Goal: Task Accomplishment & Management: Complete application form

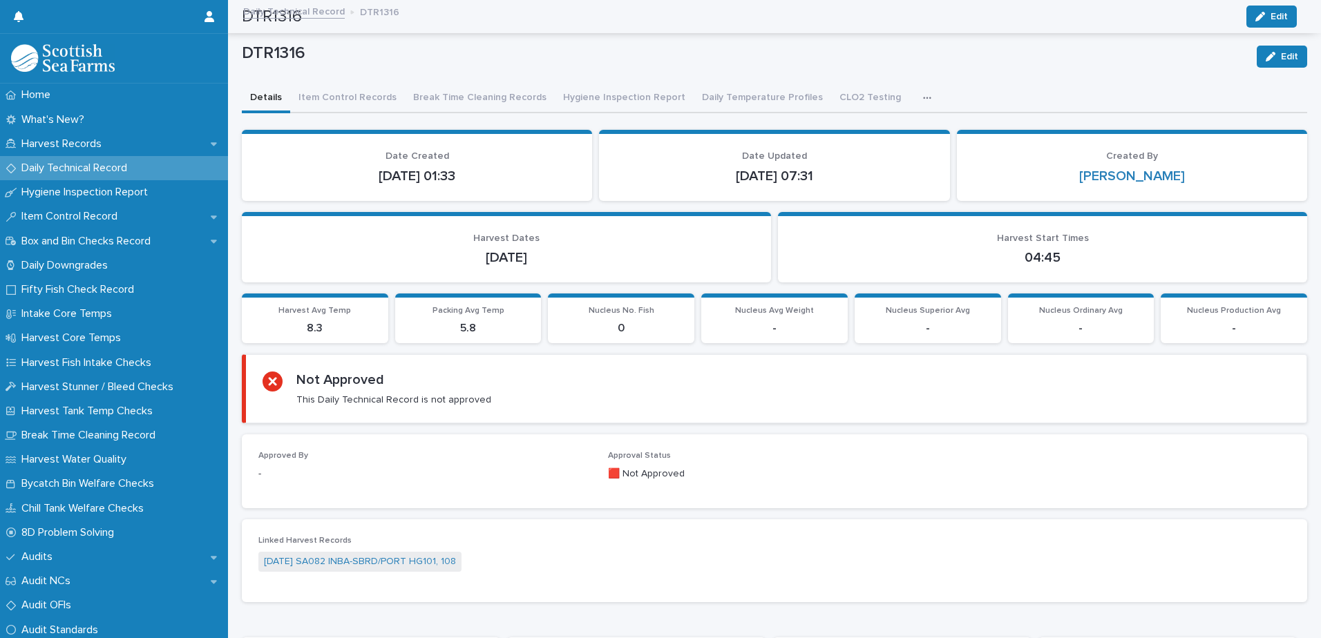
scroll to position [553, 0]
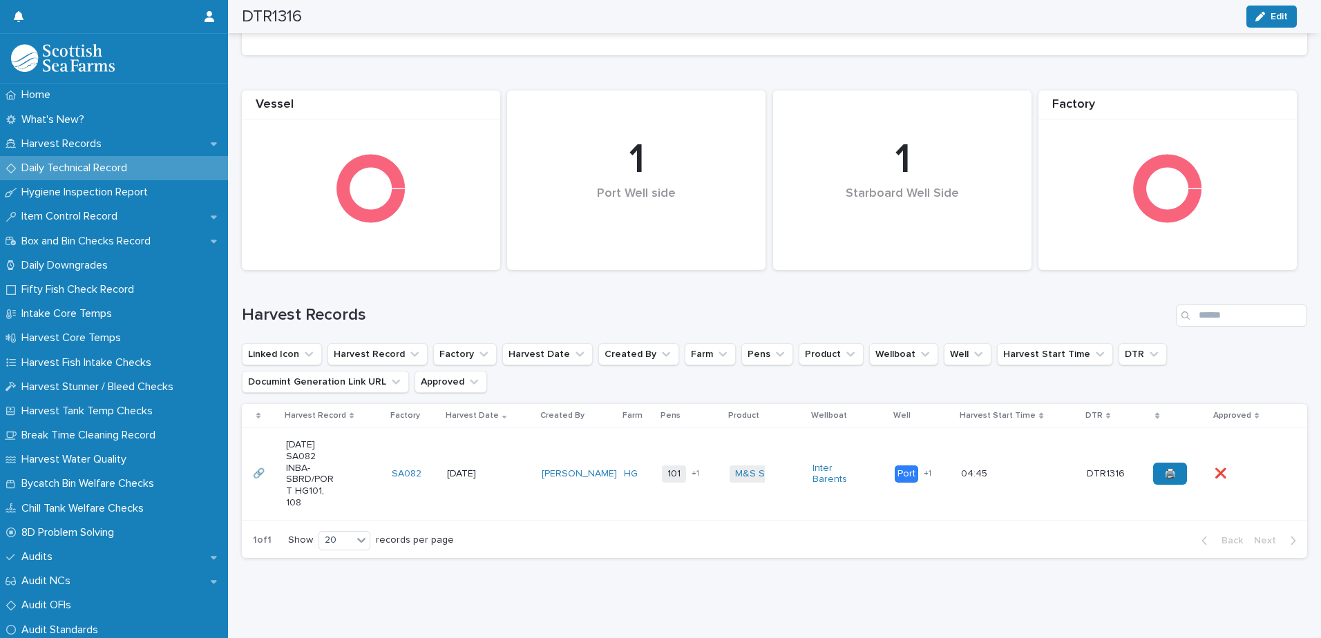
click at [75, 173] on p "Daily Technical Record" at bounding box center [77, 168] width 122 height 13
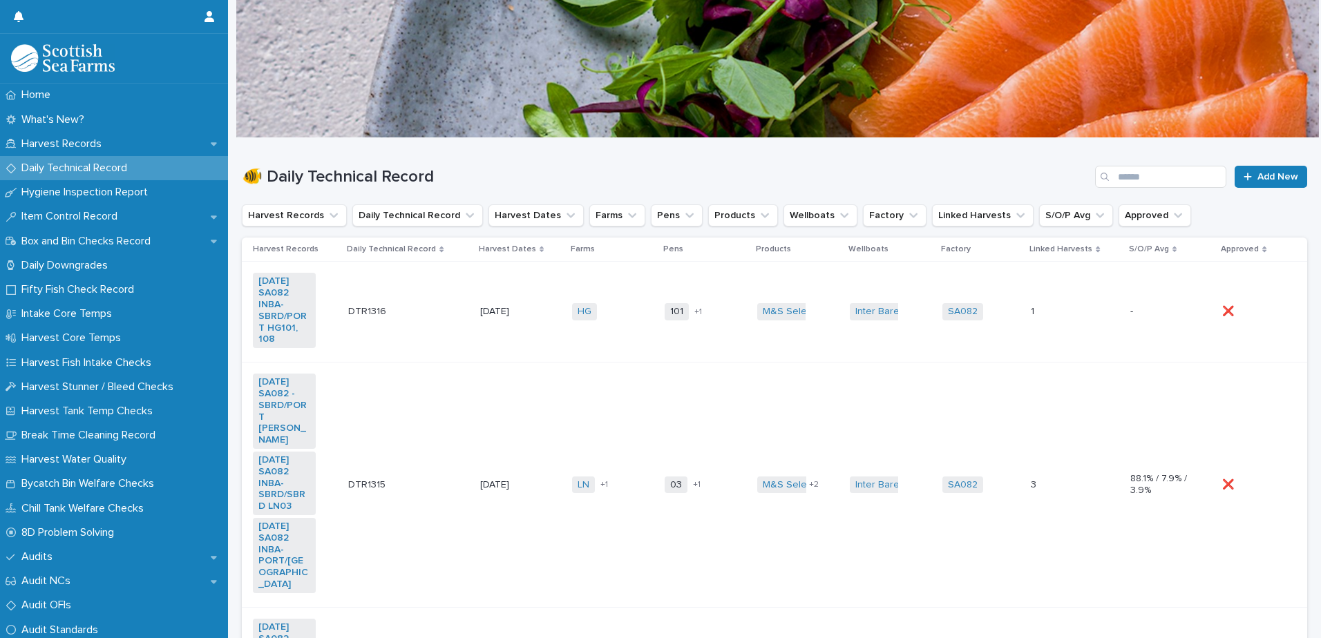
click at [539, 351] on td "[DATE]" at bounding box center [521, 312] width 92 height 101
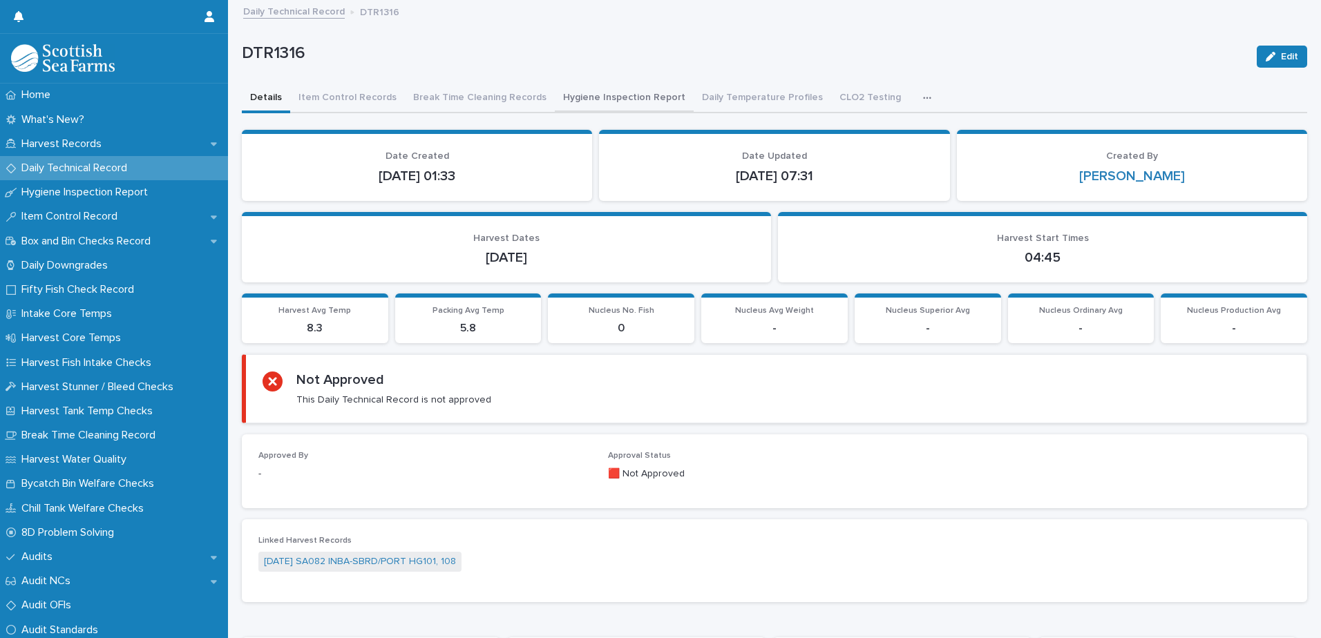
click at [583, 97] on button "Hygiene Inspection Report" at bounding box center [624, 98] width 139 height 29
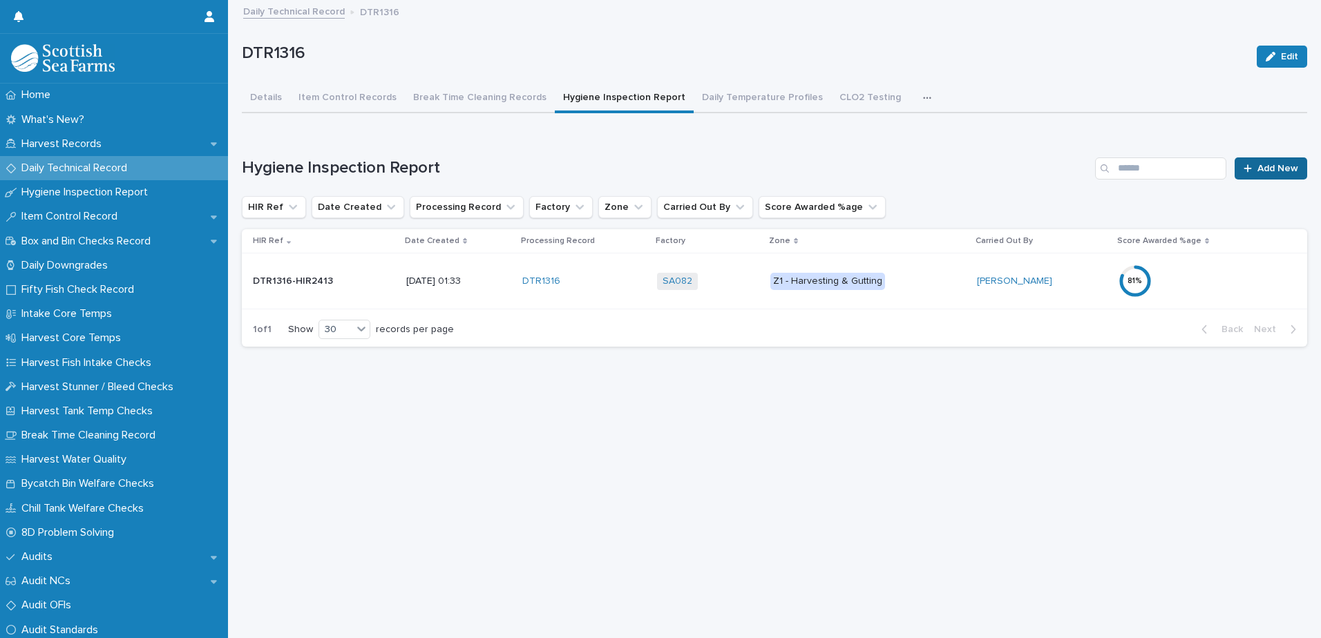
click at [1249, 162] on link "Add New" at bounding box center [1271, 169] width 73 height 22
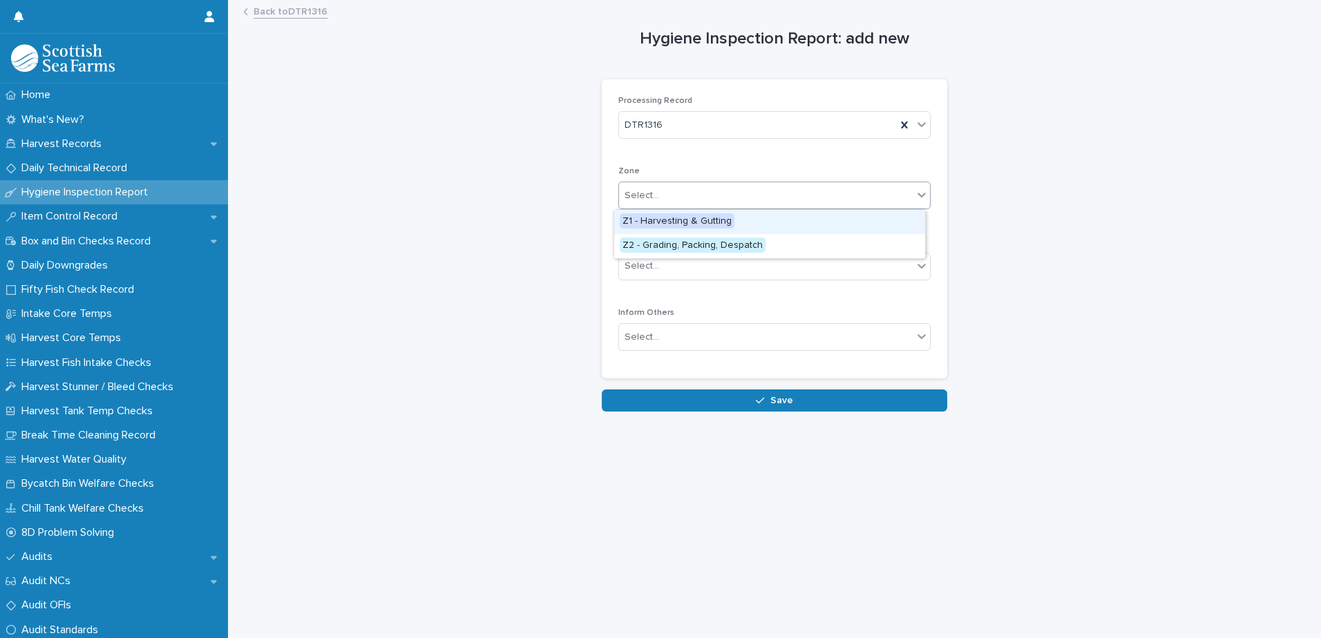
click at [649, 200] on div "Select..." at bounding box center [642, 196] width 35 height 15
click at [667, 249] on span "Z2 - Grading, Packing, Despatch" at bounding box center [693, 245] width 146 height 15
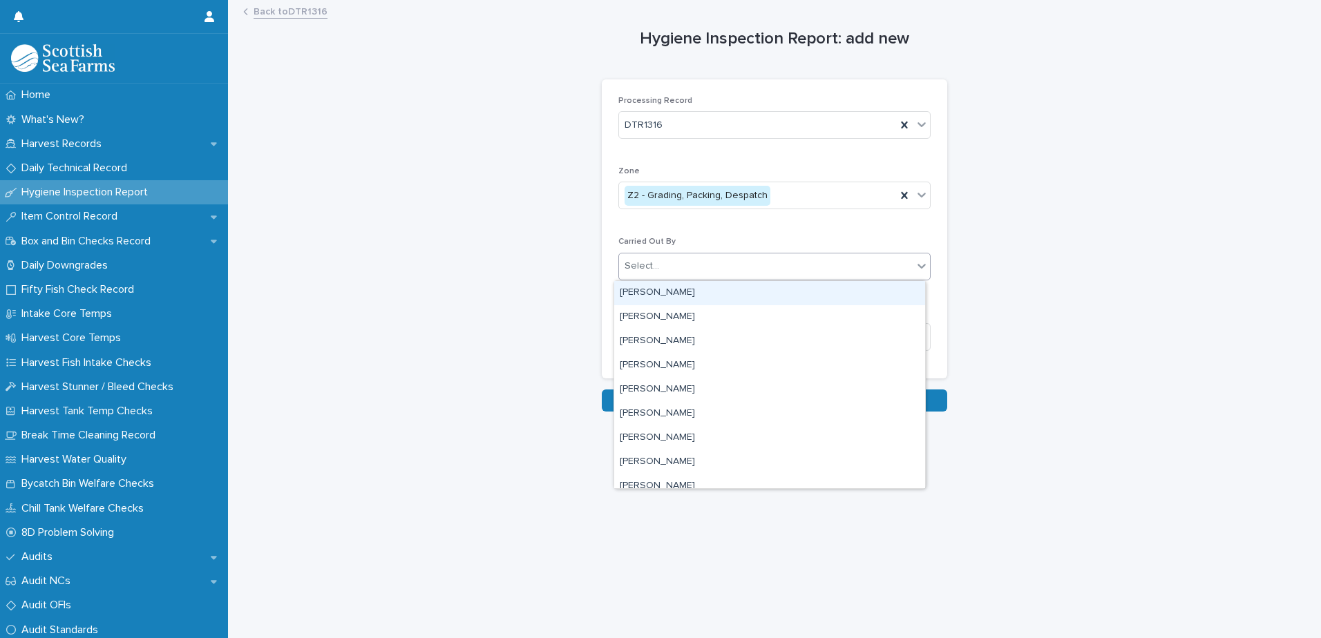
click at [637, 264] on div "Select..." at bounding box center [642, 266] width 35 height 15
type input "***"
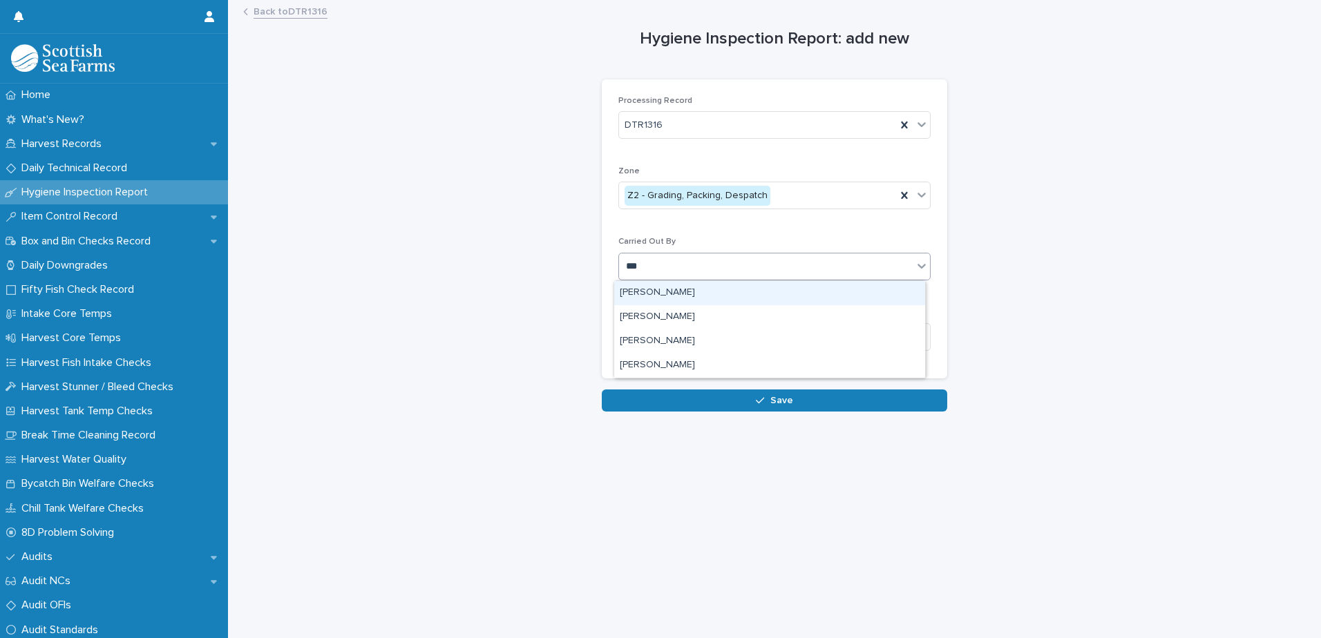
click at [636, 297] on div "[PERSON_NAME]" at bounding box center [769, 293] width 311 height 24
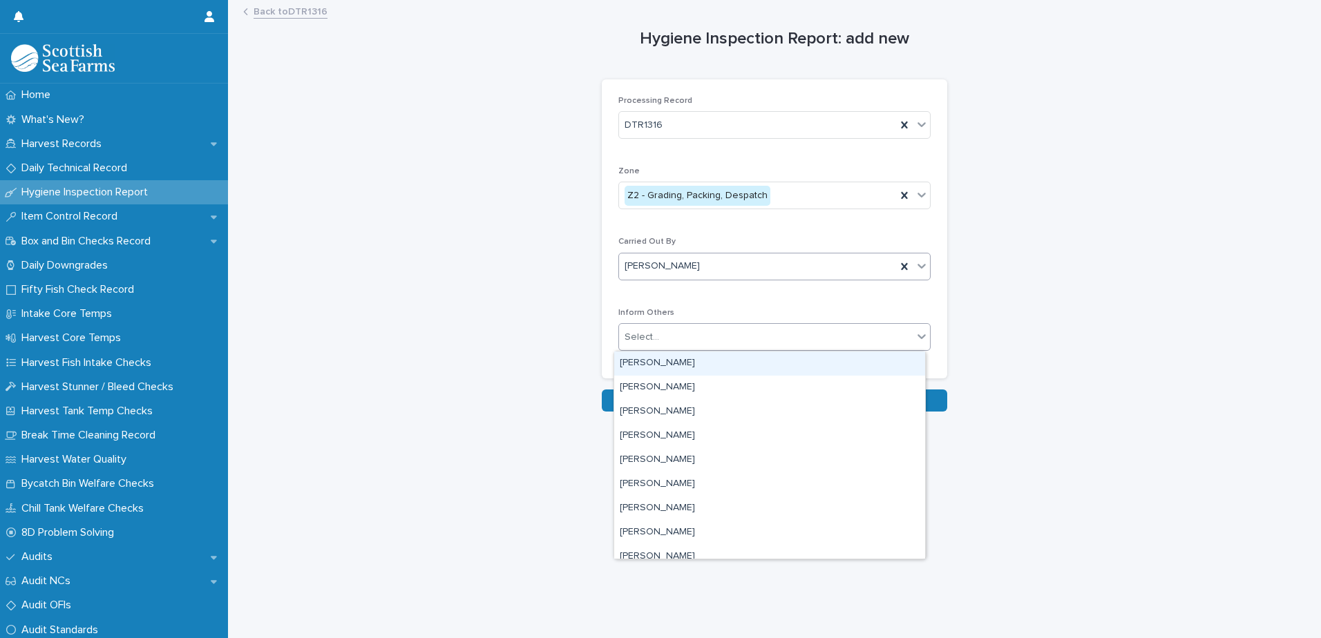
click at [634, 347] on div "Select..." at bounding box center [766, 337] width 294 height 23
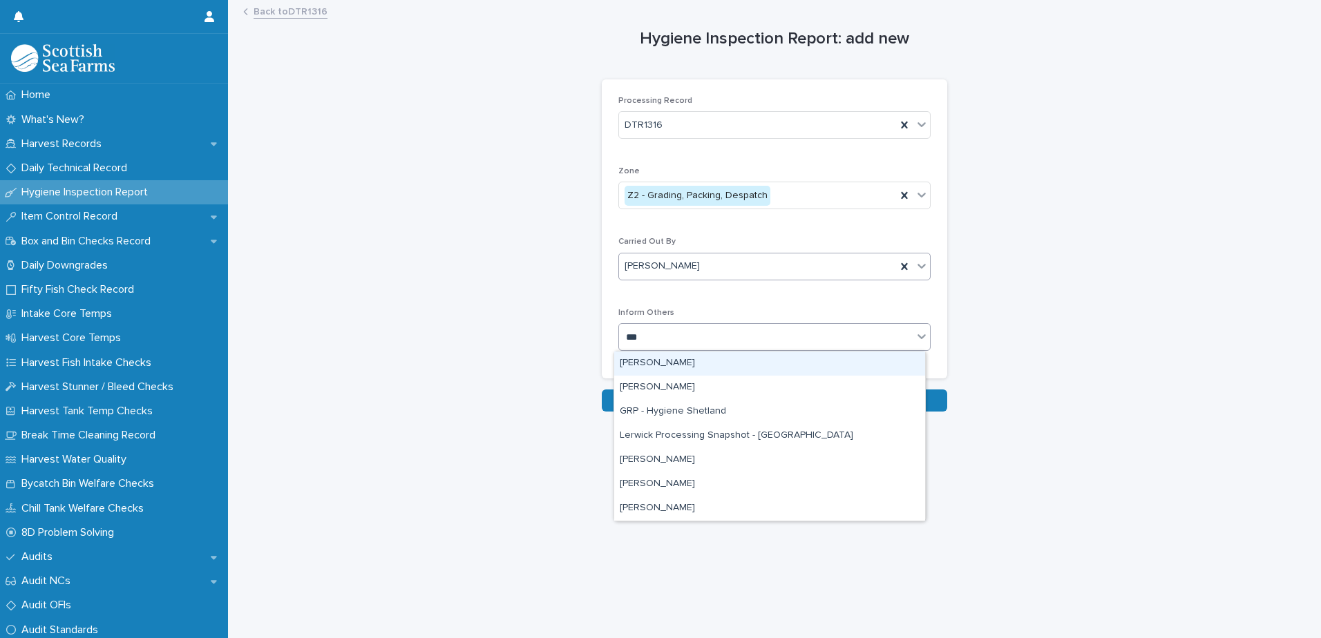
type input "****"
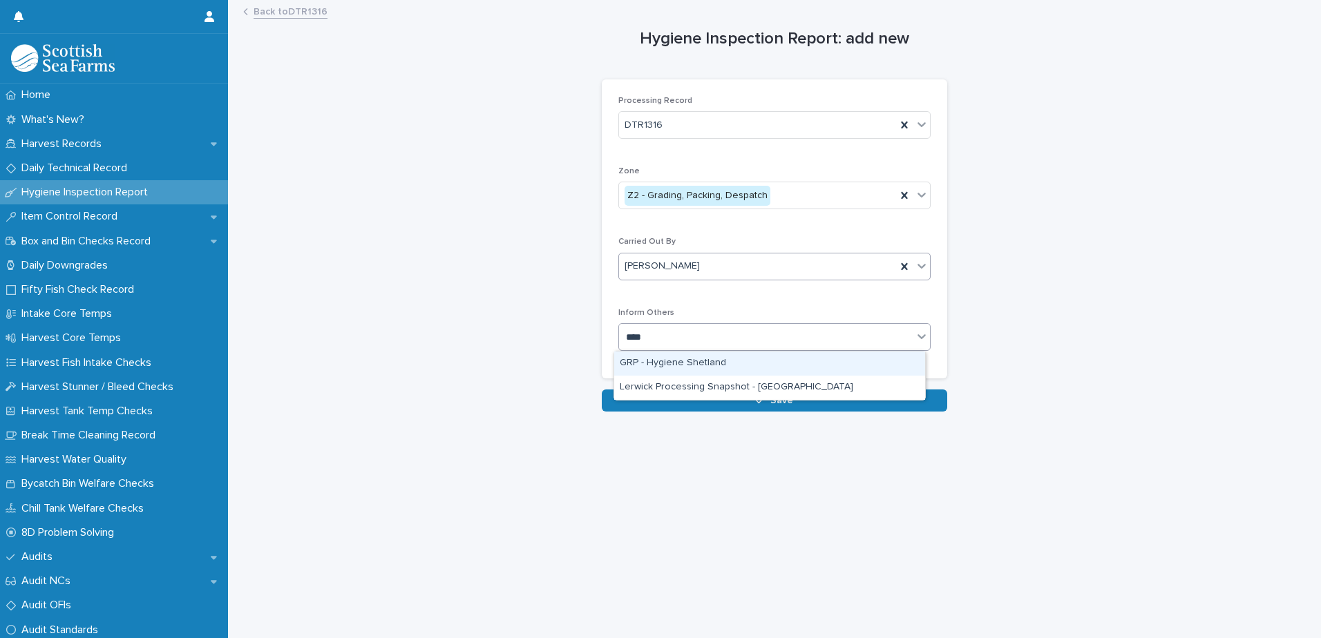
click at [665, 368] on div "GRP - Hygiene Shetland" at bounding box center [769, 364] width 311 height 24
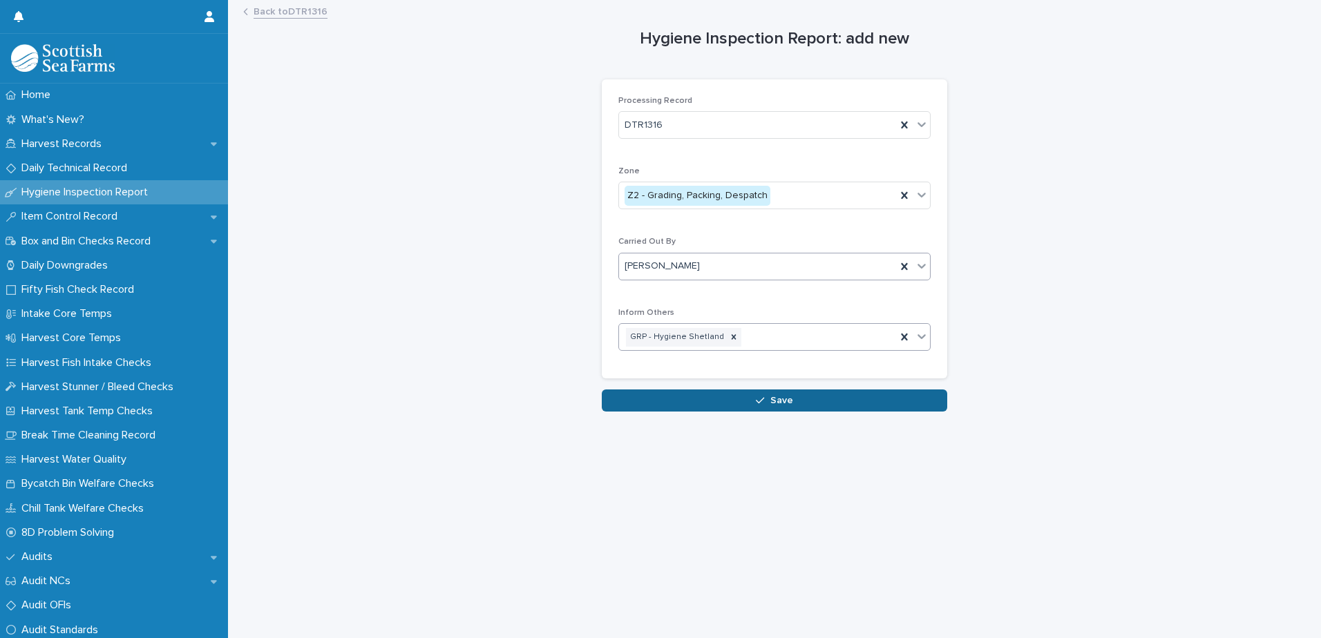
click at [662, 403] on button "Save" at bounding box center [774, 401] width 345 height 22
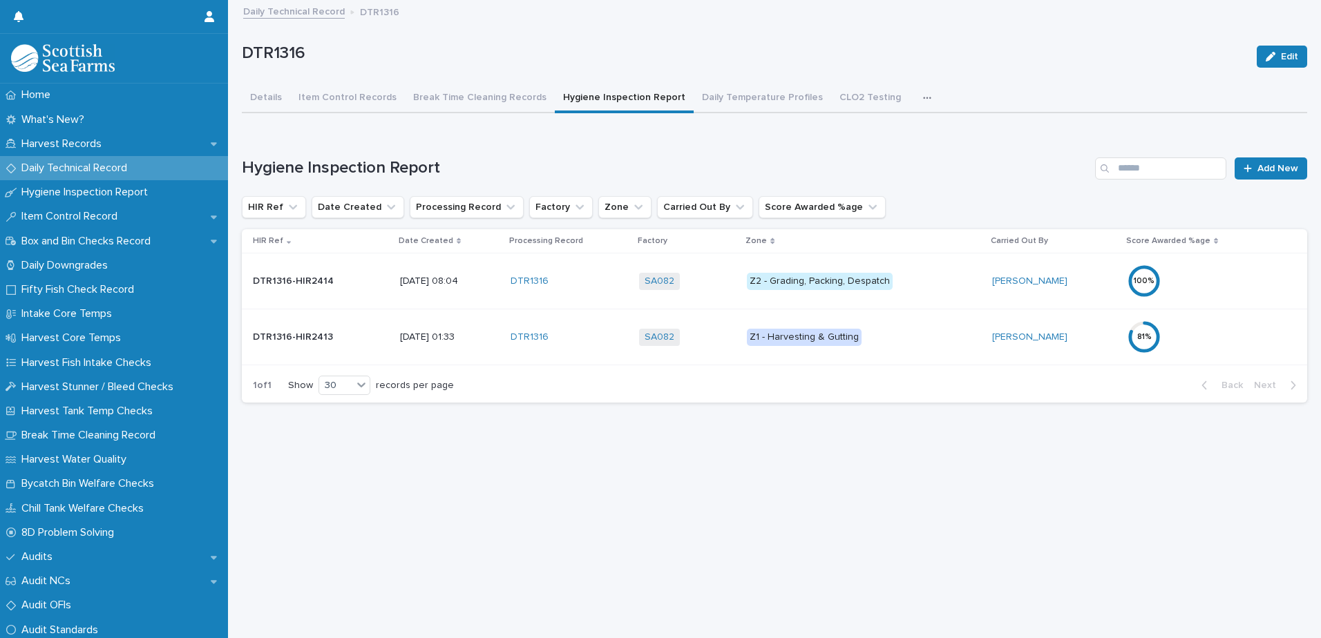
click at [1177, 265] on div "100 %" at bounding box center [1207, 281] width 158 height 44
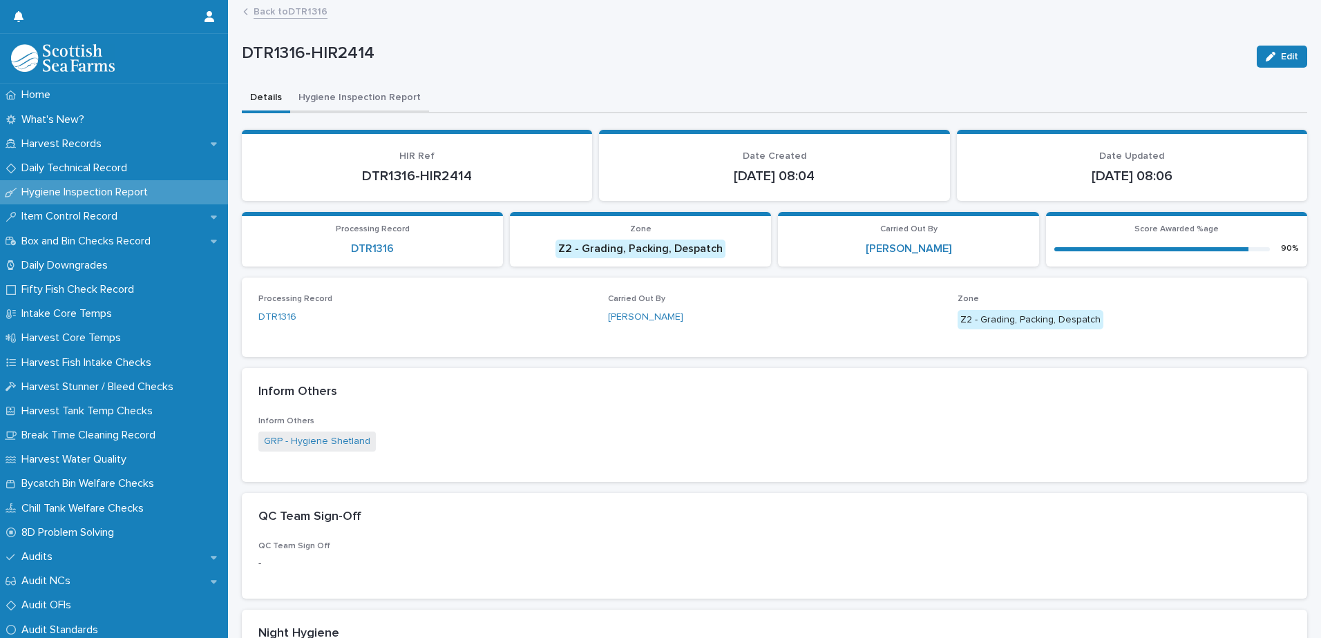
click at [352, 93] on button "Hygiene Inspection Report" at bounding box center [359, 98] width 139 height 29
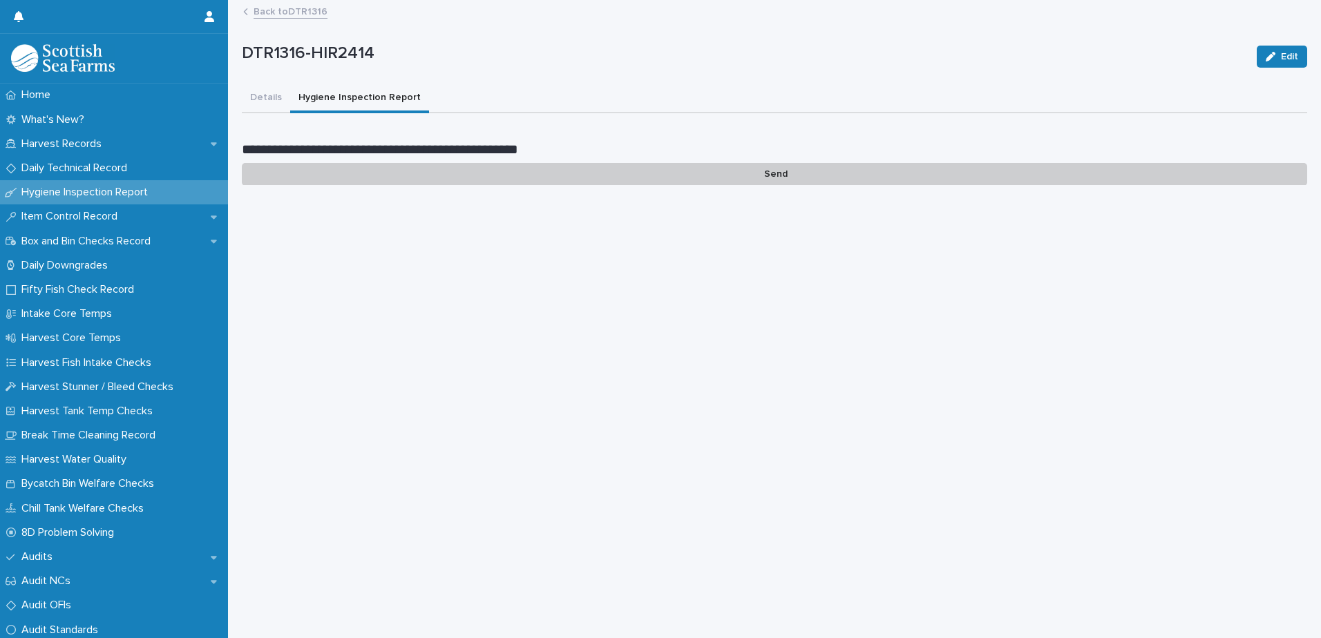
click at [767, 173] on p "Send" at bounding box center [775, 174] width 1066 height 23
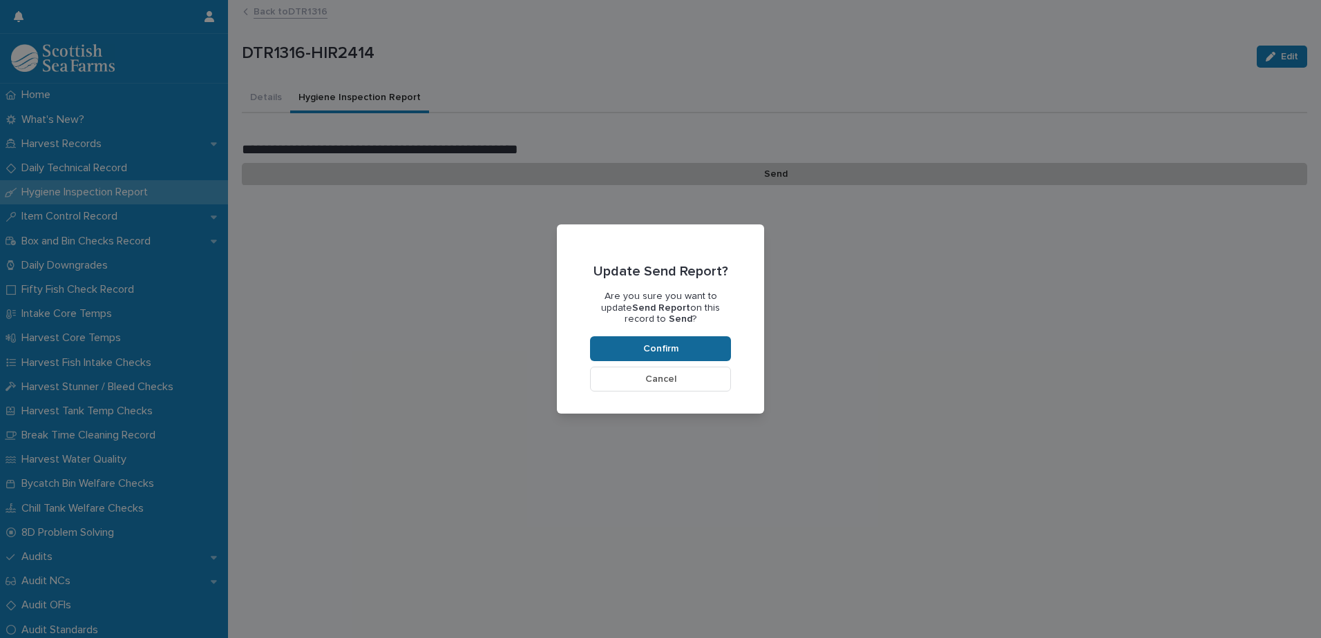
click at [677, 350] on span "Confirm" at bounding box center [660, 349] width 35 height 10
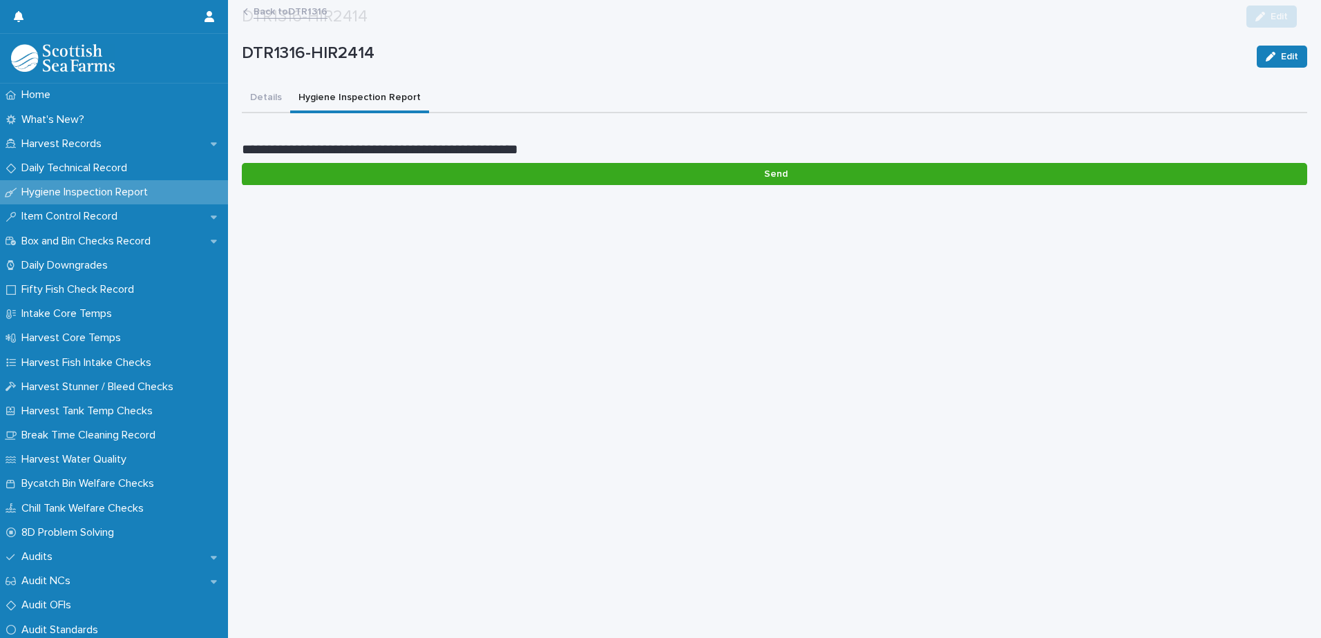
scroll to position [116, 0]
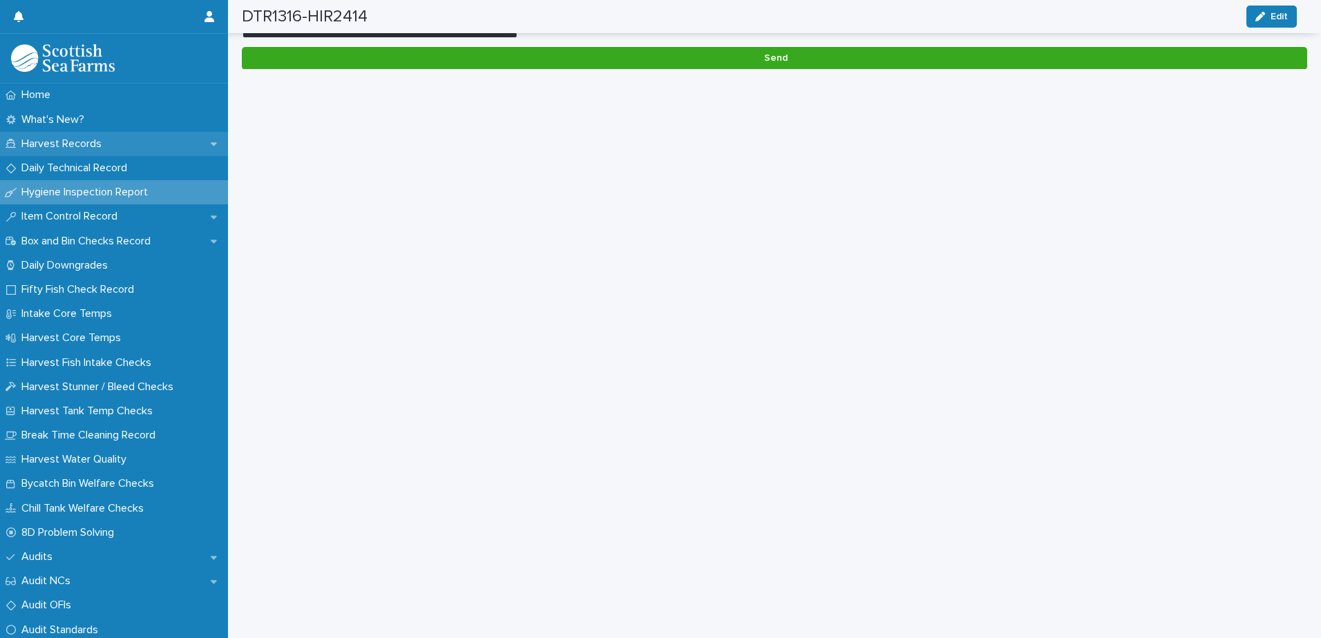
click at [42, 146] on p "Harvest Records" at bounding box center [64, 144] width 97 height 13
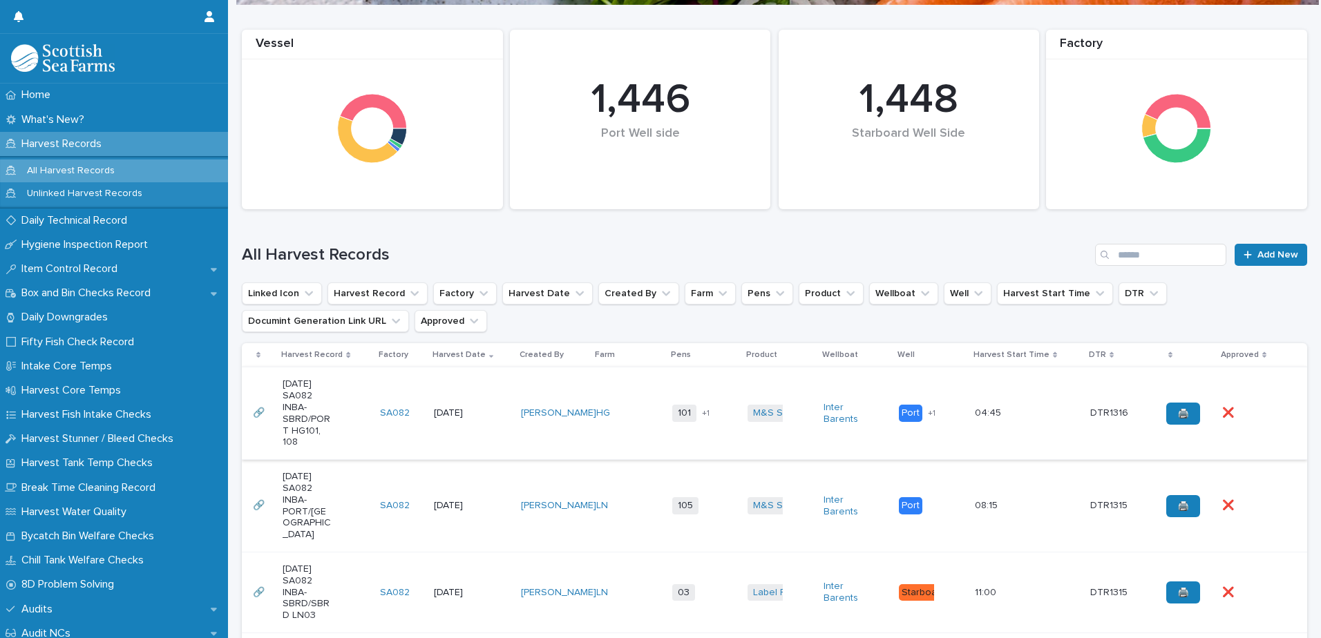
scroll to position [138, 0]
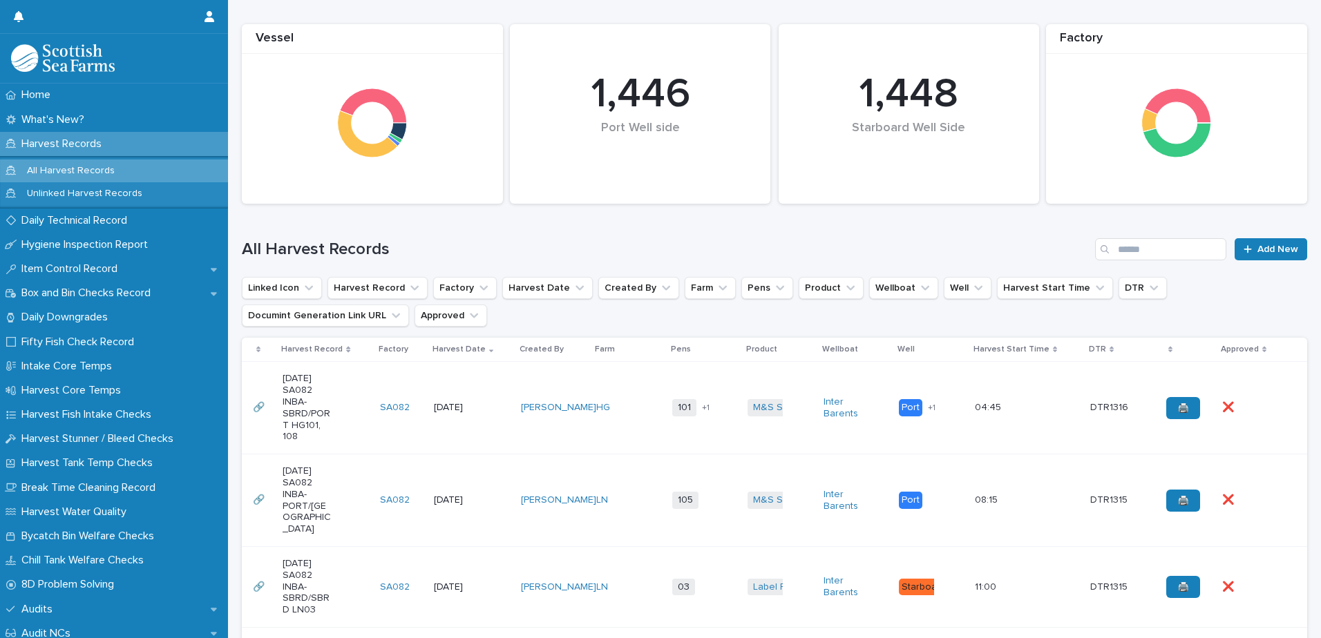
click at [788, 440] on td "M&S Select + 0" at bounding box center [780, 408] width 76 height 93
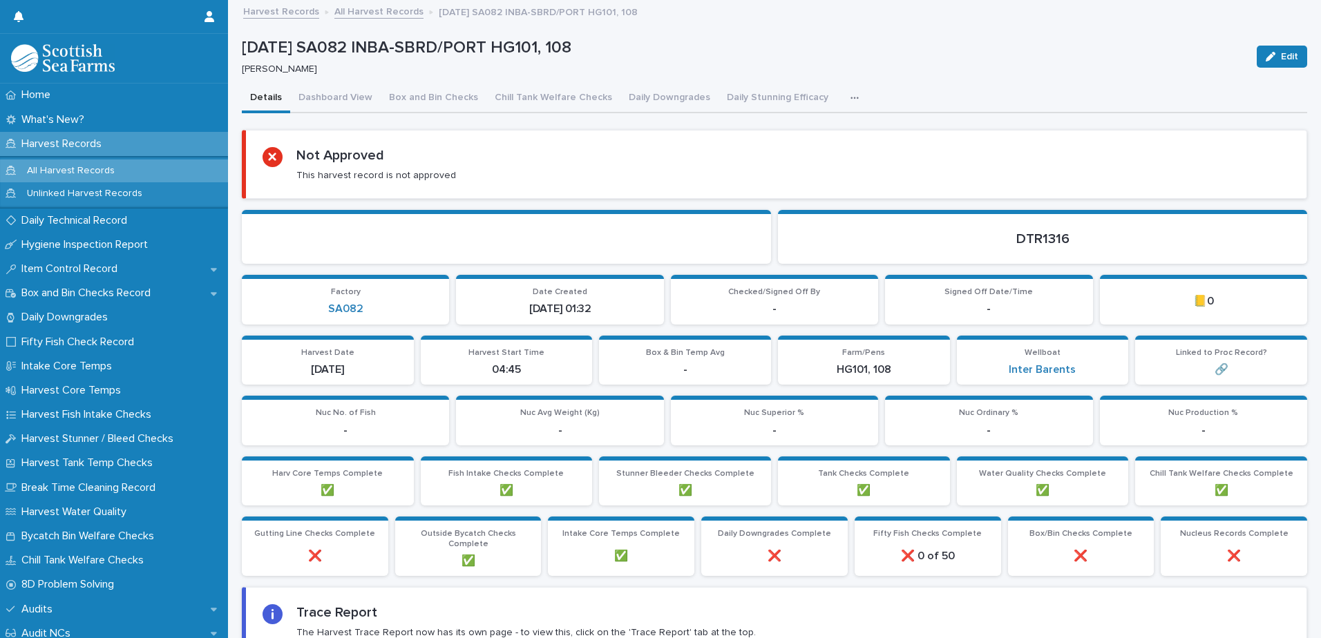
click at [851, 99] on icon "button" at bounding box center [855, 98] width 8 height 10
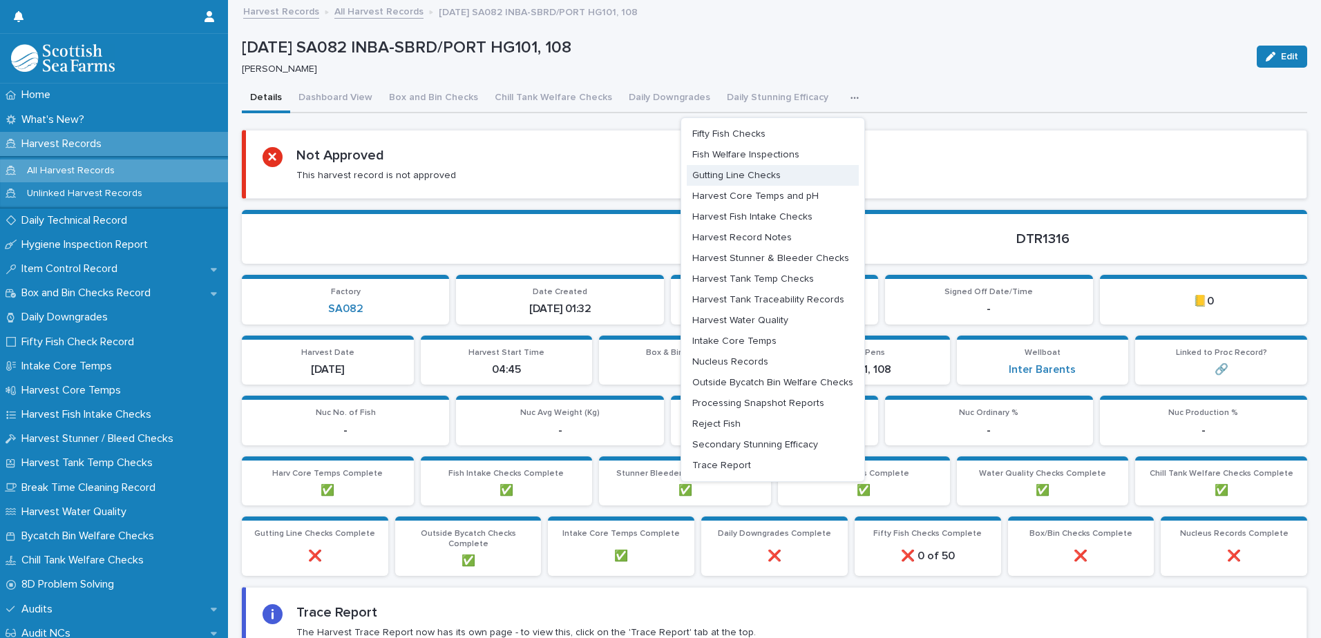
click at [727, 178] on span "Gutting Line Checks" at bounding box center [736, 176] width 88 height 10
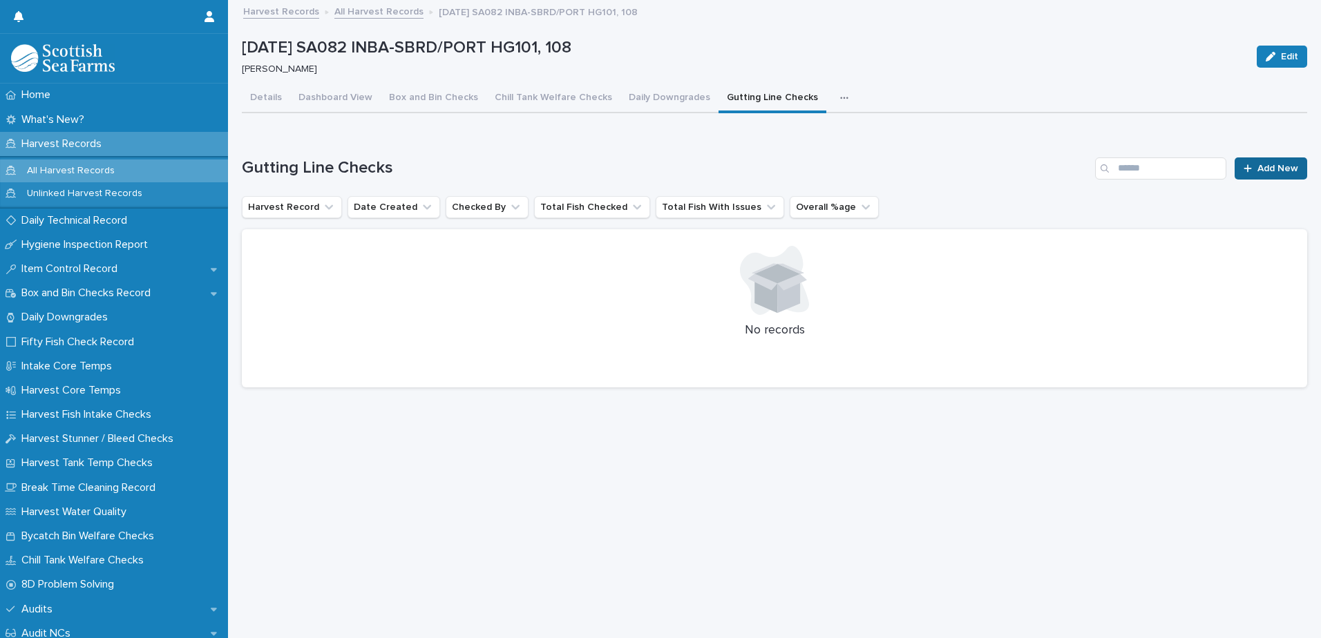
click at [1245, 178] on link "Add New" at bounding box center [1271, 169] width 73 height 22
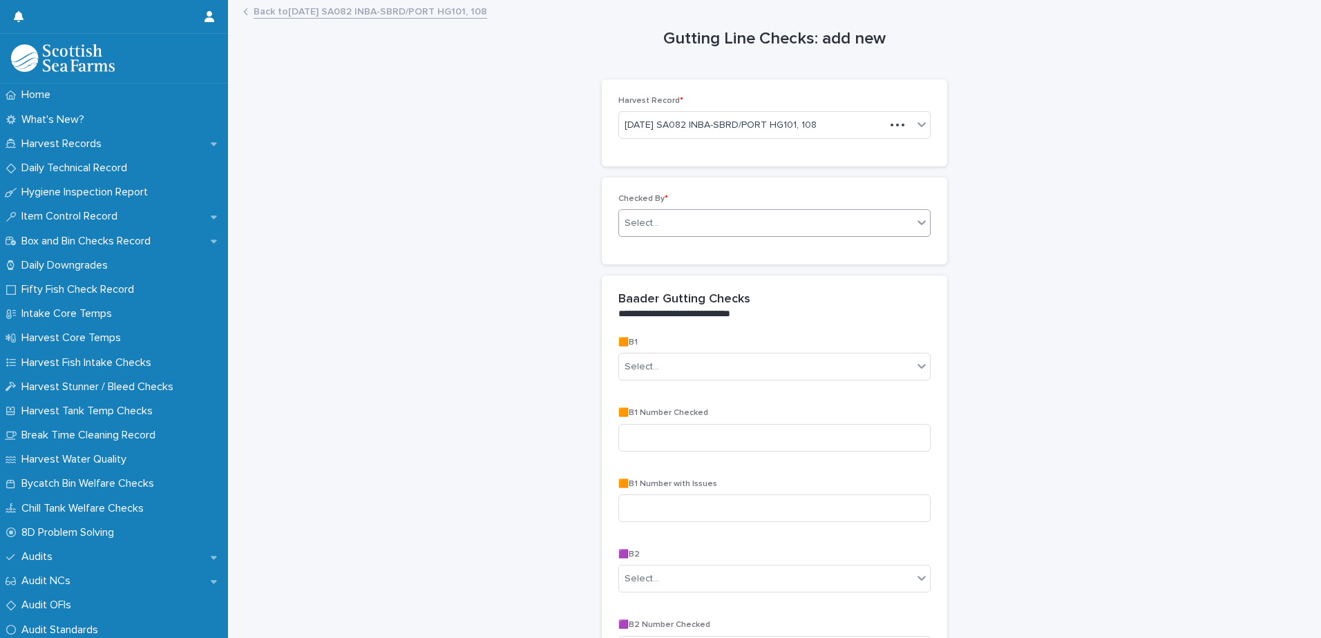
click at [668, 215] on div "Select..." at bounding box center [774, 223] width 312 height 28
click at [668, 220] on div "Select..." at bounding box center [766, 223] width 294 height 23
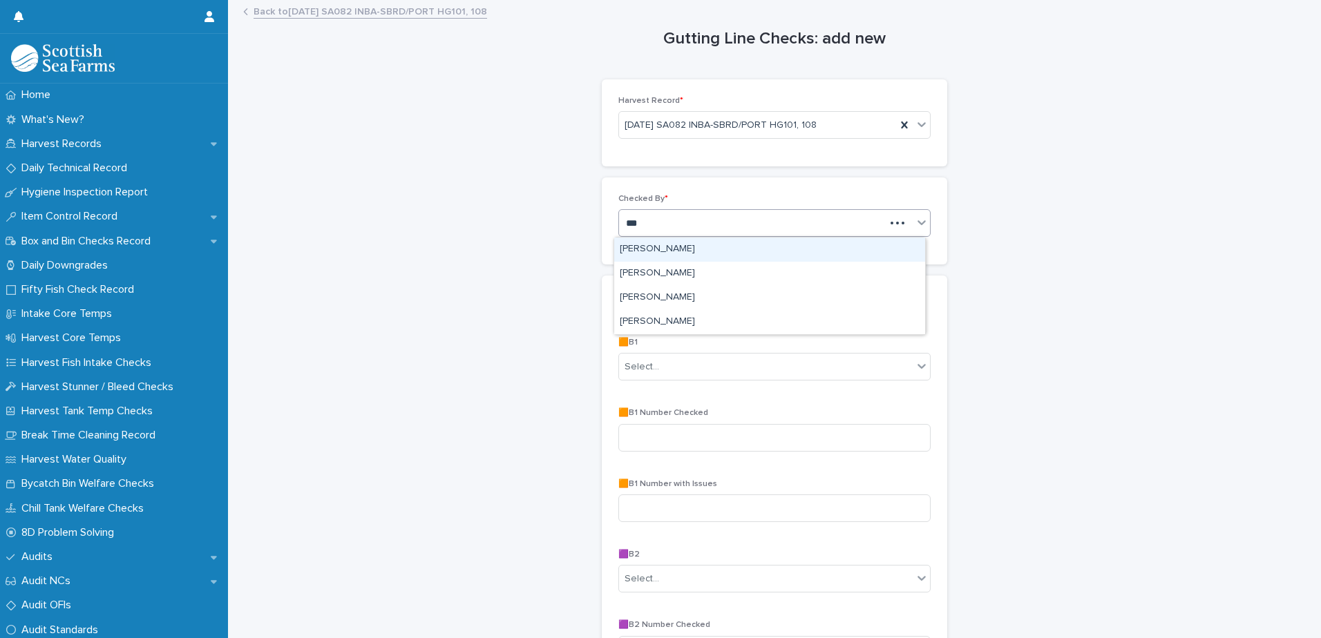
type input "****"
click at [669, 254] on div "[PERSON_NAME]" at bounding box center [769, 250] width 311 height 24
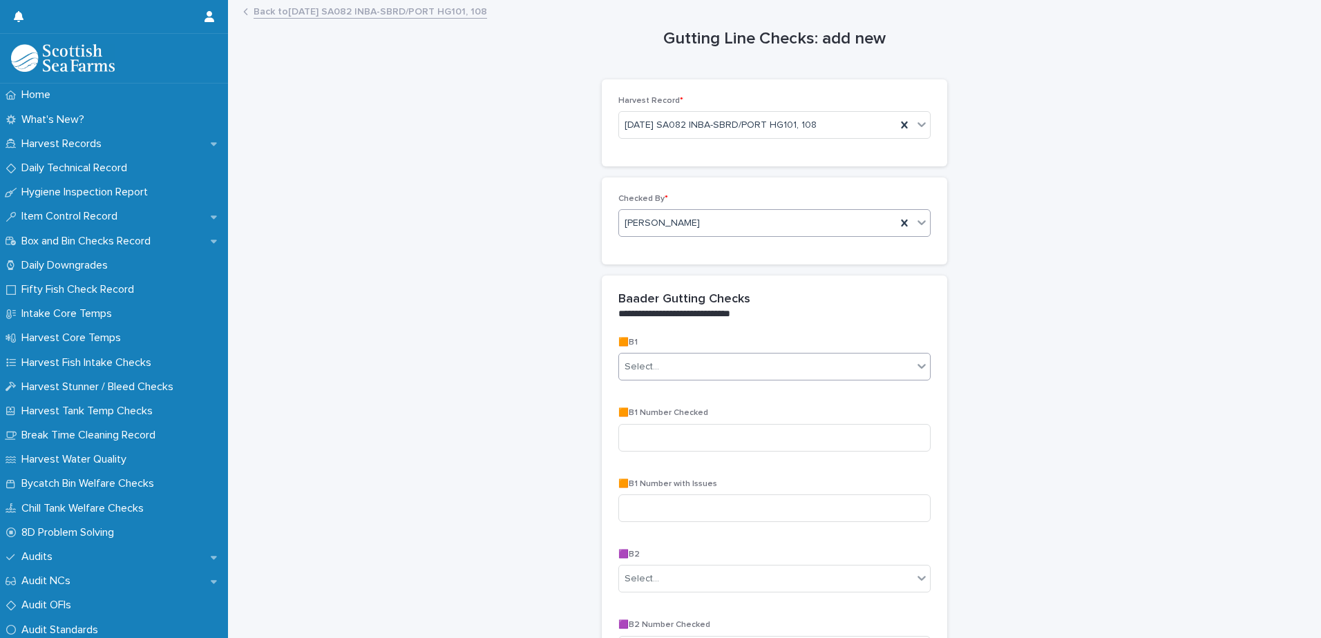
click at [641, 362] on div "Select..." at bounding box center [642, 367] width 35 height 15
click at [638, 417] on div "No" at bounding box center [769, 418] width 311 height 24
click at [638, 447] on input at bounding box center [774, 438] width 312 height 28
type input "**"
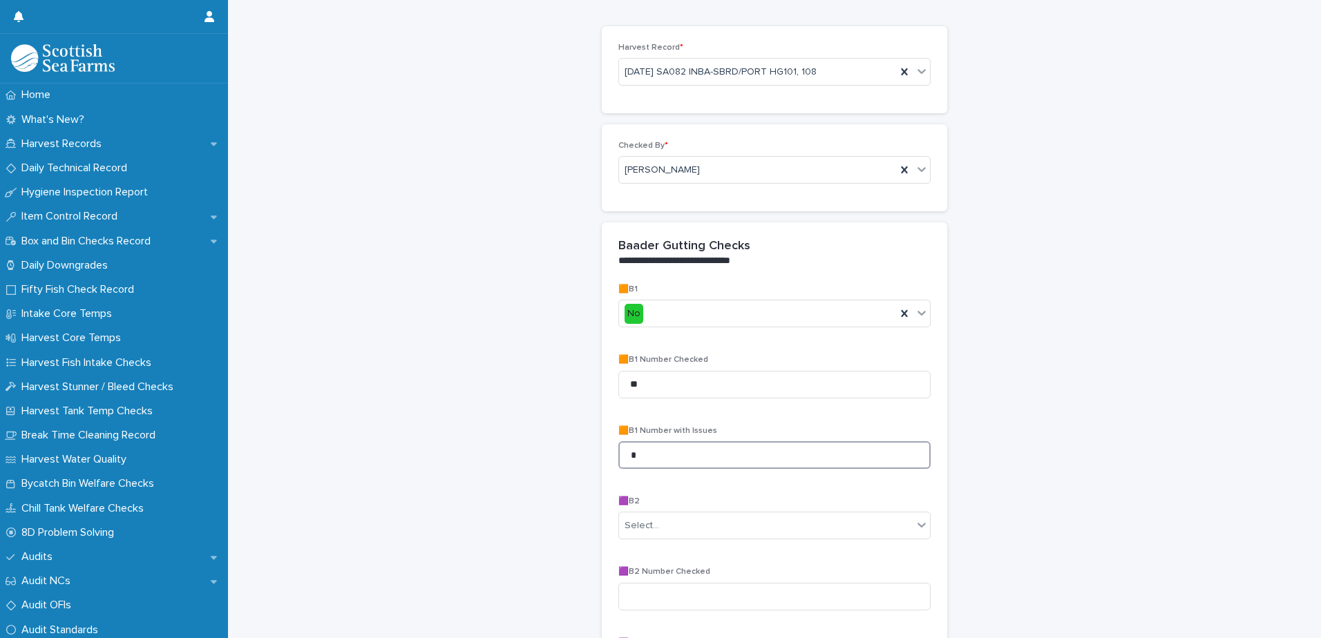
scroll to position [207, 0]
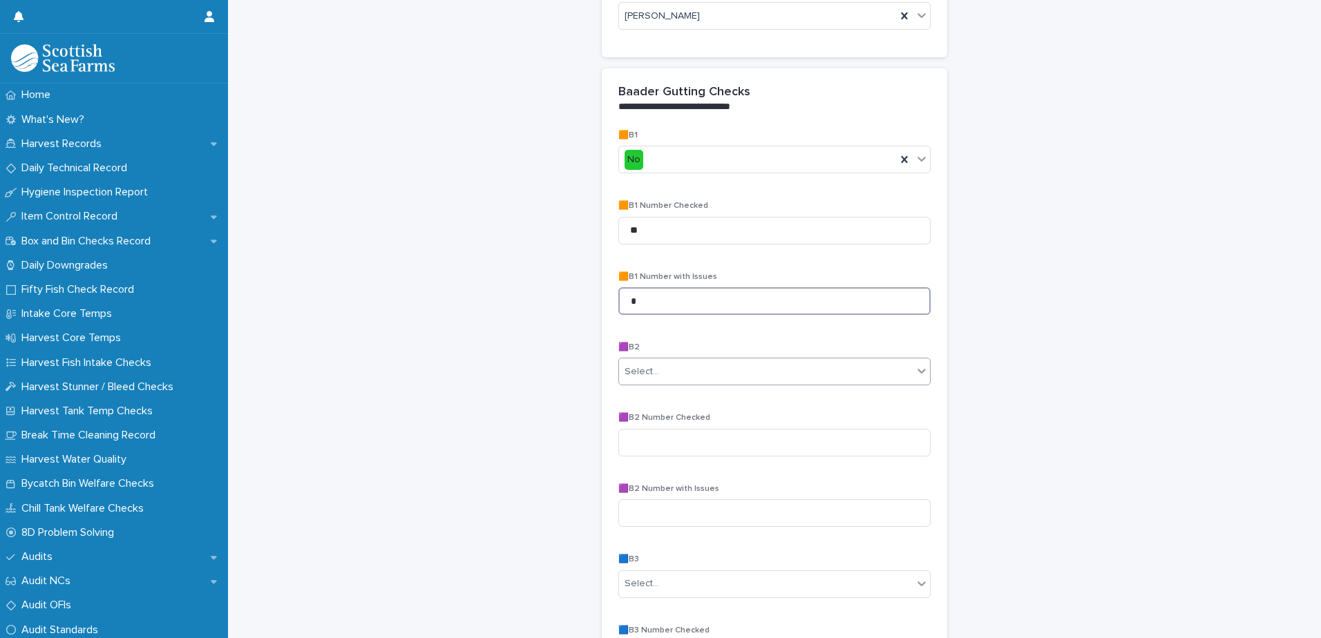
type input "*"
click at [630, 366] on div "Select..." at bounding box center [642, 372] width 35 height 15
click at [641, 395] on span "N/A" at bounding box center [630, 397] width 21 height 15
click at [636, 366] on div "N/A" at bounding box center [635, 372] width 21 height 20
click at [630, 426] on span "No" at bounding box center [629, 421] width 19 height 15
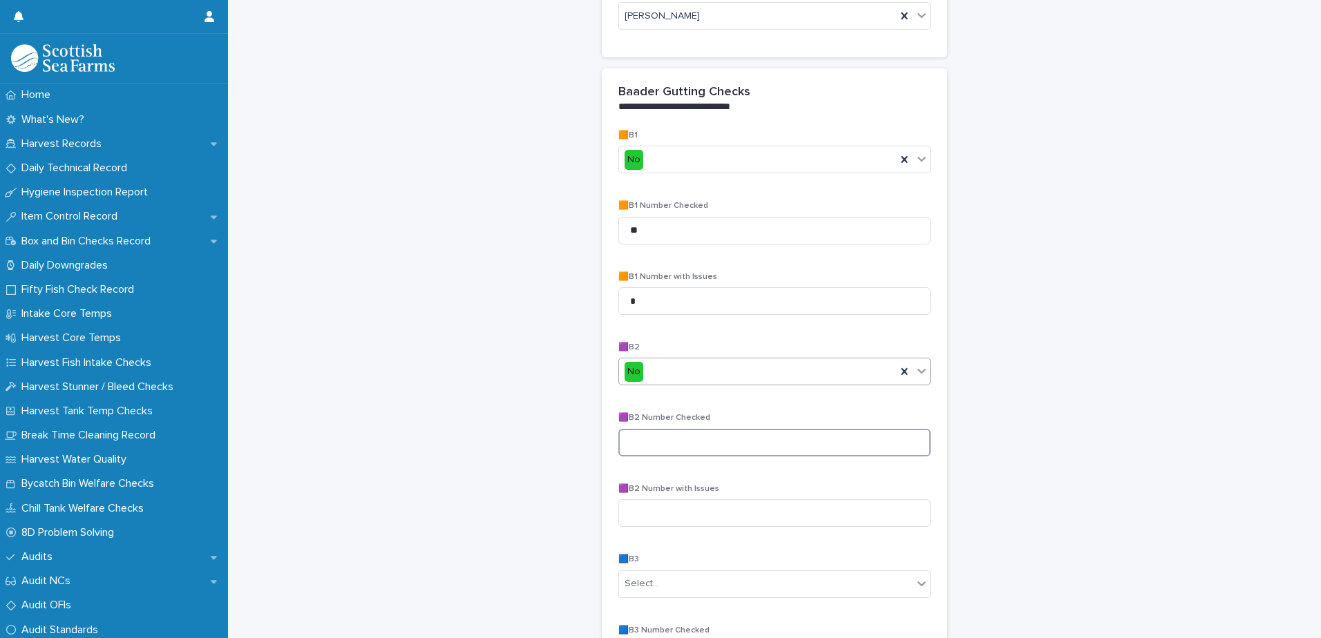
click at [638, 448] on input at bounding box center [774, 443] width 312 height 28
type input "**"
type input "*"
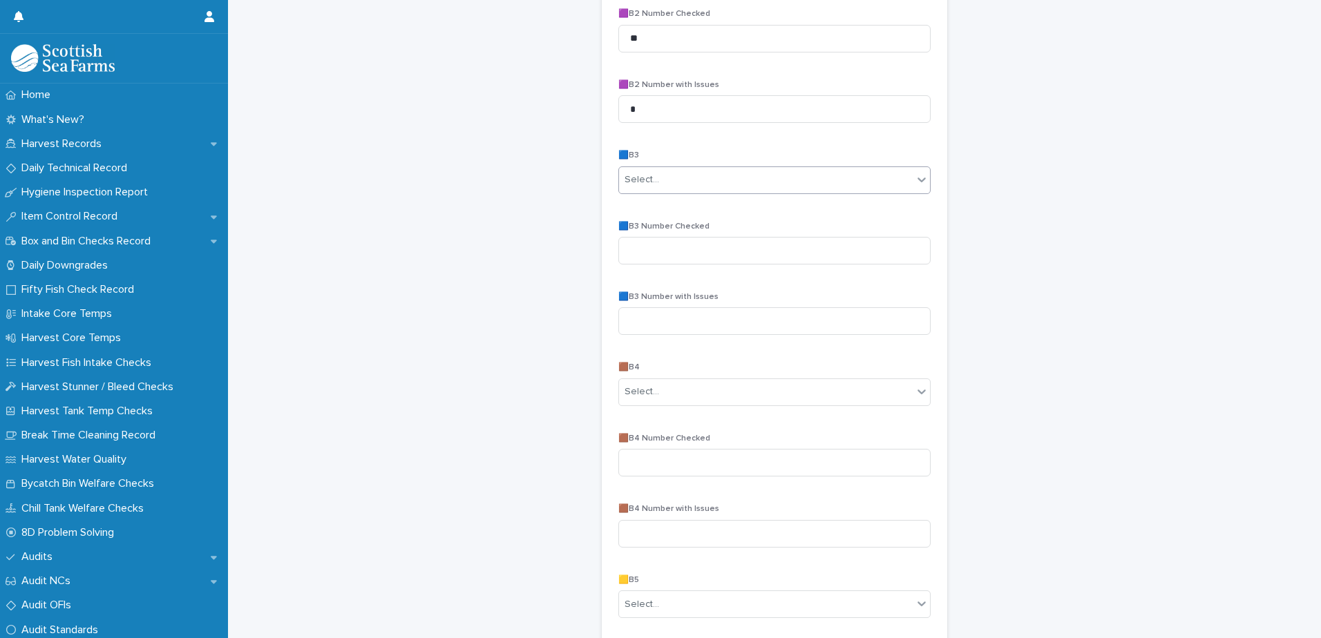
scroll to position [622, 0]
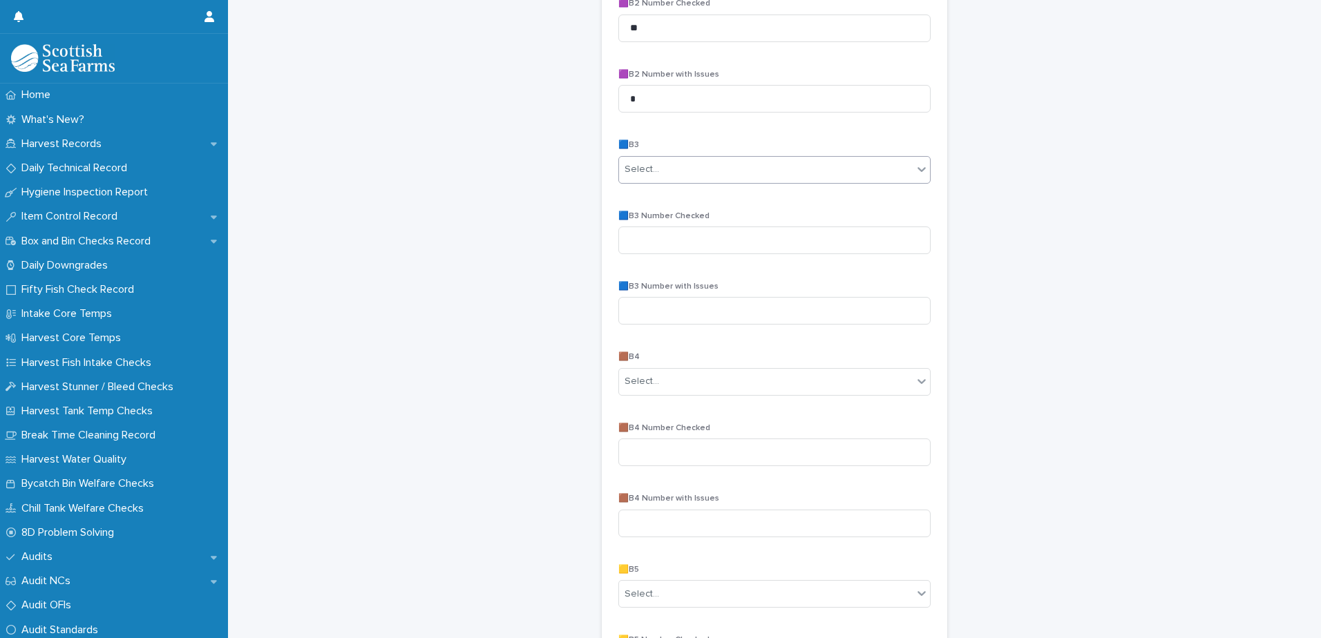
click at [641, 173] on div "Select..." at bounding box center [642, 169] width 35 height 15
click at [636, 218] on span "No" at bounding box center [629, 219] width 19 height 15
click at [636, 238] on input at bounding box center [774, 241] width 312 height 28
type input "**"
click at [643, 169] on div "No" at bounding box center [757, 169] width 277 height 23
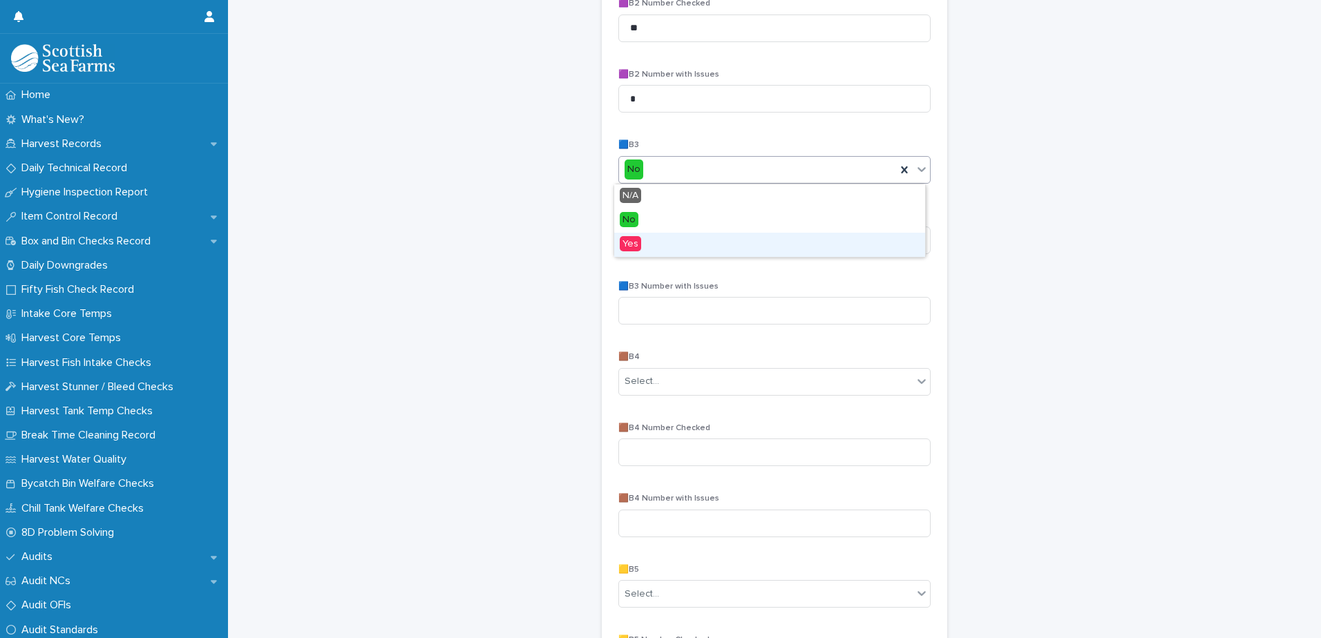
click at [641, 243] on div "Yes" at bounding box center [769, 245] width 311 height 24
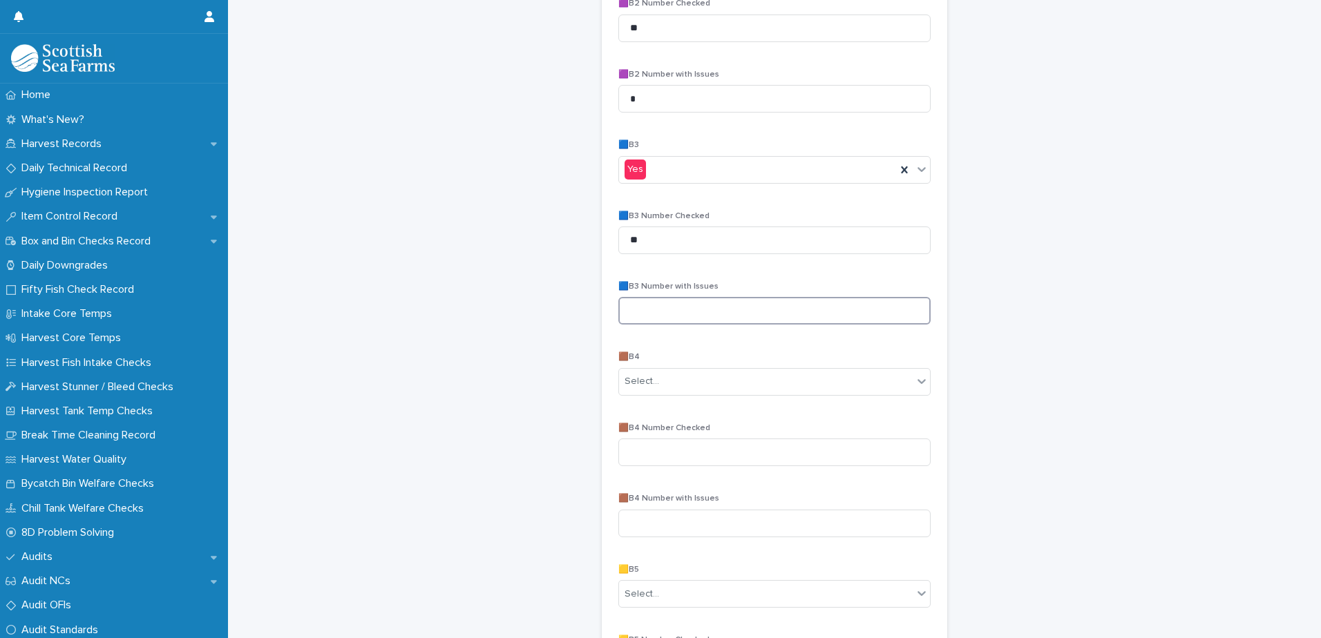
click at [636, 314] on input at bounding box center [774, 311] width 312 height 28
type input "*"
click at [648, 382] on div "Select..." at bounding box center [642, 382] width 35 height 15
click at [639, 457] on span "Yes" at bounding box center [630, 455] width 21 height 15
click at [641, 453] on input at bounding box center [774, 453] width 312 height 28
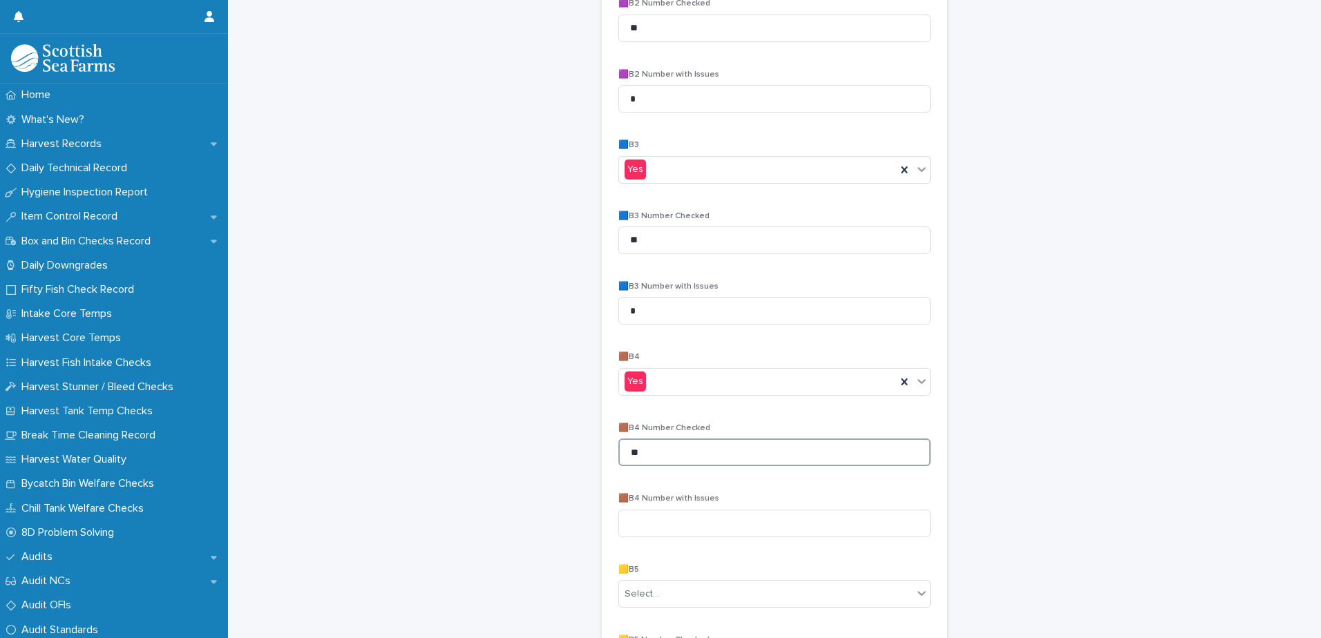
type input "**"
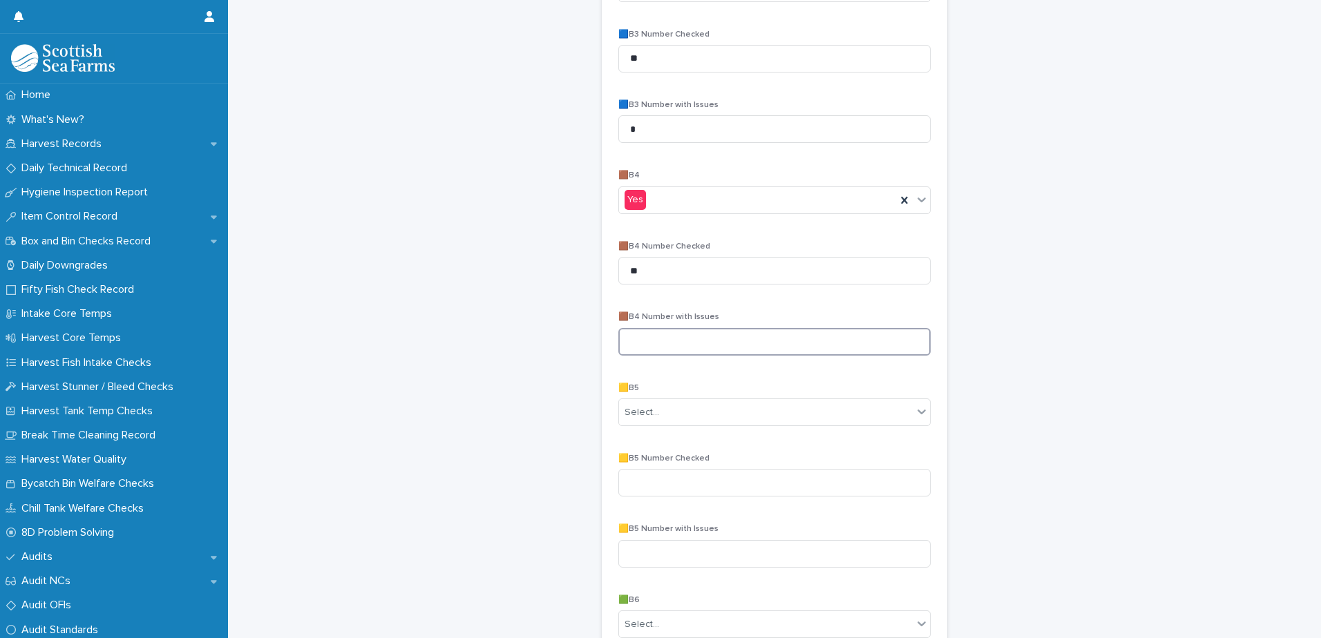
scroll to position [829, 0]
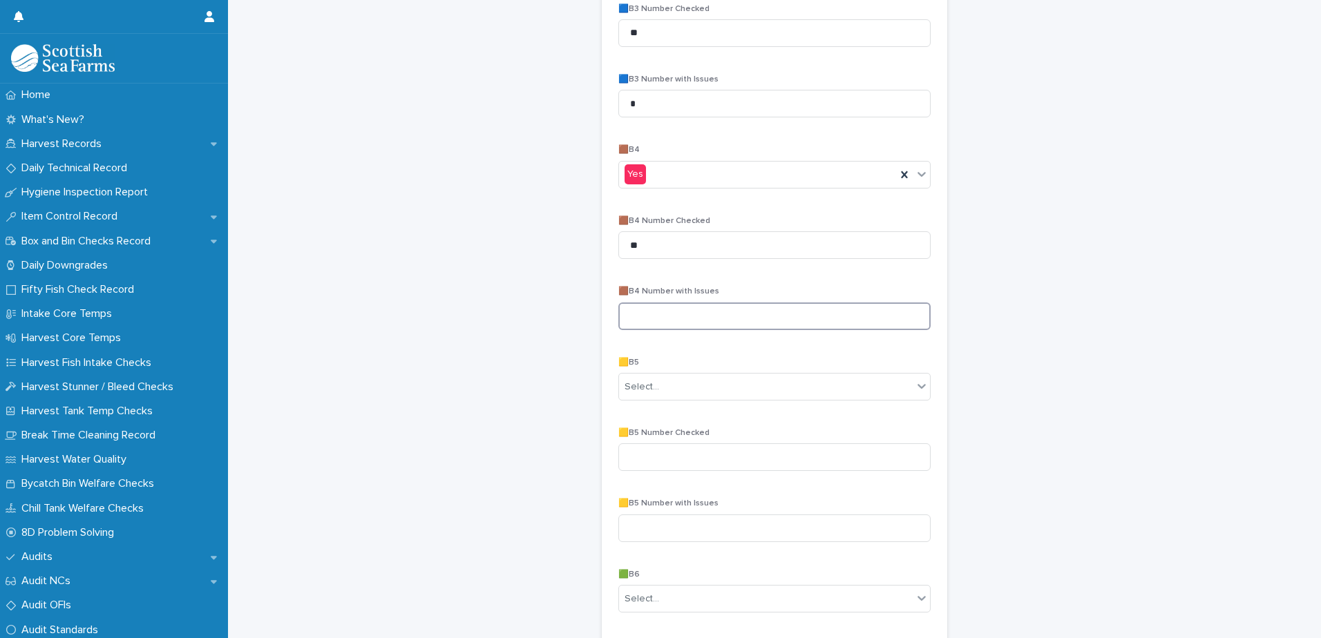
click at [659, 318] on input at bounding box center [774, 317] width 312 height 28
click at [652, 314] on input at bounding box center [774, 317] width 312 height 28
click at [636, 316] on input at bounding box center [774, 317] width 312 height 28
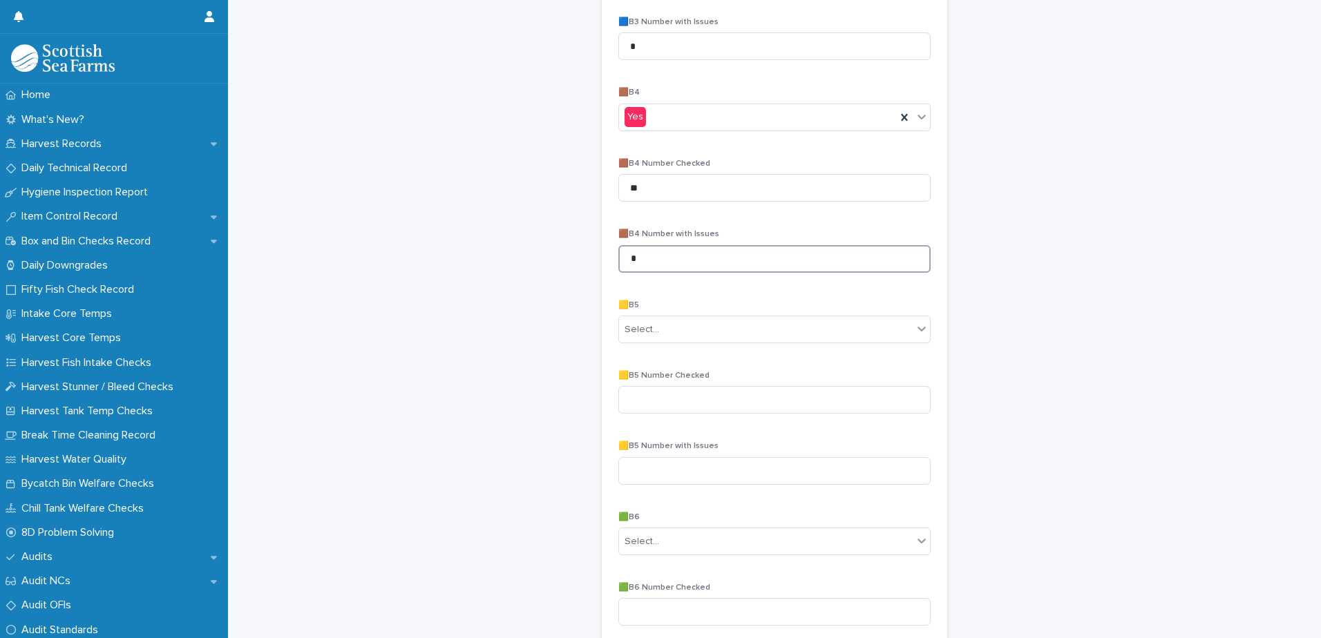
scroll to position [1036, 0]
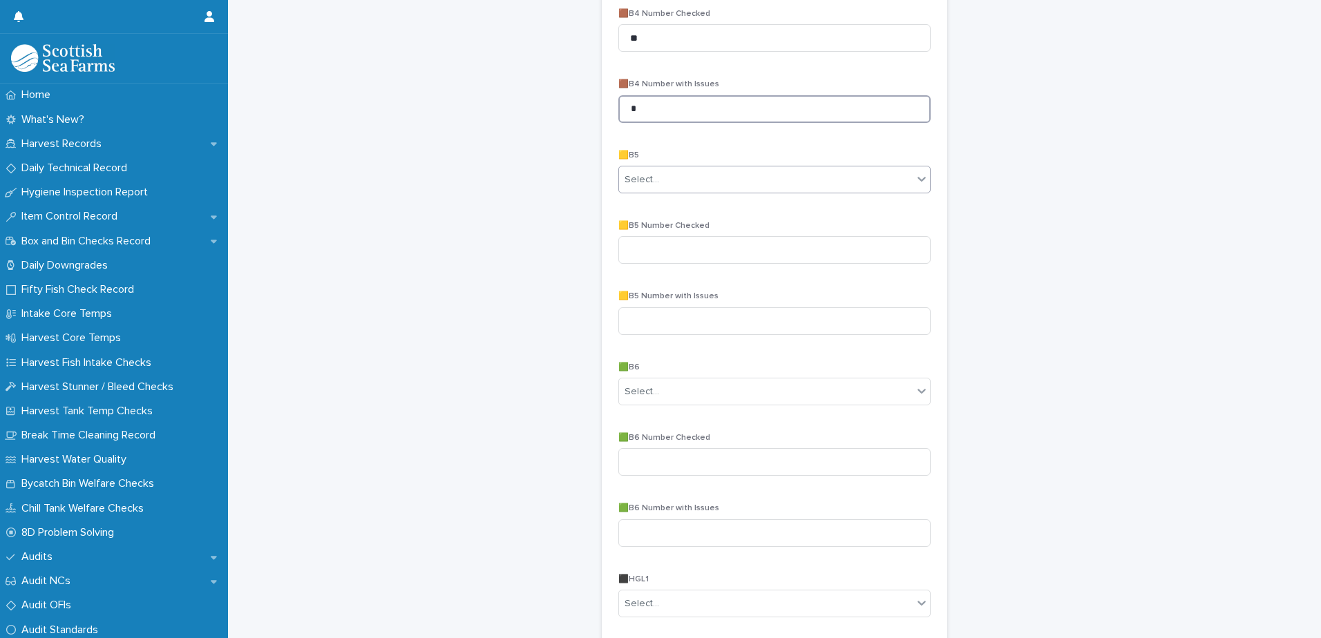
type input "*"
click at [645, 177] on div "Select..." at bounding box center [642, 180] width 35 height 15
drag, startPoint x: 639, startPoint y: 218, endPoint x: 639, endPoint y: 209, distance: 9.7
click at [639, 210] on span "N/A" at bounding box center [630, 205] width 21 height 15
click at [668, 395] on div "Select..." at bounding box center [766, 392] width 294 height 23
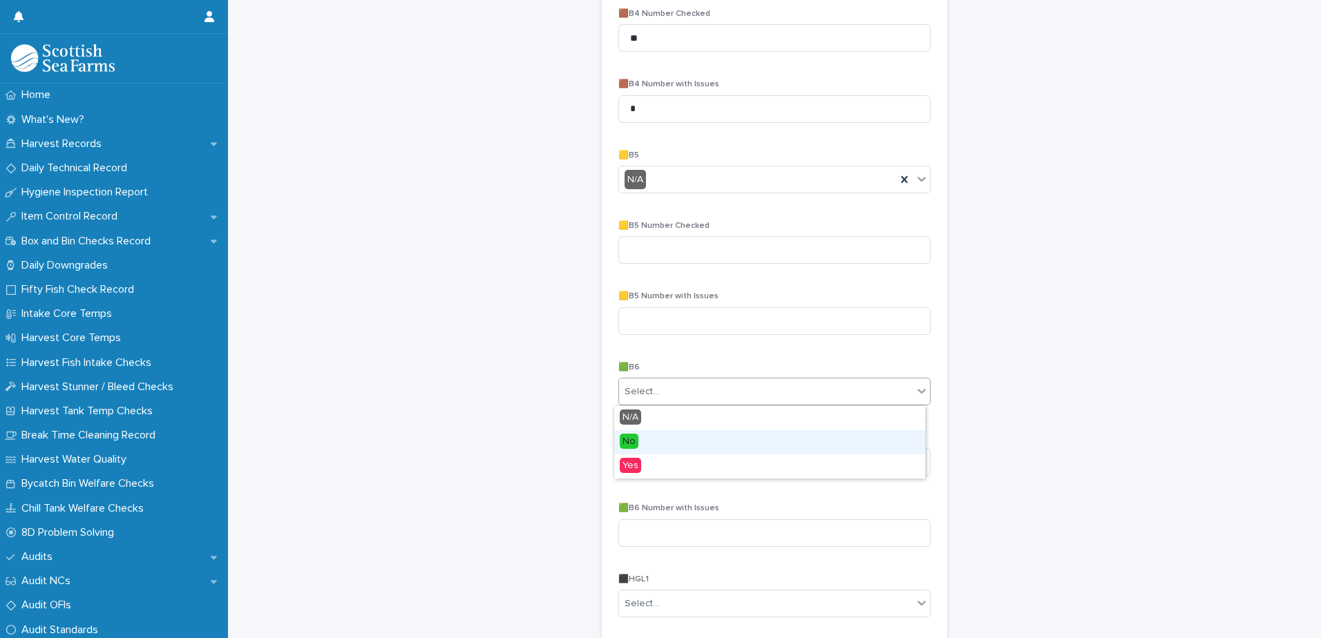
click at [634, 444] on span "No" at bounding box center [629, 441] width 19 height 15
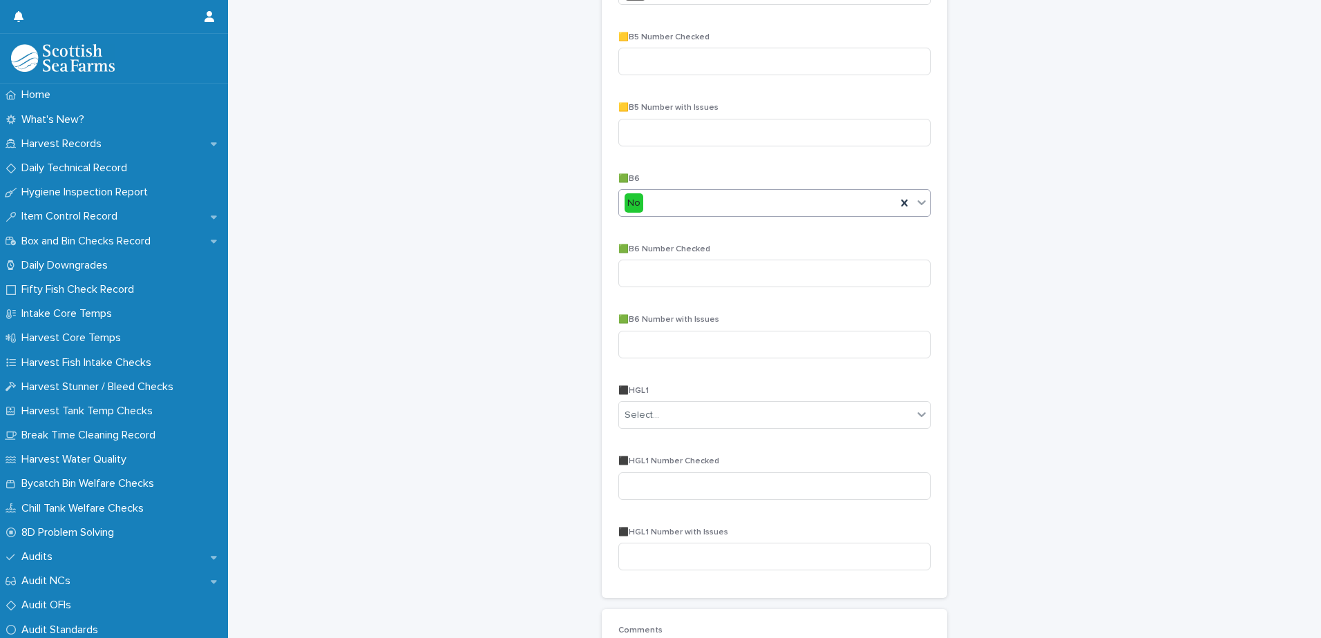
scroll to position [1244, 0]
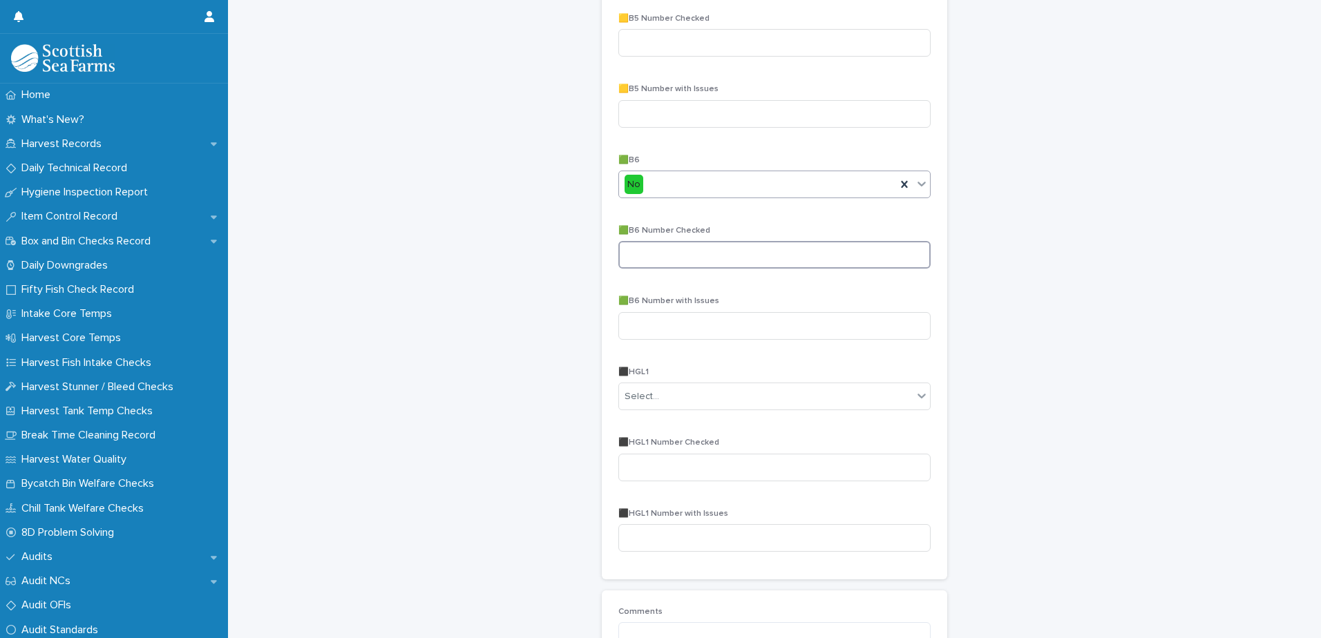
click at [634, 258] on input at bounding box center [774, 255] width 312 height 28
type input "**"
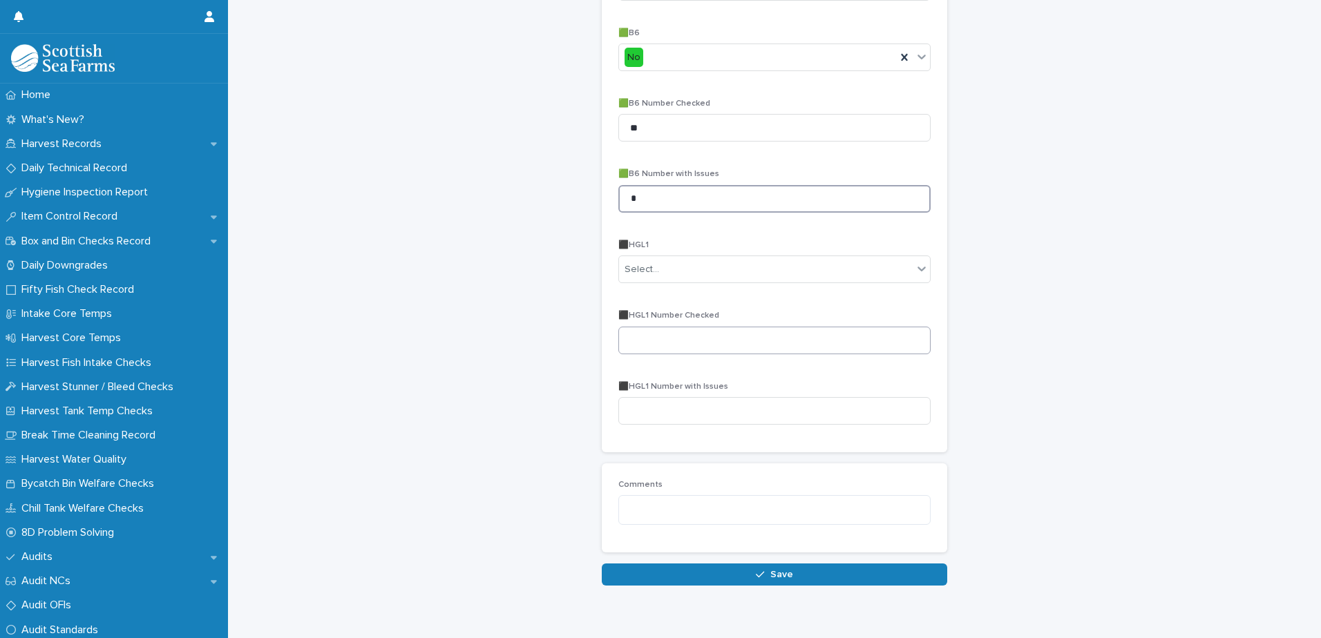
scroll to position [1382, 0]
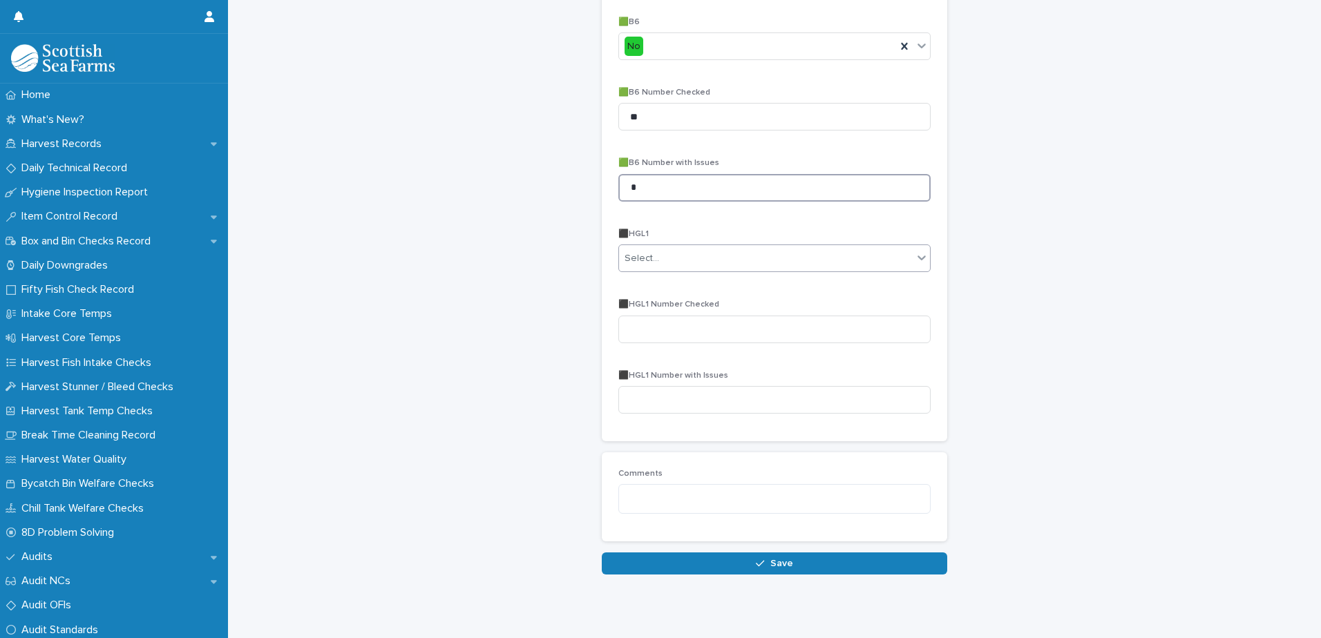
type input "*"
click at [630, 252] on div "Select..." at bounding box center [642, 259] width 35 height 15
click at [636, 308] on span "No" at bounding box center [629, 308] width 19 height 15
drag, startPoint x: 632, startPoint y: 341, endPoint x: 635, endPoint y: 334, distance: 7.4
click at [632, 340] on input at bounding box center [774, 330] width 312 height 28
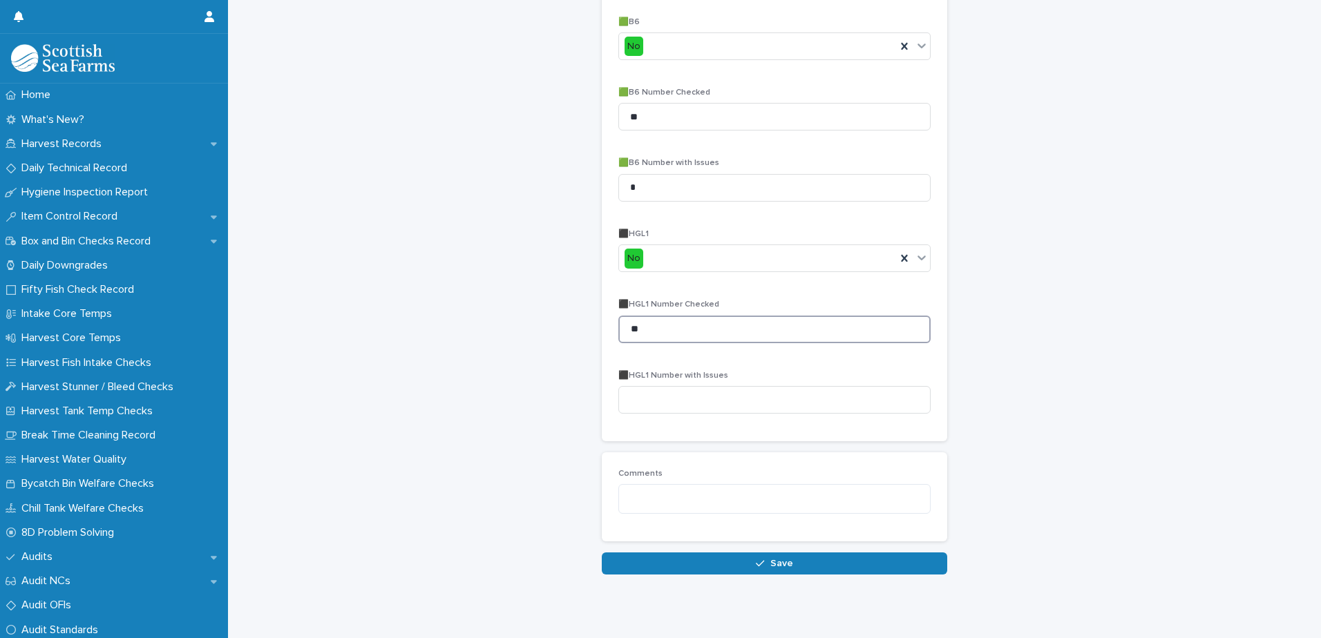
type input "**"
type input "*"
click at [675, 560] on button "Save" at bounding box center [774, 564] width 345 height 22
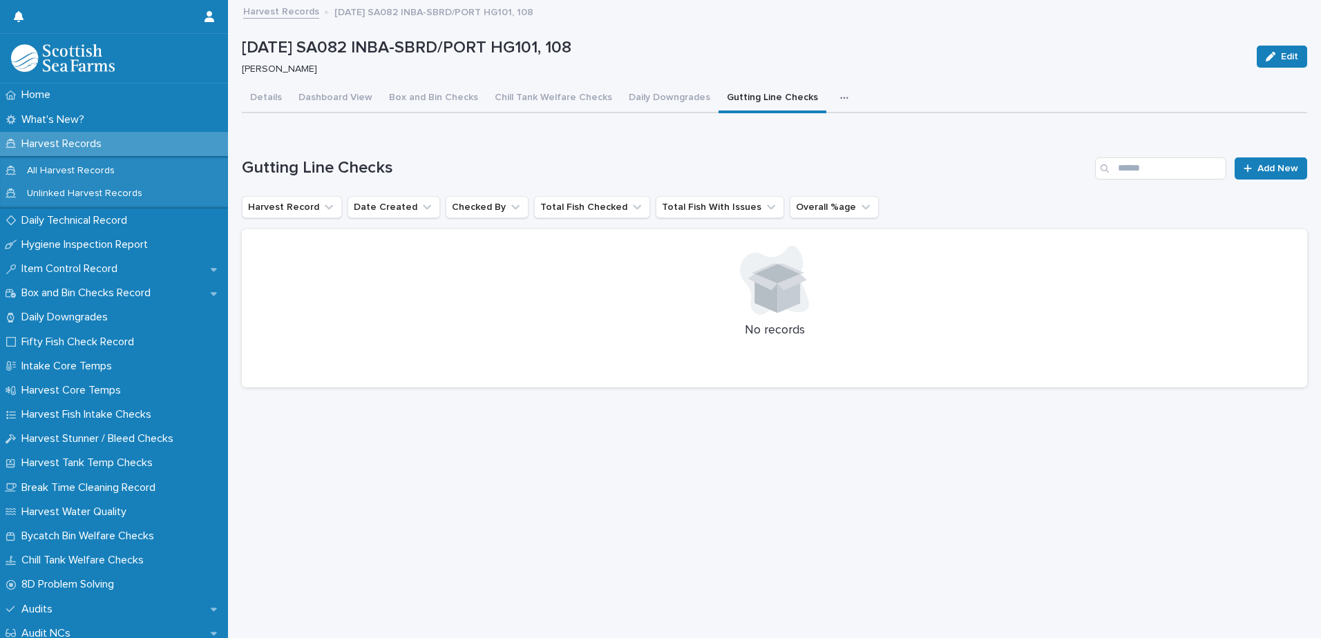
scroll to position [10, 0]
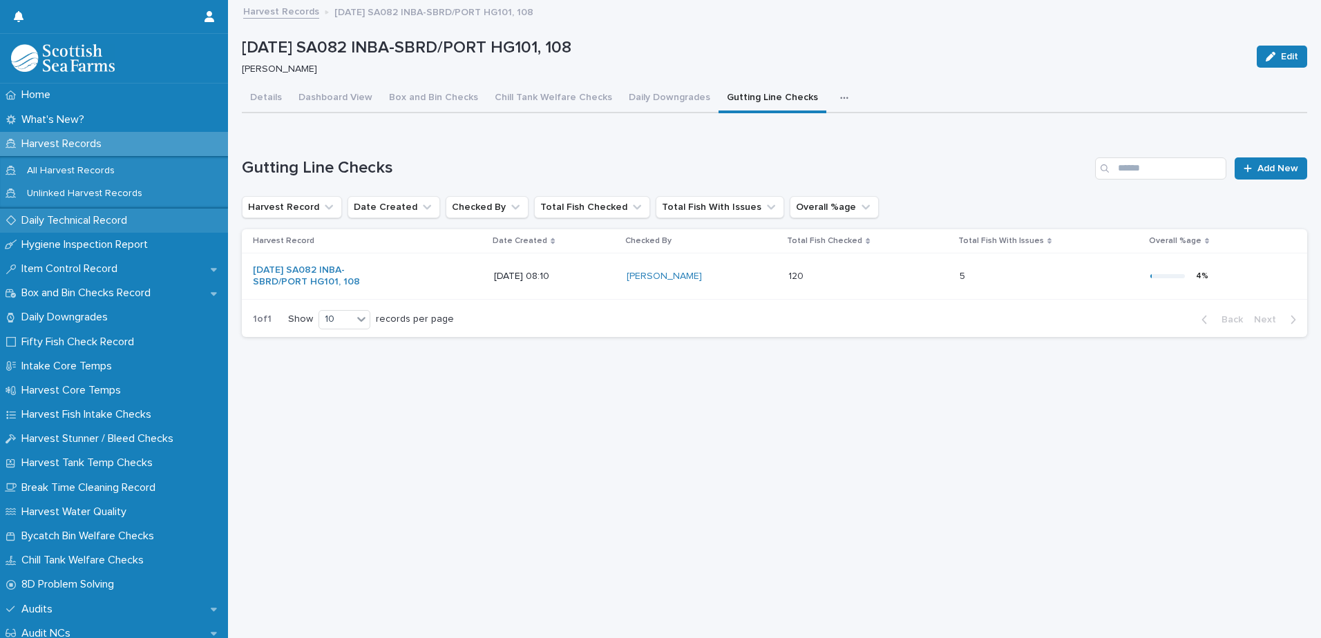
click at [55, 221] on p "Daily Technical Record" at bounding box center [77, 220] width 122 height 13
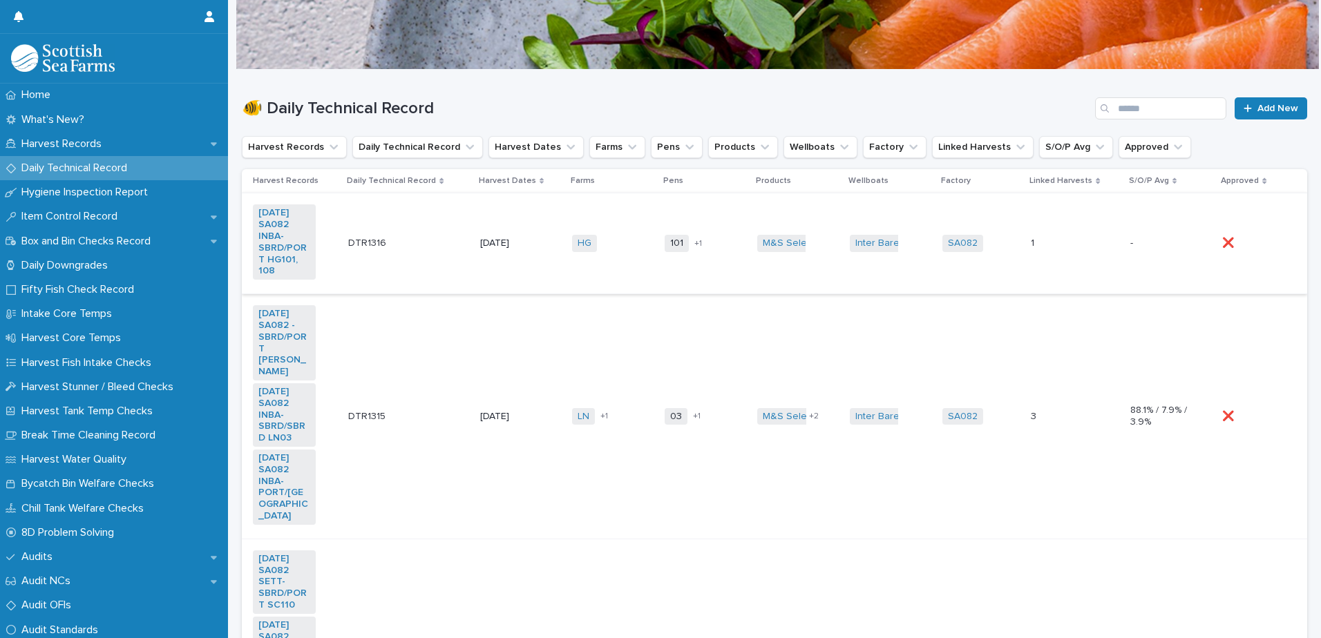
scroll to position [138, 0]
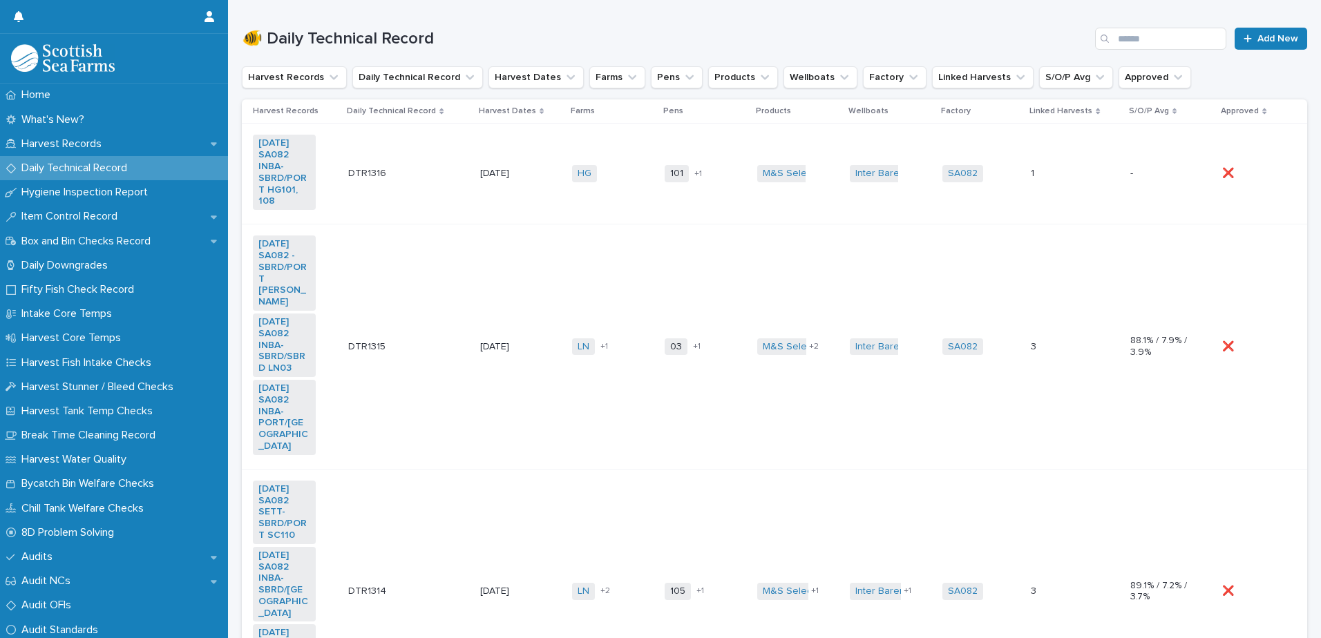
click at [567, 196] on td "HG + 0" at bounding box center [613, 174] width 93 height 101
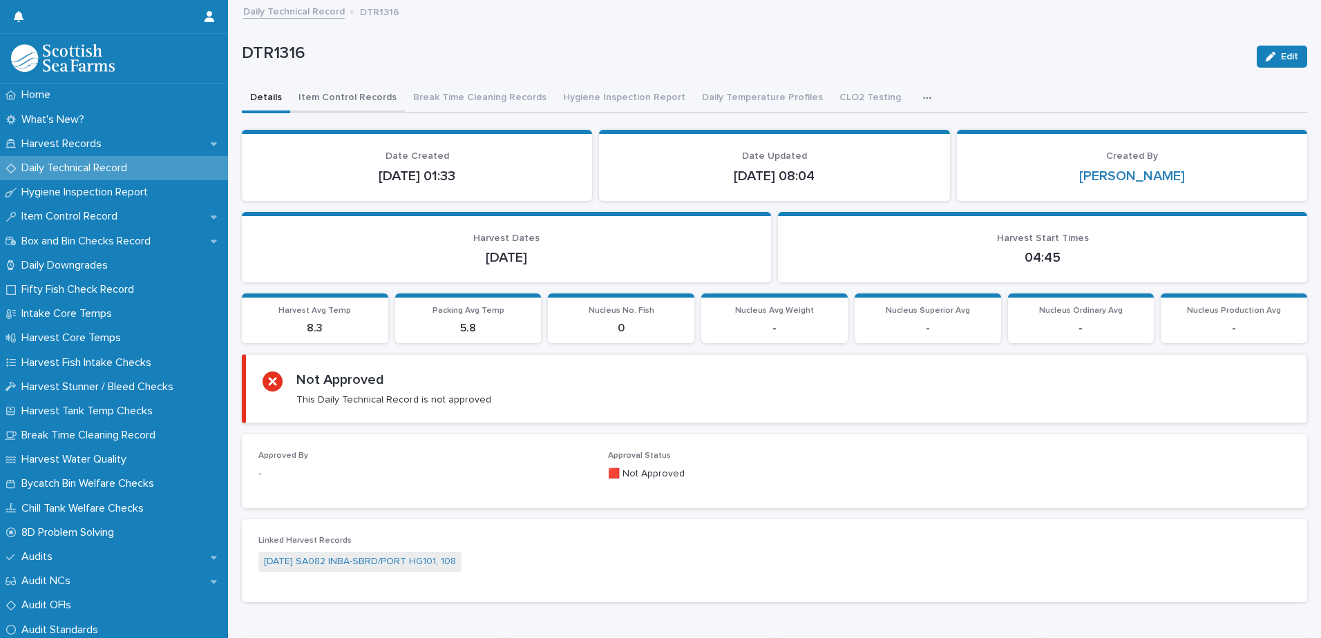
click at [328, 102] on button "Item Control Records" at bounding box center [347, 98] width 115 height 29
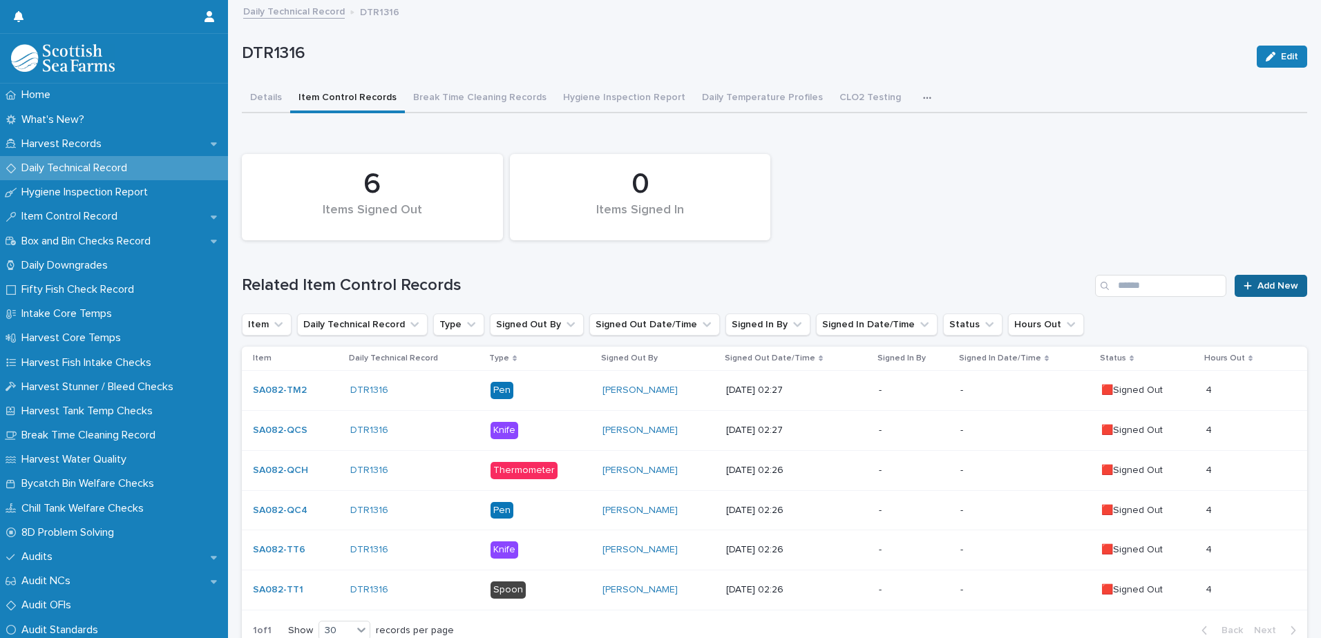
click at [1245, 284] on div at bounding box center [1251, 286] width 14 height 10
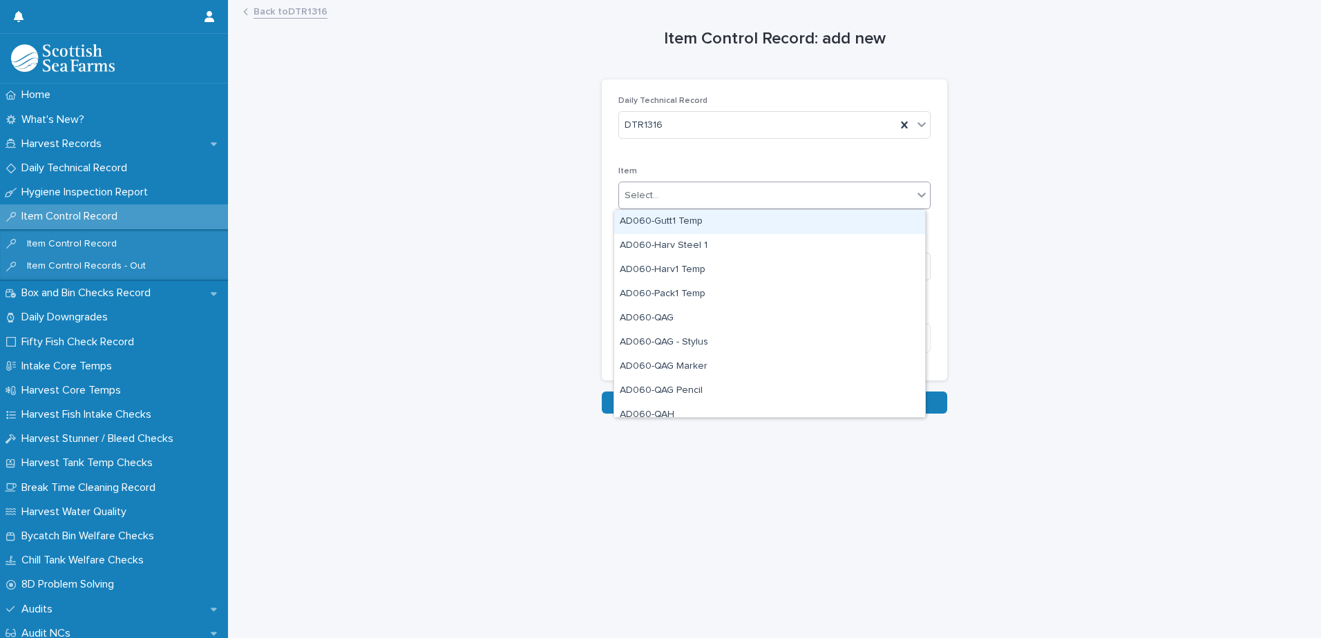
click at [641, 197] on div "Select..." at bounding box center [642, 196] width 35 height 15
type input "***"
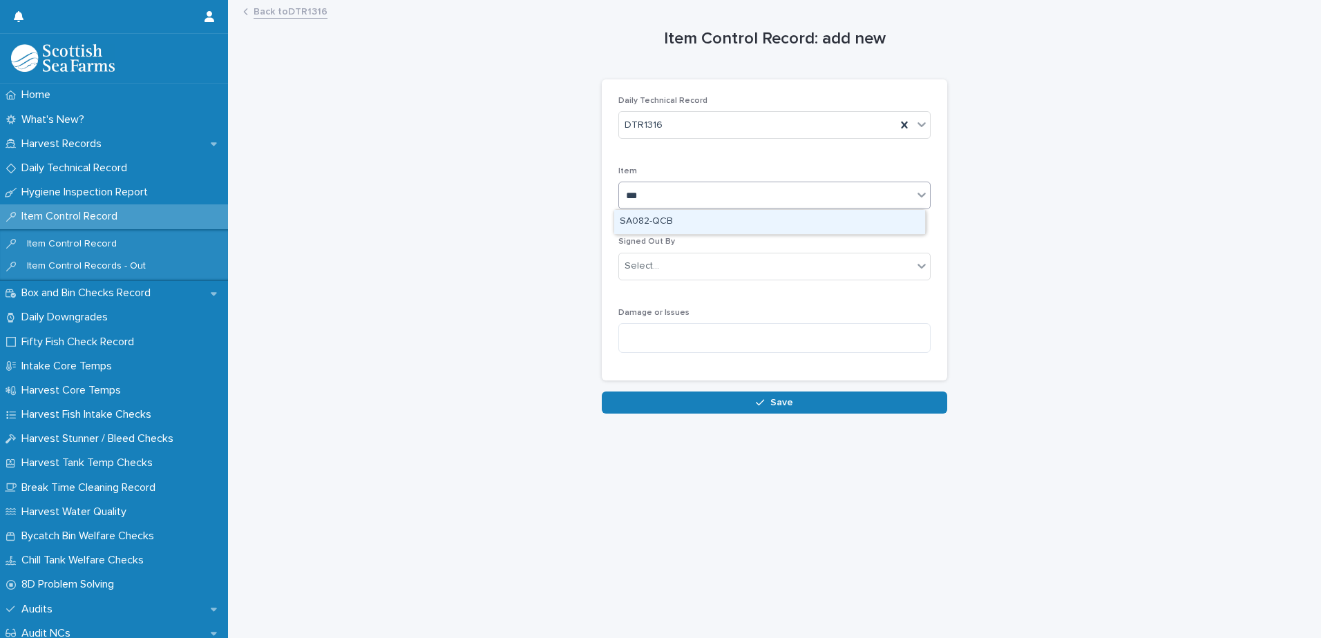
click at [717, 223] on div "SA082-QCB" at bounding box center [769, 222] width 311 height 24
click at [681, 265] on div "Select..." at bounding box center [766, 266] width 294 height 23
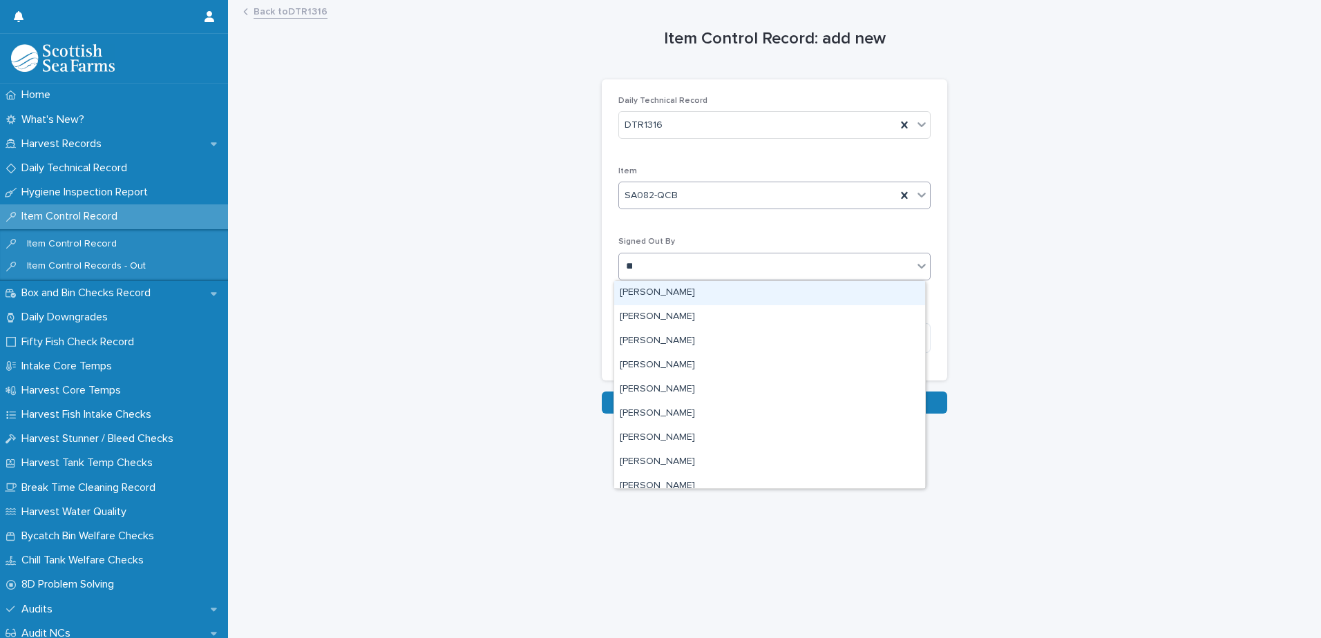
type input "***"
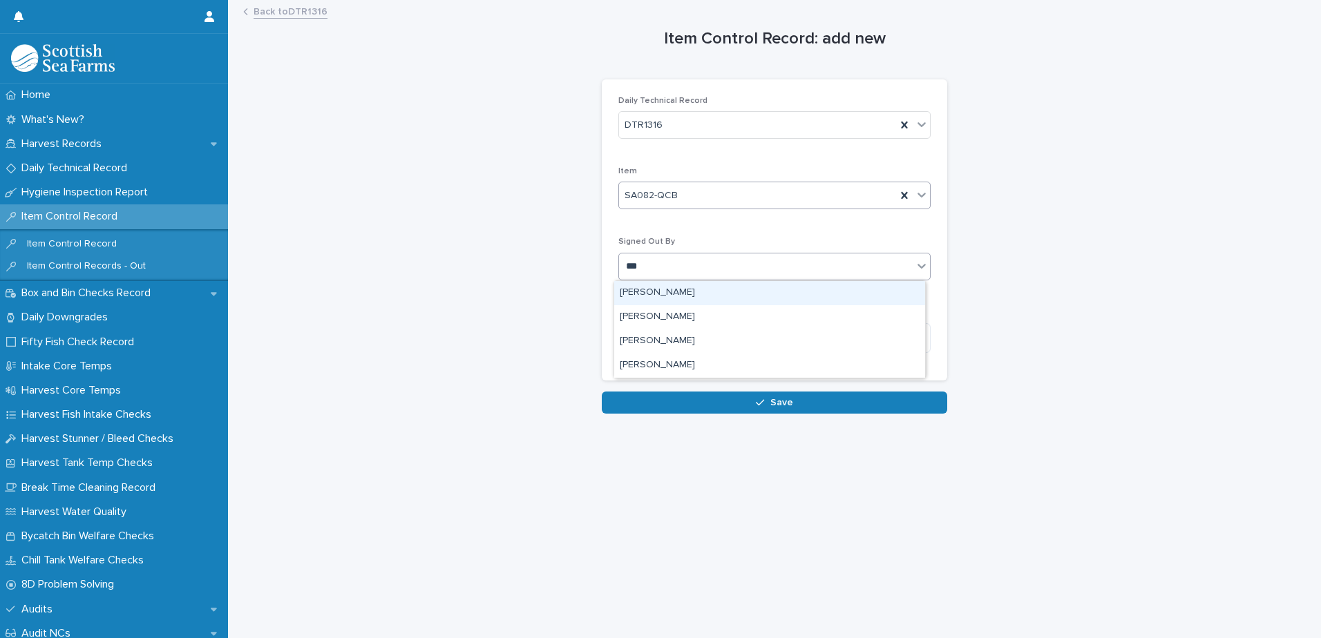
click at [680, 292] on div "[PERSON_NAME]" at bounding box center [769, 293] width 311 height 24
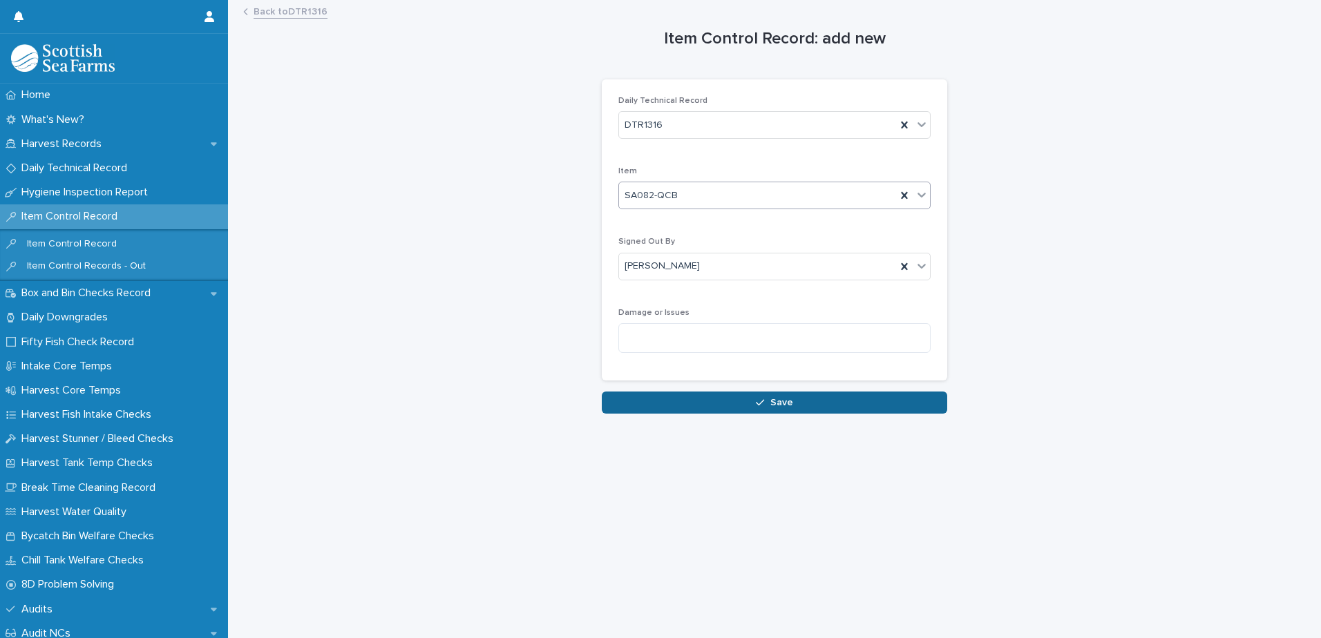
click at [701, 414] on button "Save" at bounding box center [774, 403] width 345 height 22
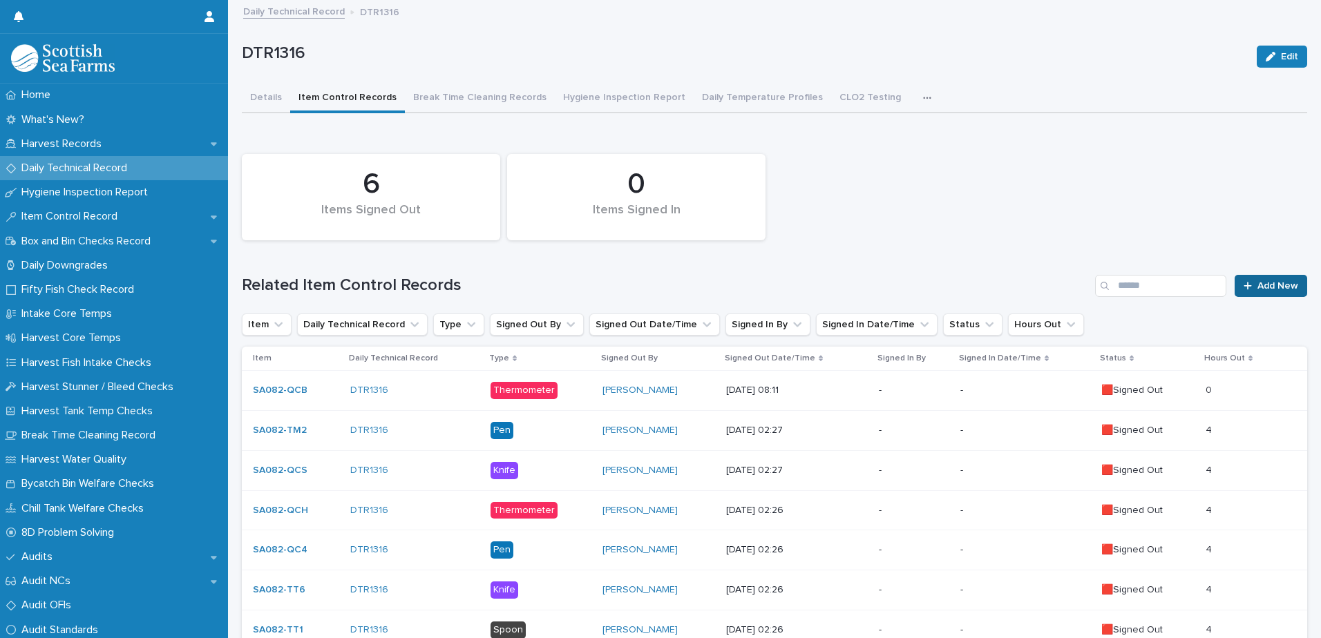
click at [1244, 290] on div at bounding box center [1251, 286] width 14 height 10
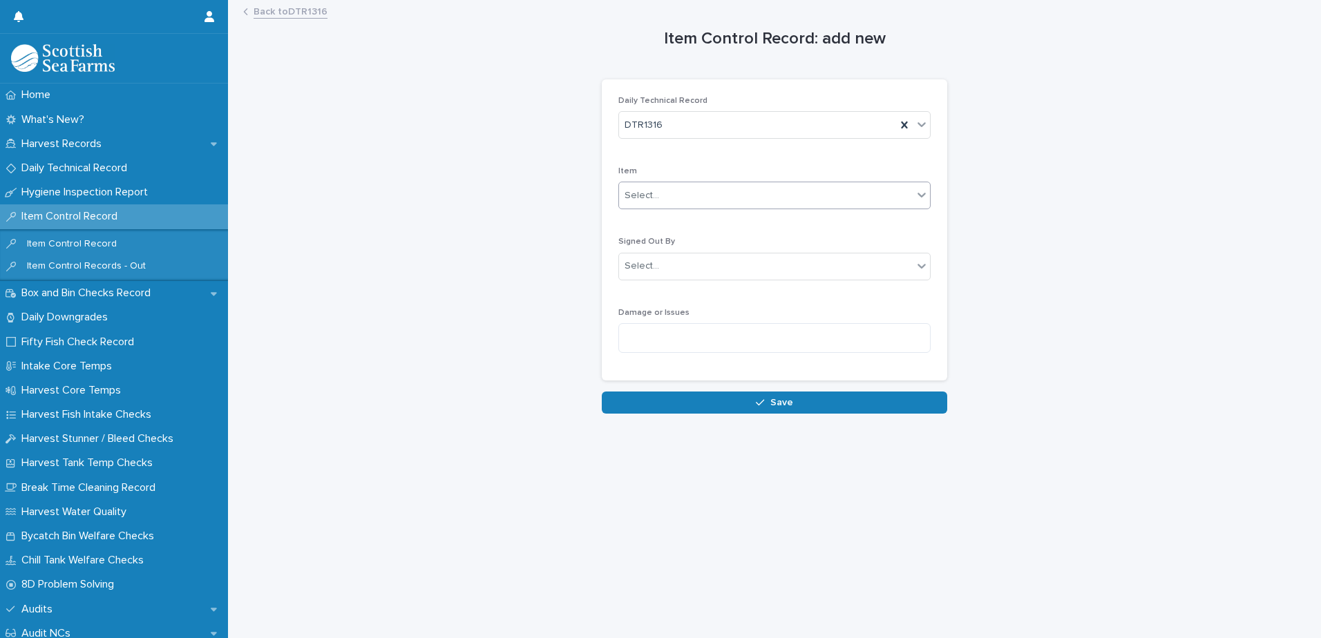
click at [634, 199] on div "Select..." at bounding box center [642, 196] width 35 height 15
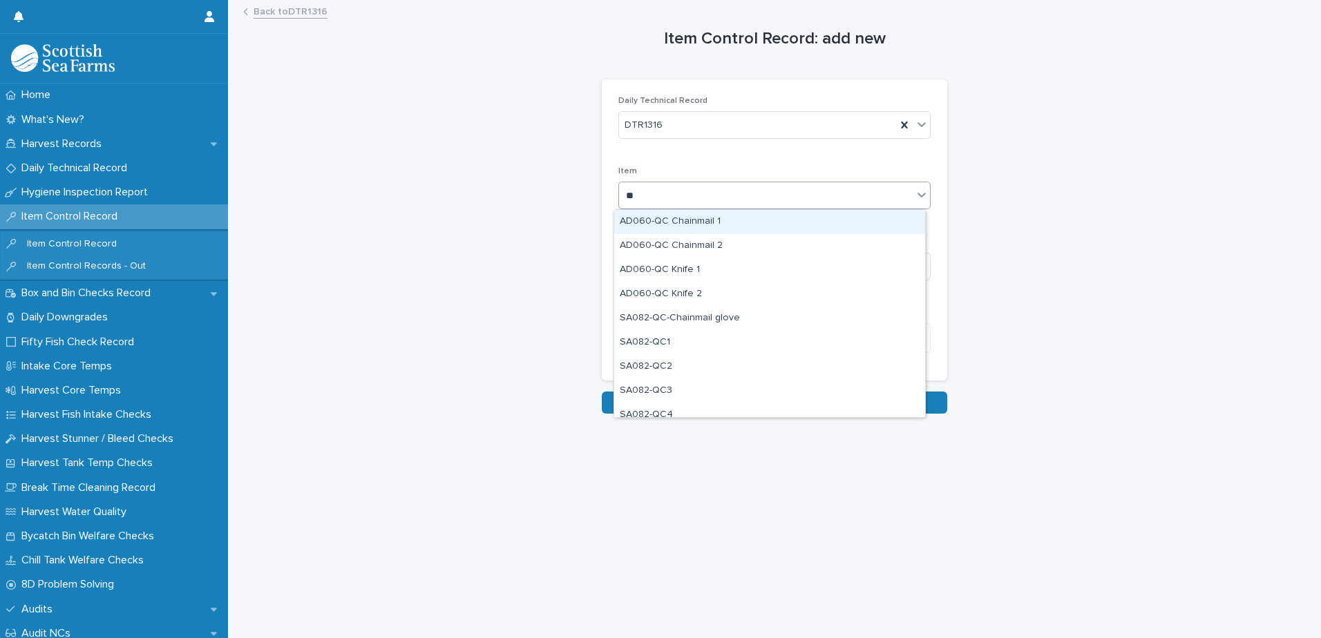
type input "***"
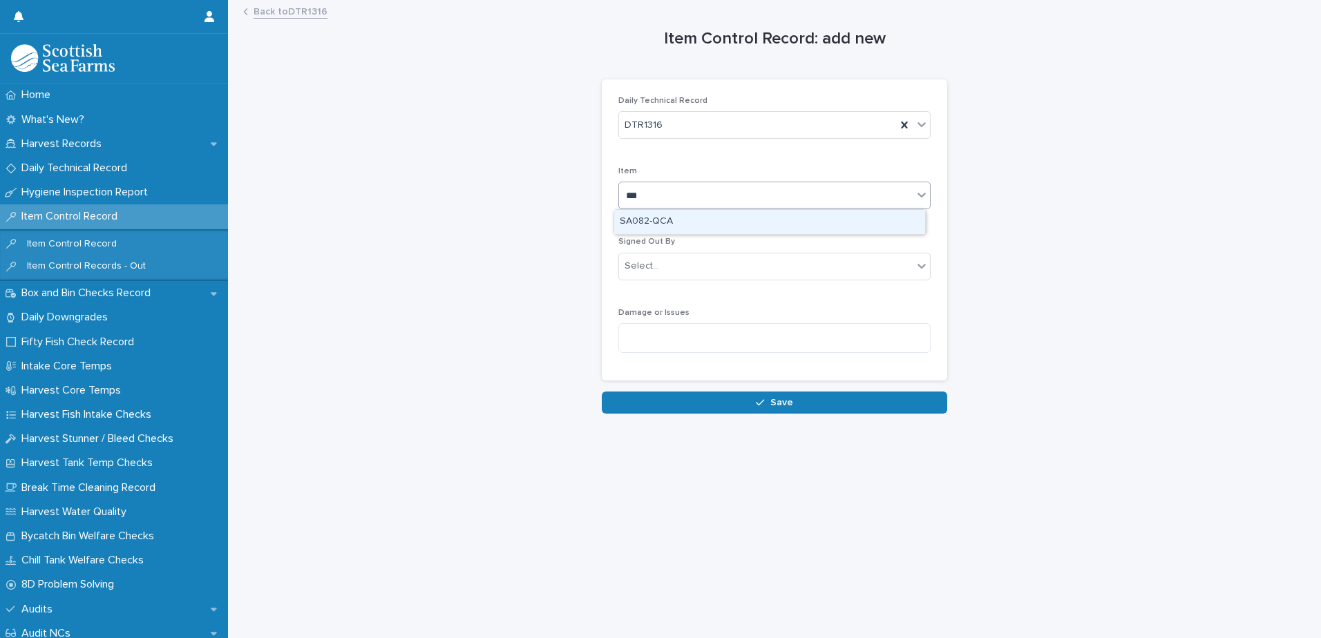
click at [656, 222] on div "SA082-QCA" at bounding box center [769, 222] width 311 height 24
click at [643, 261] on div "Select..." at bounding box center [642, 266] width 35 height 15
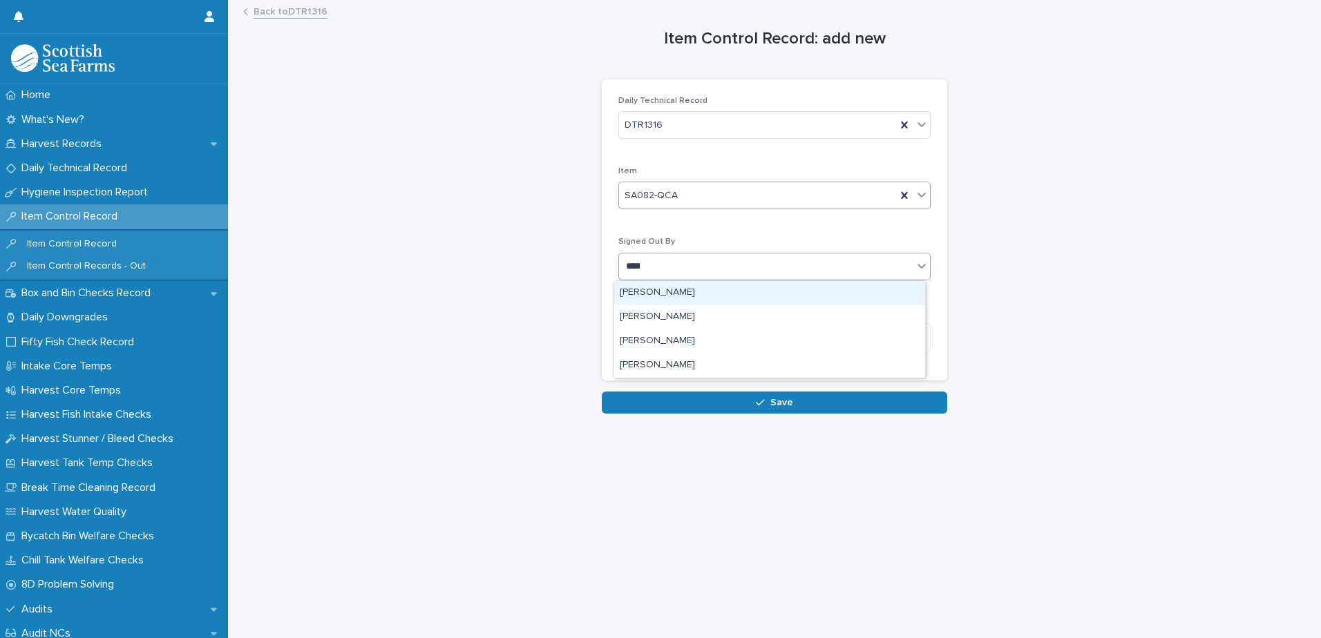
type input "*****"
click at [665, 290] on div "[PERSON_NAME]" at bounding box center [769, 293] width 311 height 24
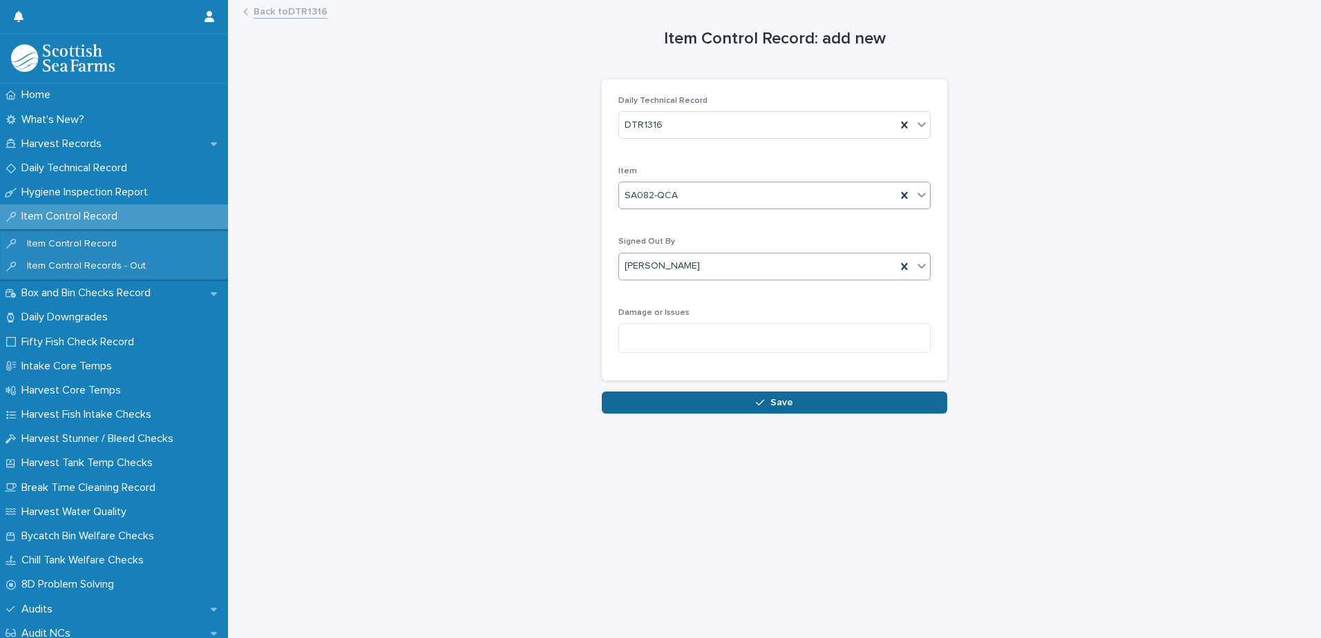
drag, startPoint x: 654, startPoint y: 401, endPoint x: 675, endPoint y: 404, distance: 21.0
click at [655, 401] on button "Save" at bounding box center [774, 403] width 345 height 22
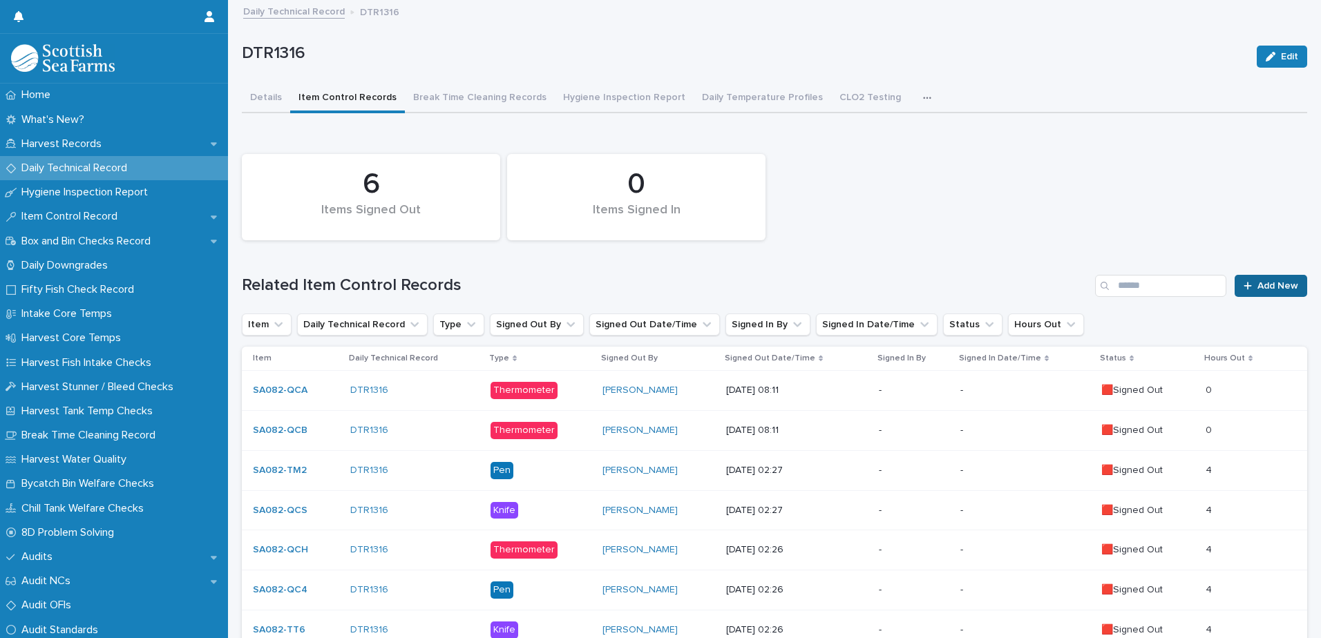
click at [1269, 281] on span "Add New" at bounding box center [1278, 286] width 41 height 10
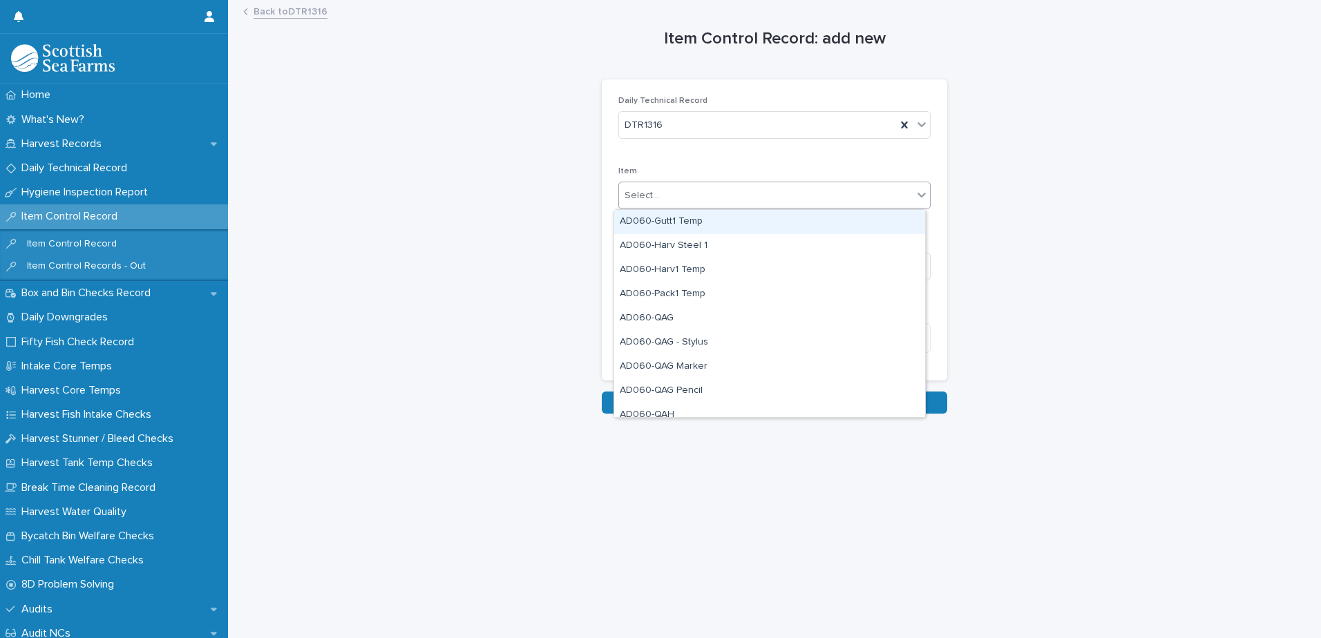
click at [646, 196] on div "Select..." at bounding box center [642, 196] width 35 height 15
type input "***"
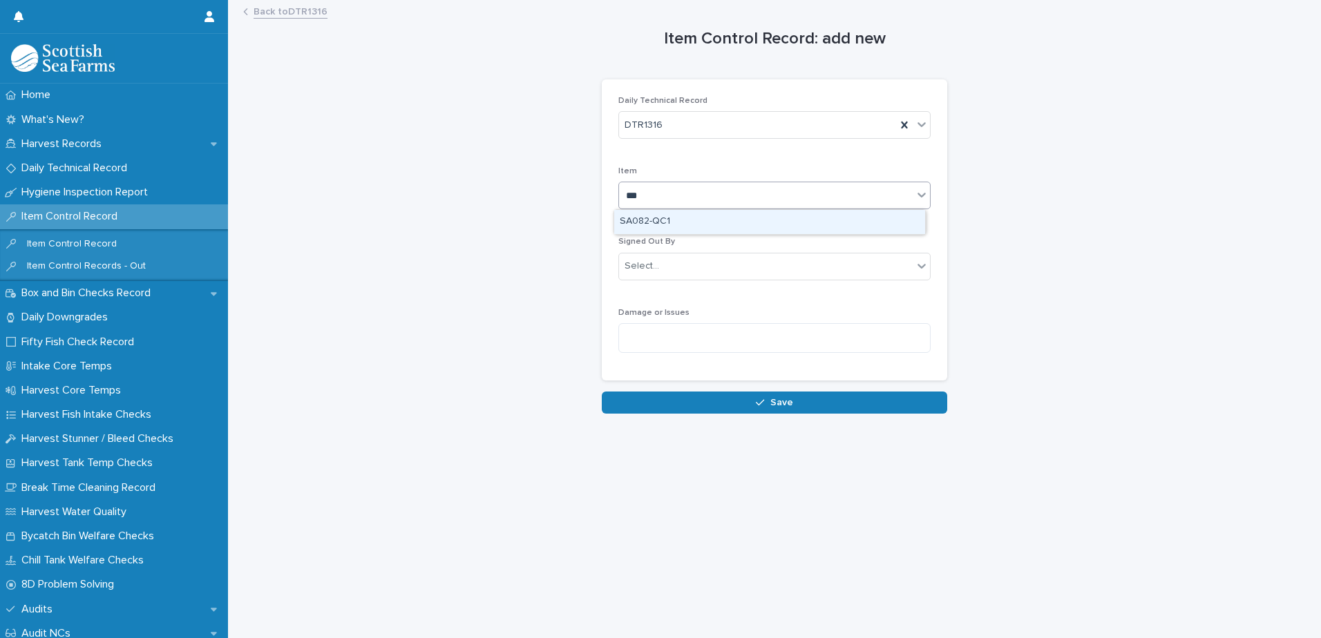
click at [654, 217] on div "SA082-QC1" at bounding box center [769, 222] width 311 height 24
click at [659, 264] on div "Select..." at bounding box center [766, 266] width 294 height 23
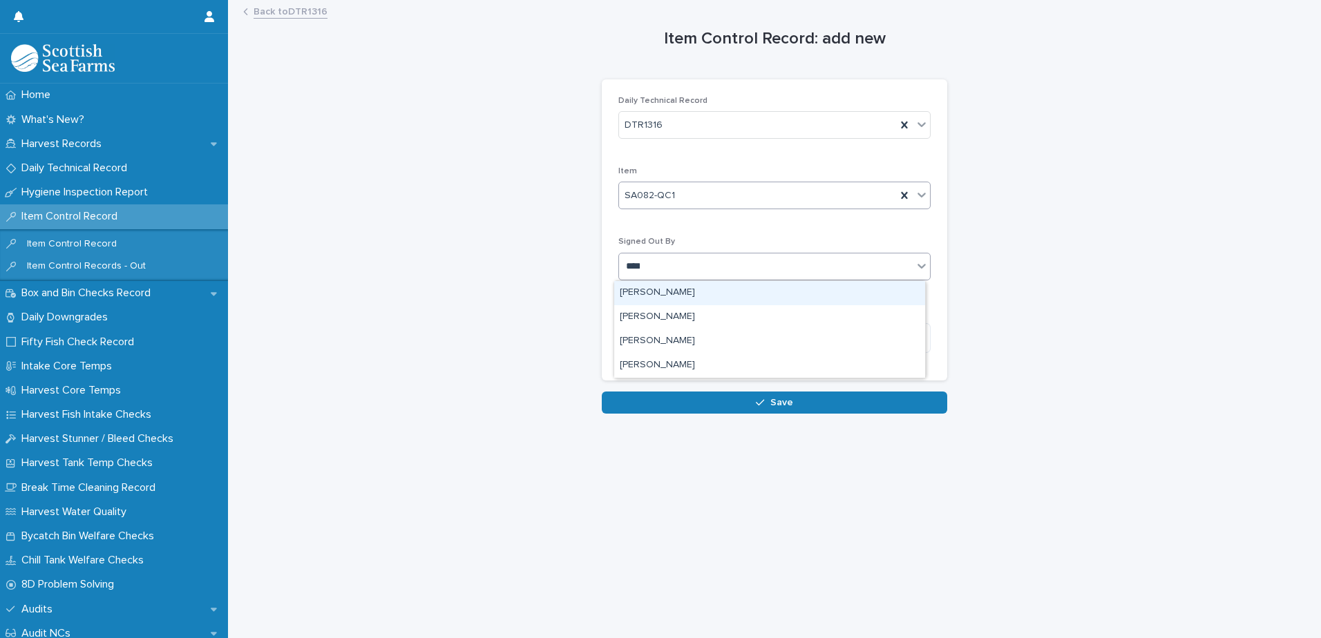
type input "*****"
click at [667, 294] on div "[PERSON_NAME]" at bounding box center [769, 293] width 311 height 24
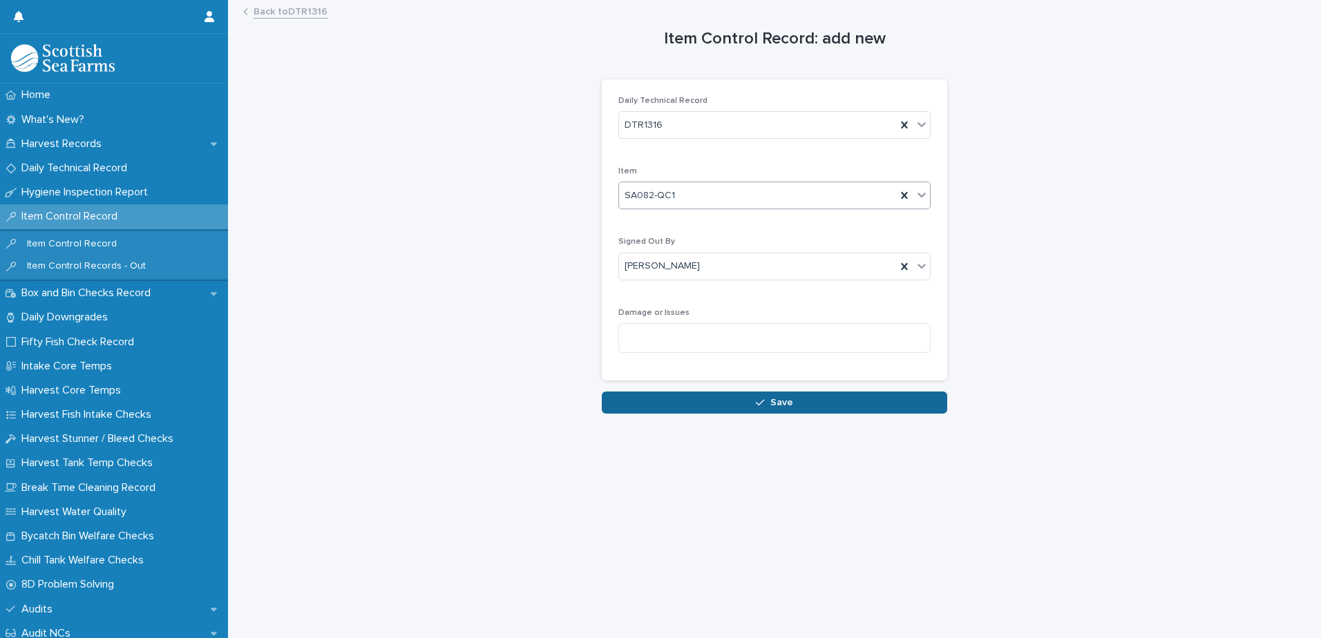
click at [695, 399] on button "Save" at bounding box center [774, 403] width 345 height 22
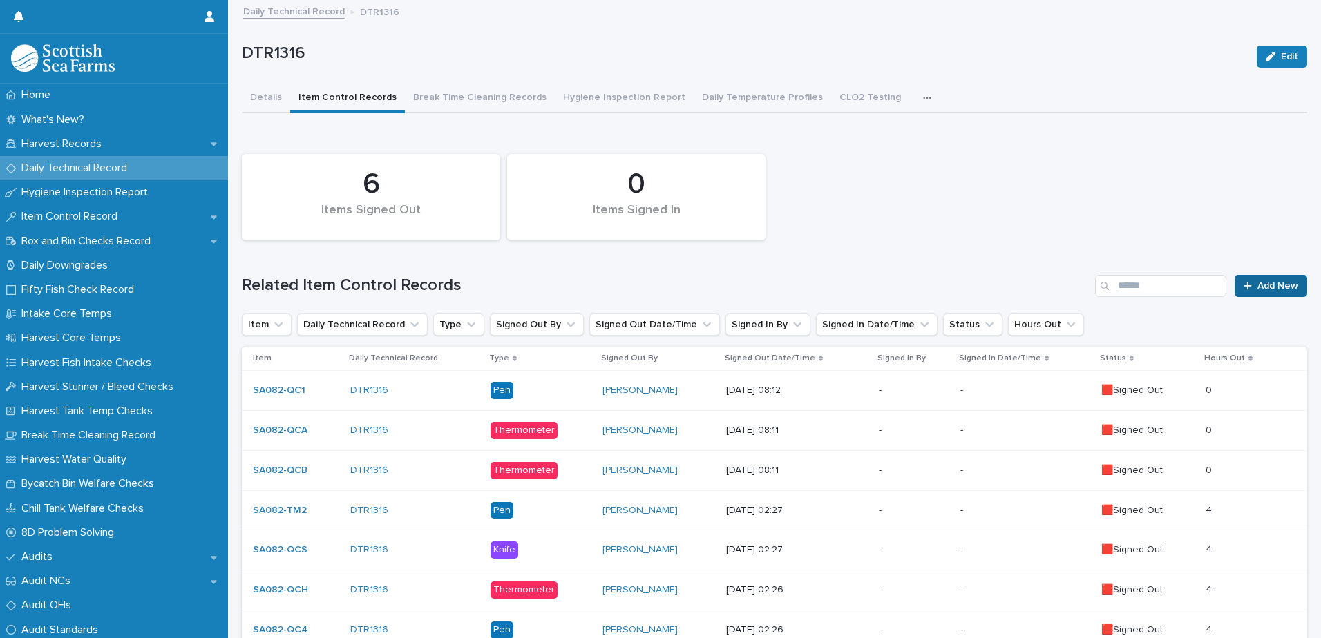
click at [1252, 279] on link "Add New" at bounding box center [1271, 286] width 73 height 22
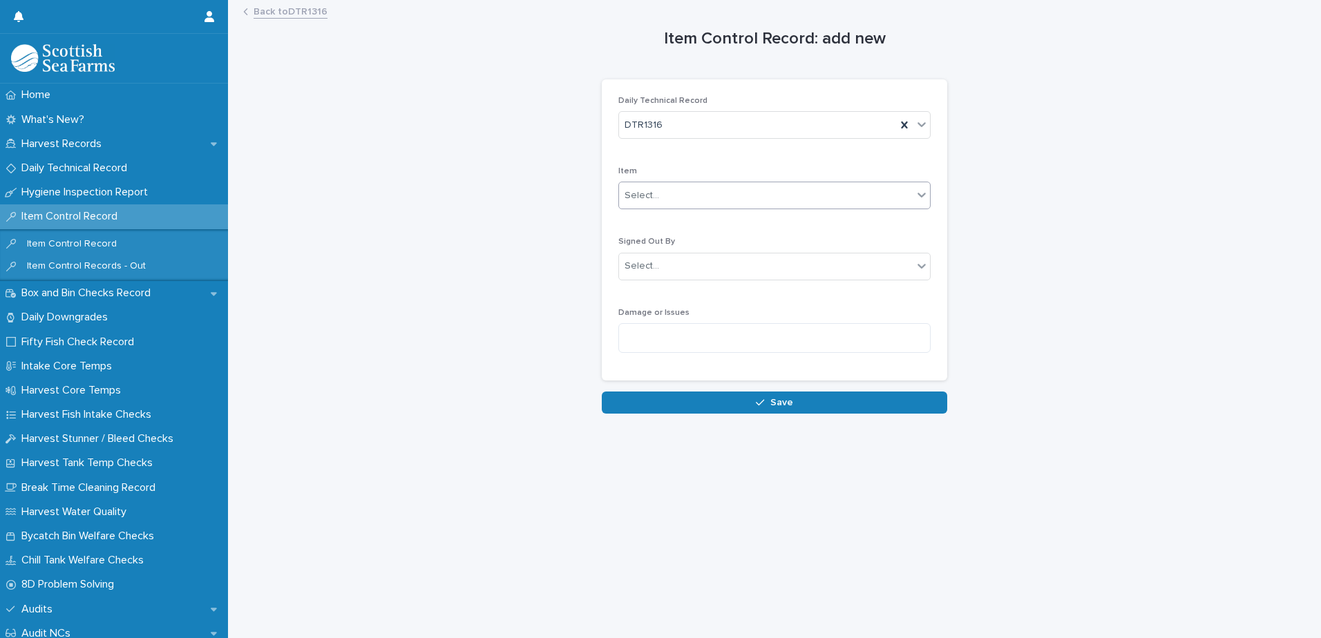
click at [644, 203] on div "Select..." at bounding box center [766, 195] width 294 height 23
type input "***"
click at [638, 222] on div "SA082-TM1" at bounding box center [769, 222] width 311 height 24
click at [627, 263] on div "Select..." at bounding box center [642, 266] width 35 height 15
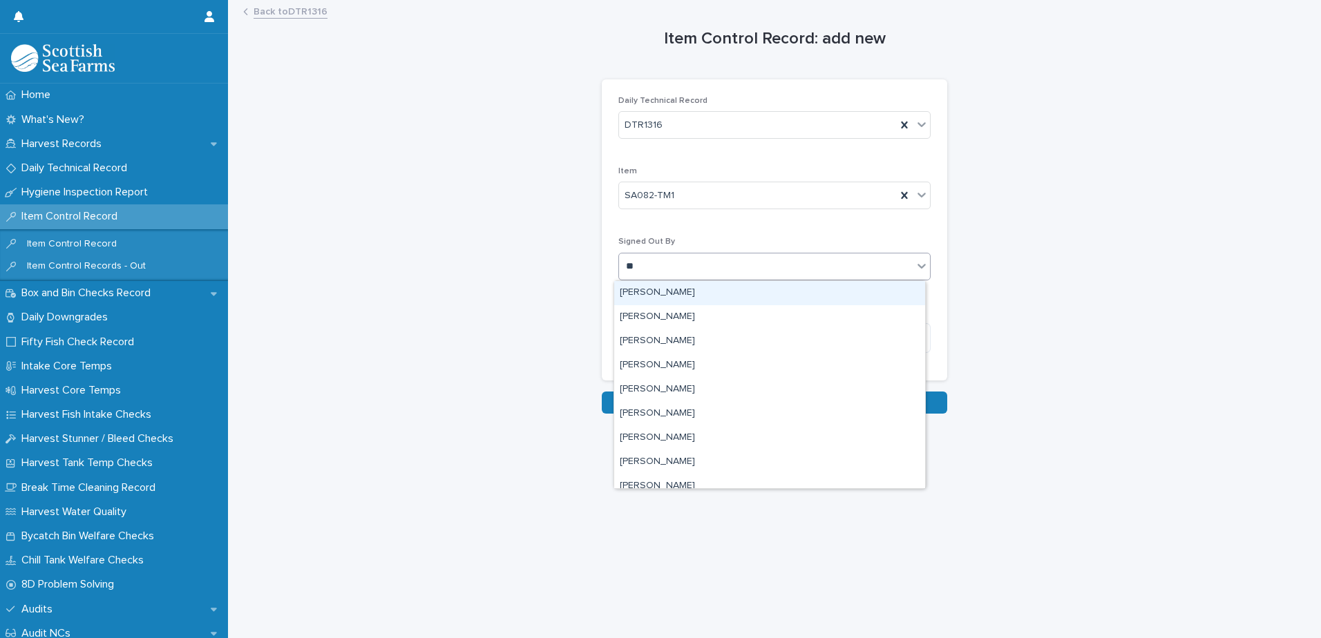
type input "***"
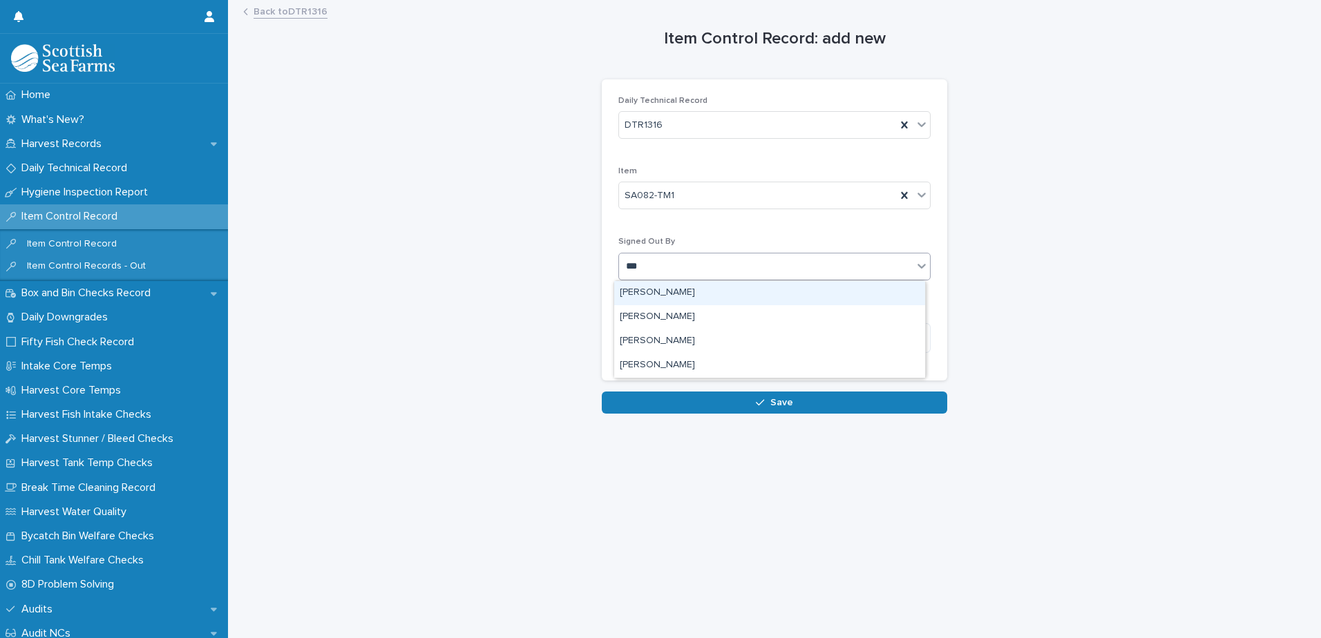
click at [647, 292] on div "[PERSON_NAME]" at bounding box center [769, 293] width 311 height 24
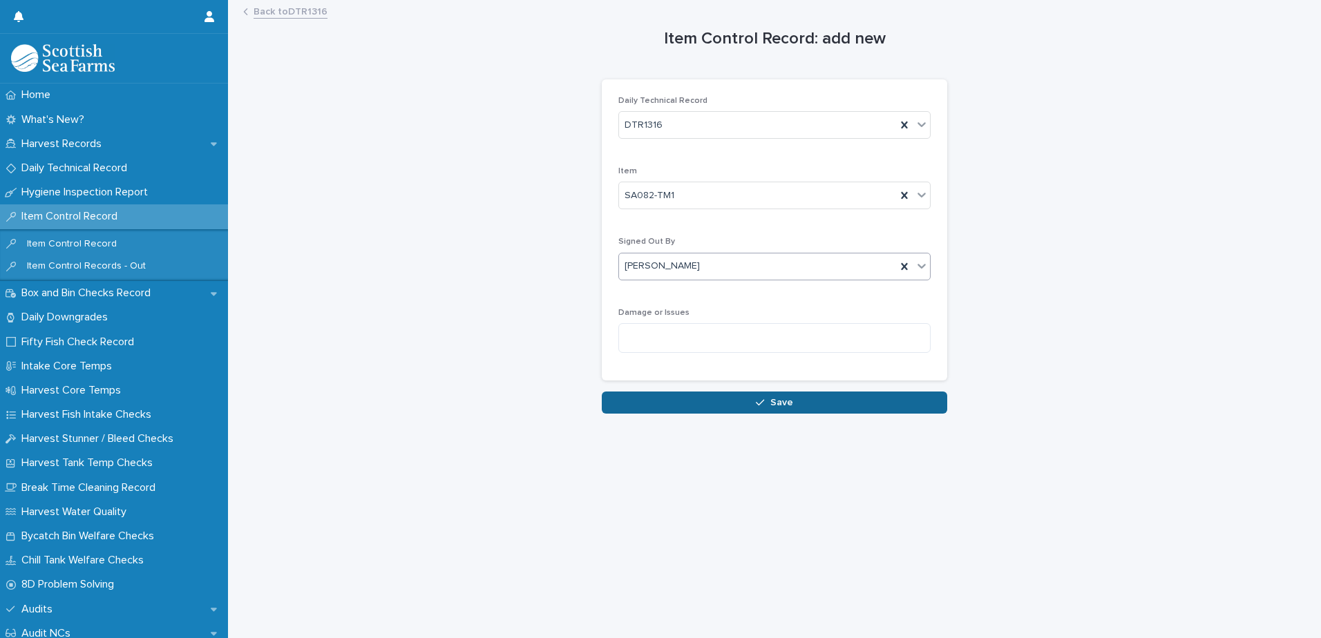
click at [656, 398] on button "Save" at bounding box center [774, 403] width 345 height 22
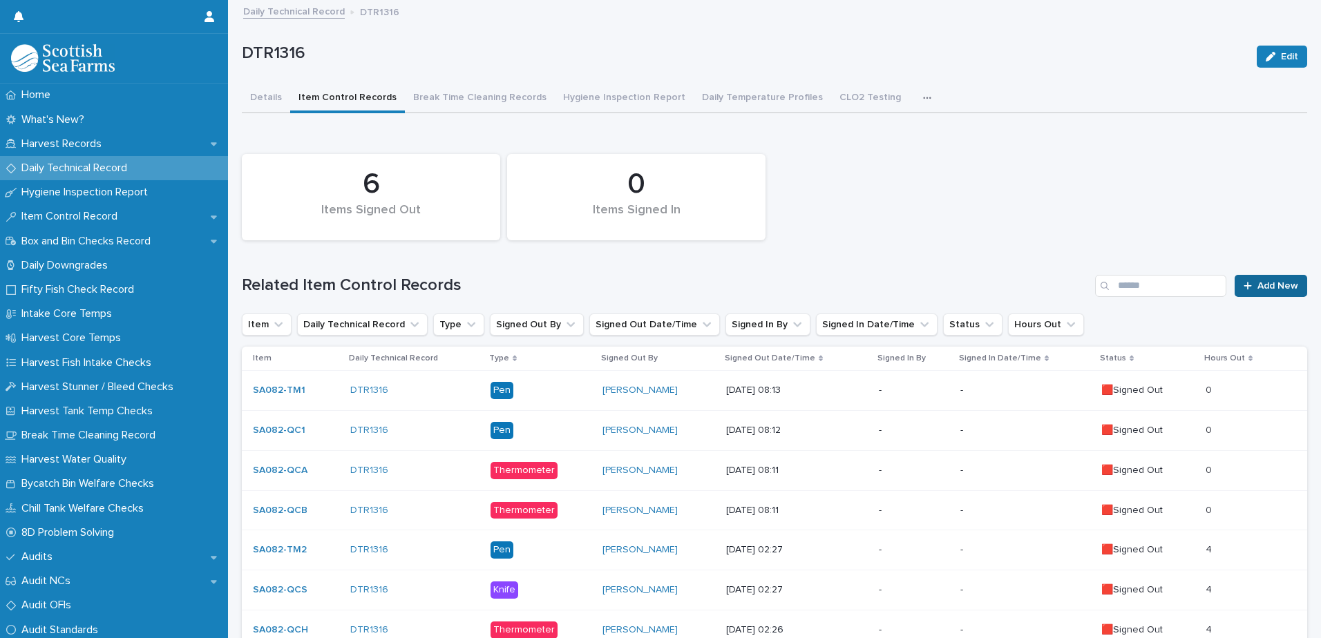
click at [1245, 287] on div at bounding box center [1251, 286] width 14 height 10
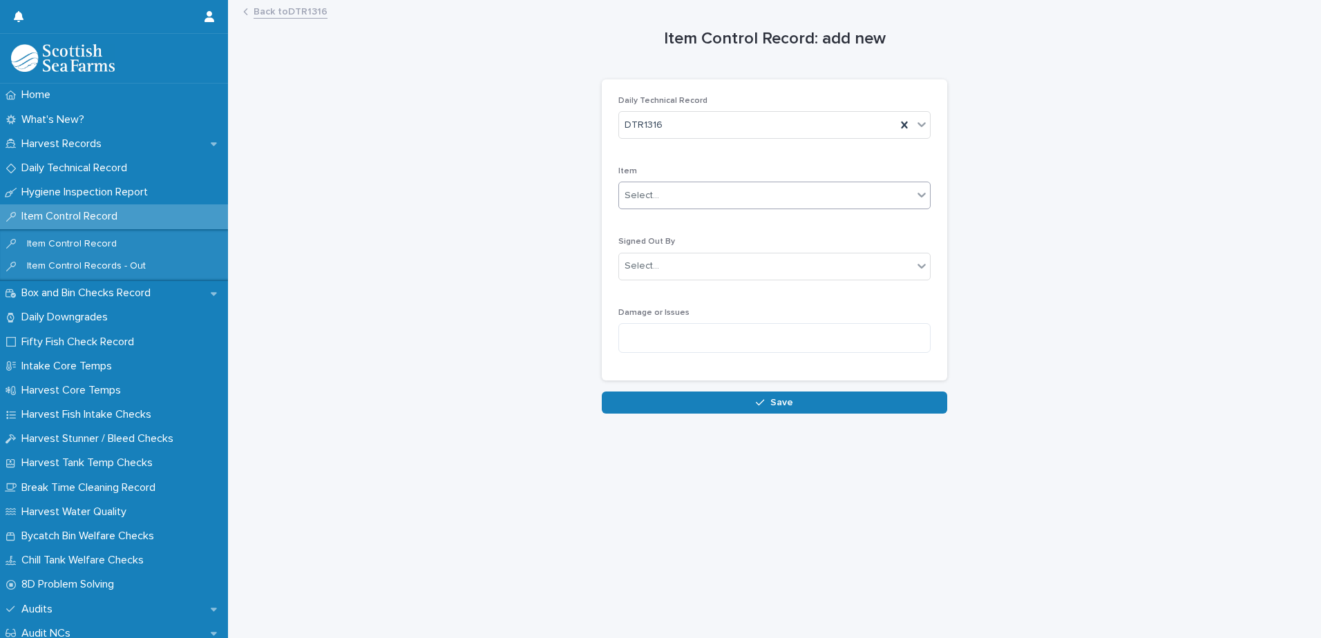
click at [650, 193] on div "Select..." at bounding box center [642, 196] width 35 height 15
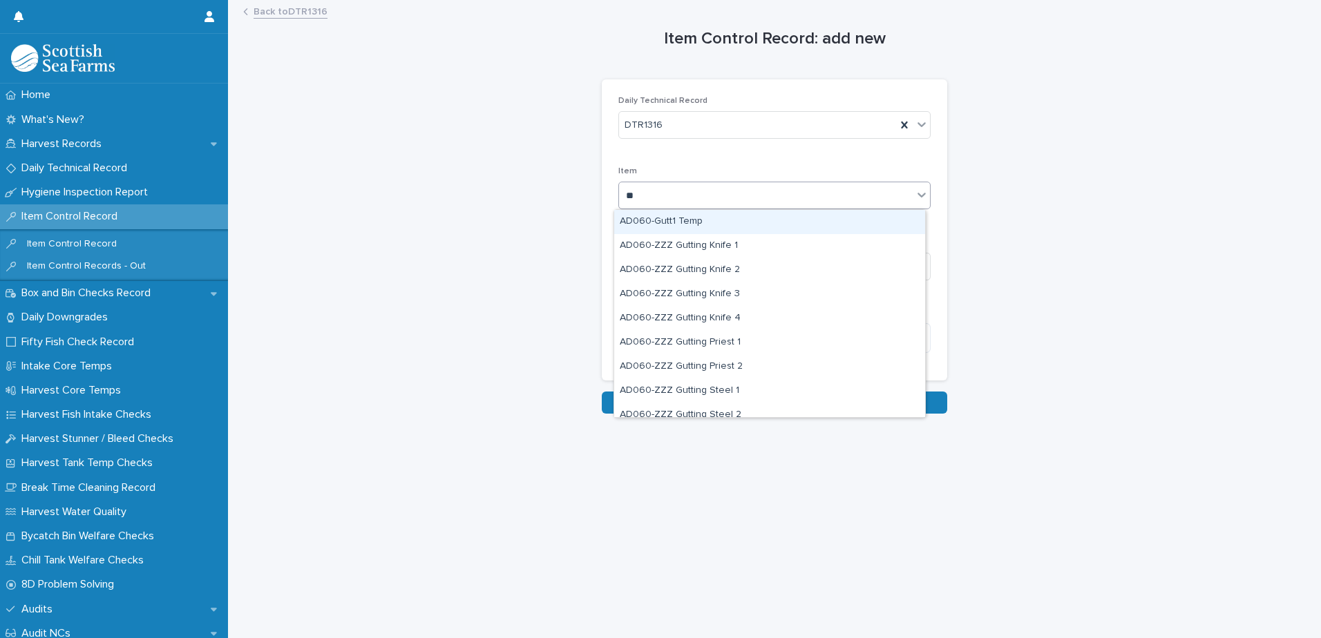
type input "***"
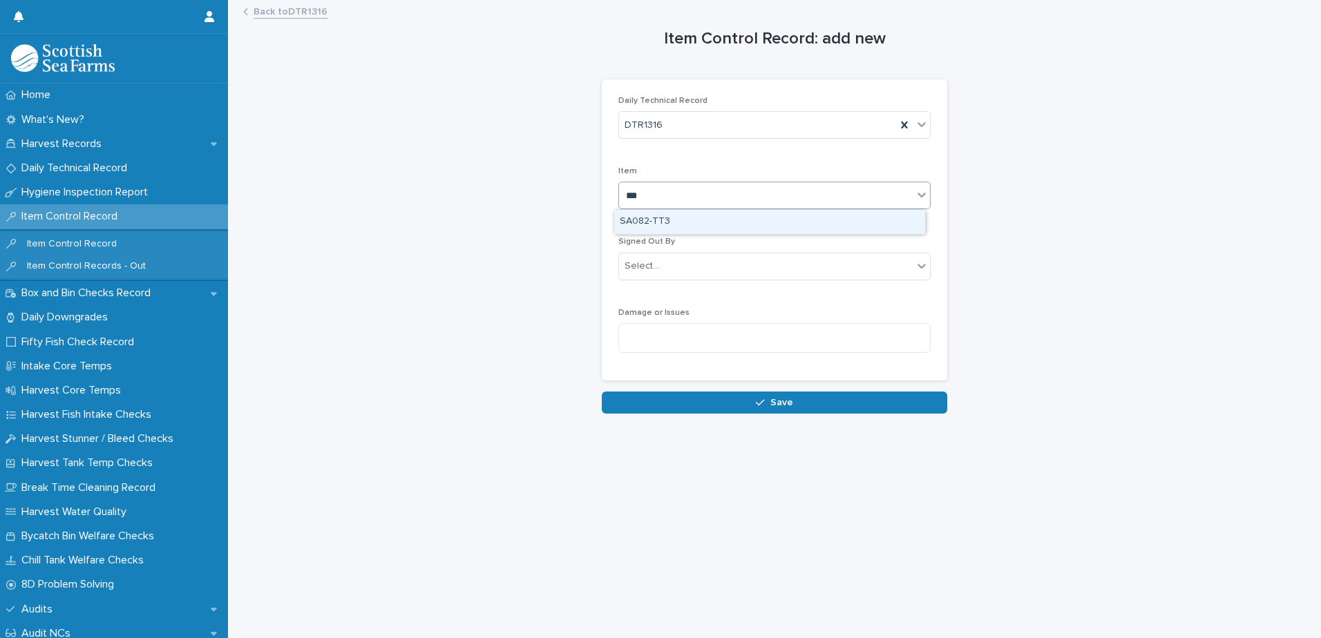
click at [660, 225] on div "SA082-TT3" at bounding box center [769, 222] width 311 height 24
click at [661, 275] on div at bounding box center [661, 266] width 1 height 17
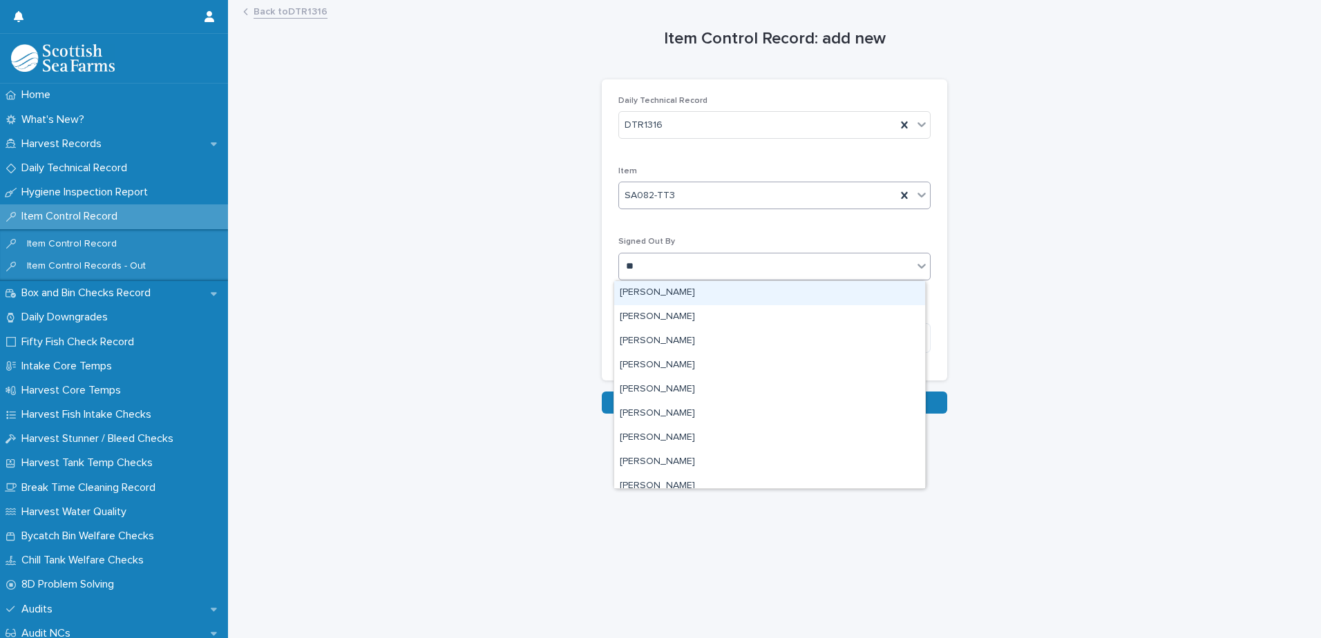
type input "***"
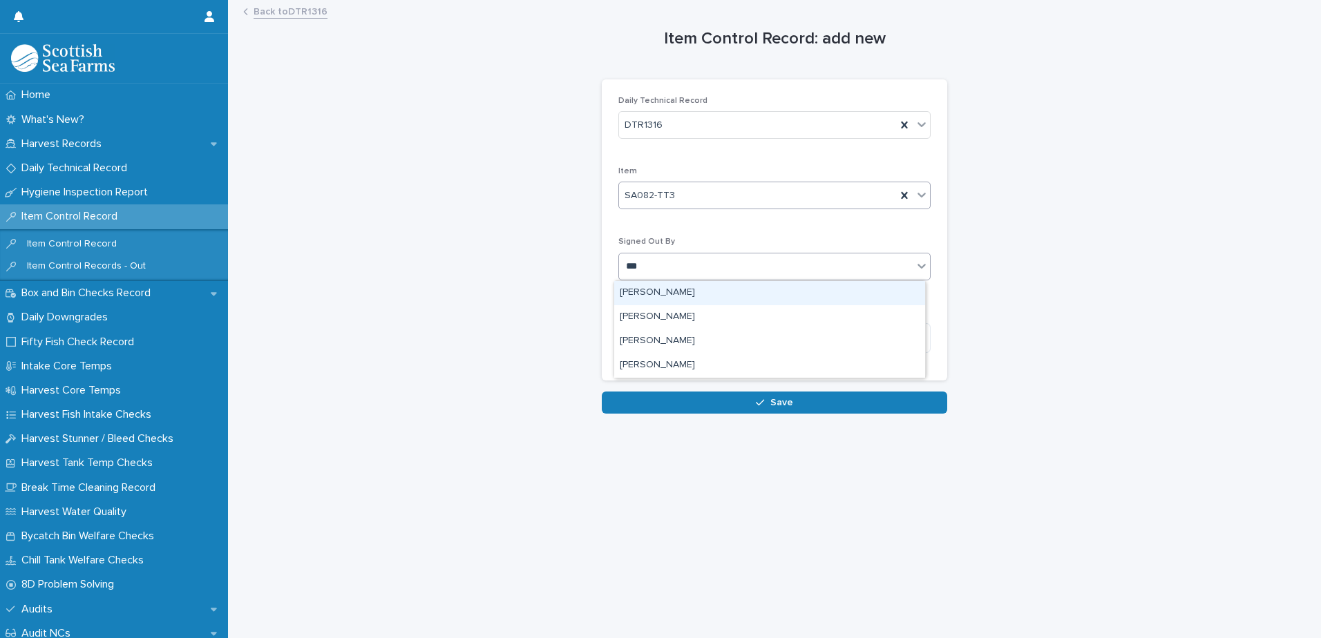
click at [654, 294] on div "[PERSON_NAME]" at bounding box center [769, 293] width 311 height 24
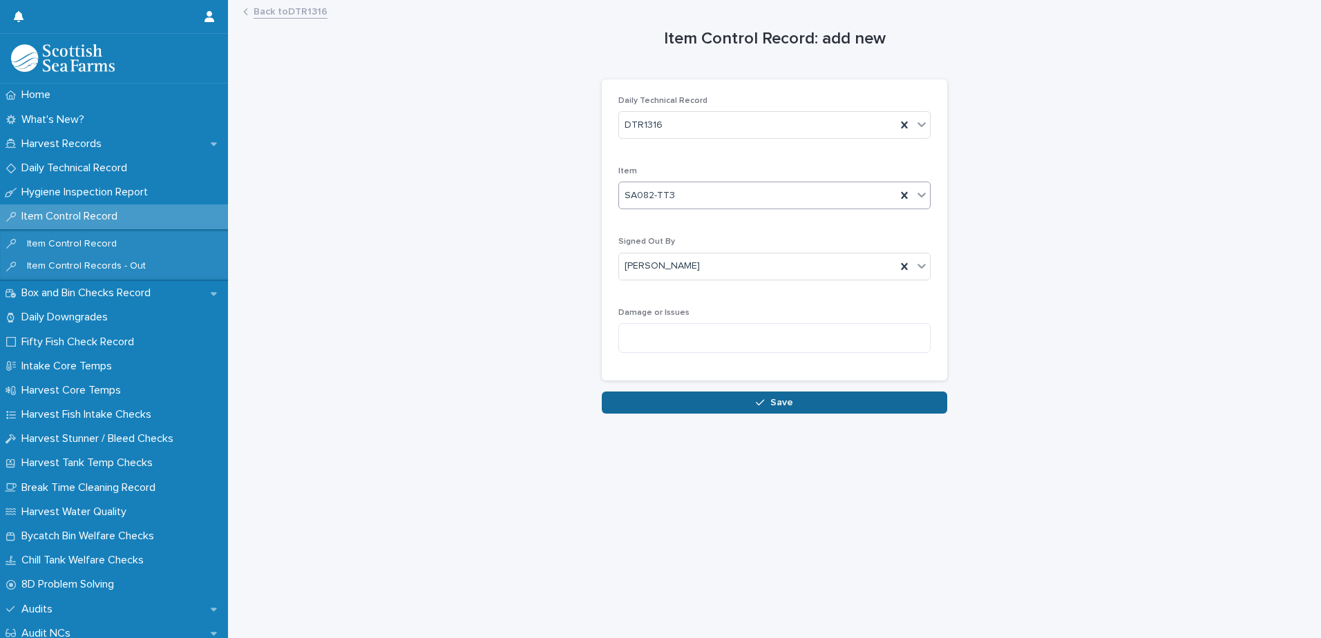
click at [664, 395] on button "Save" at bounding box center [774, 403] width 345 height 22
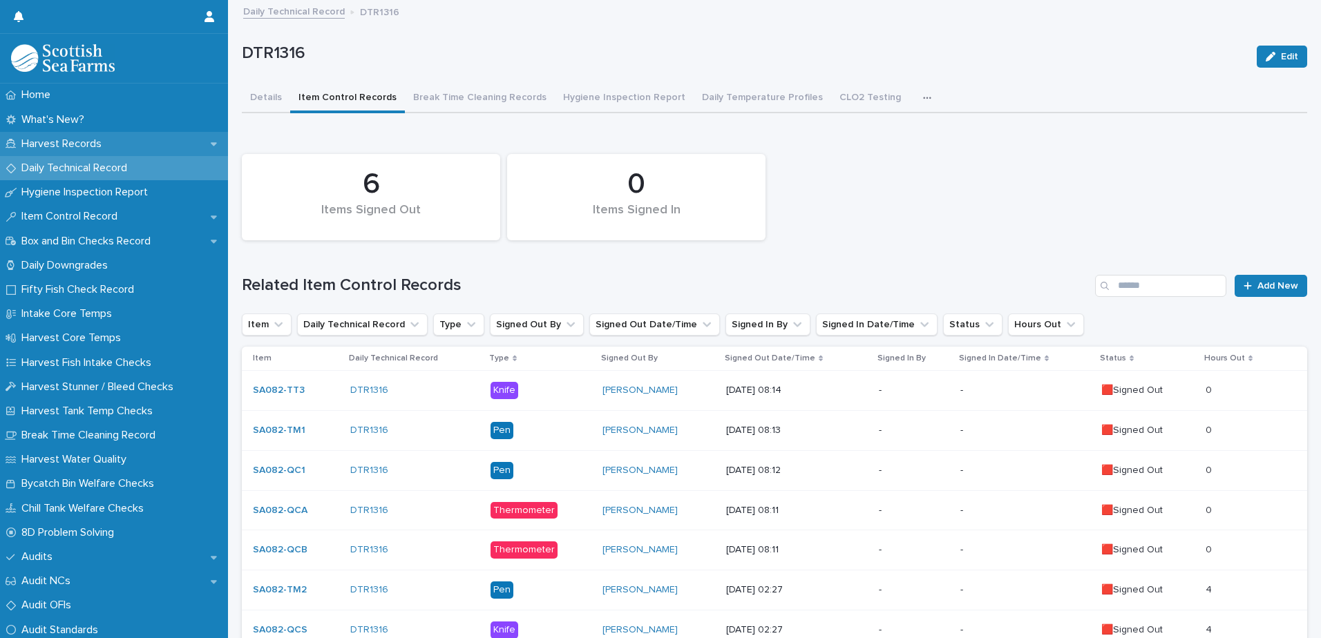
click at [61, 146] on p "Harvest Records" at bounding box center [64, 144] width 97 height 13
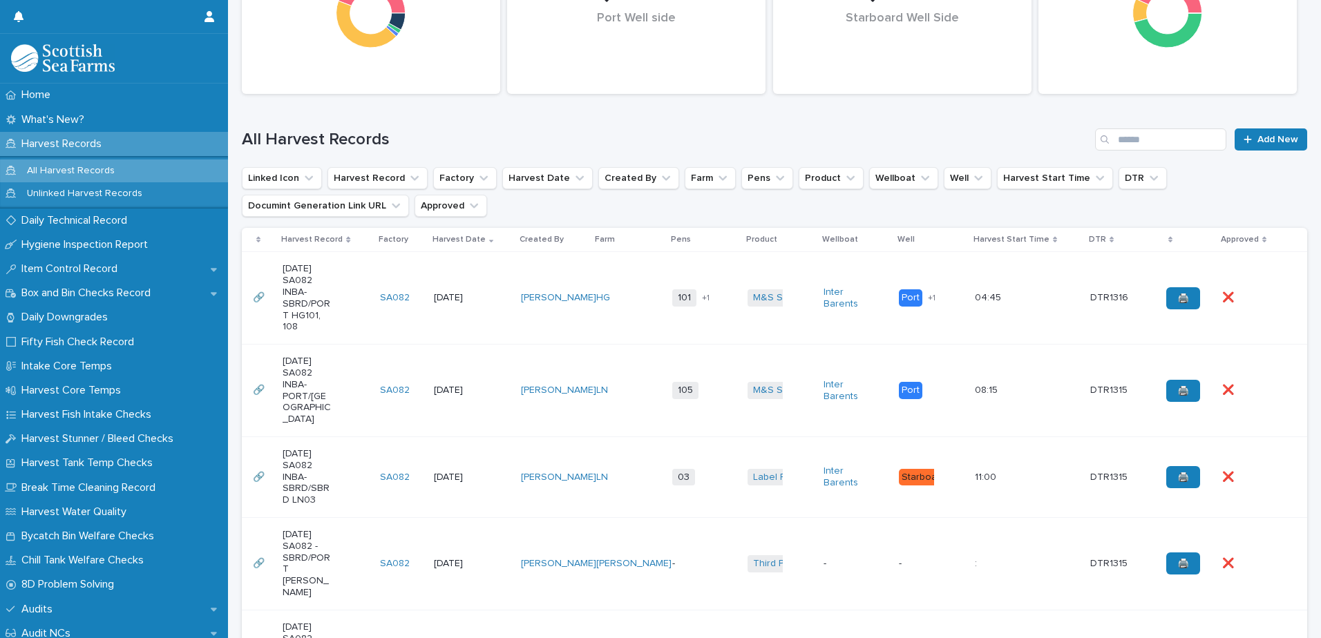
scroll to position [345, 0]
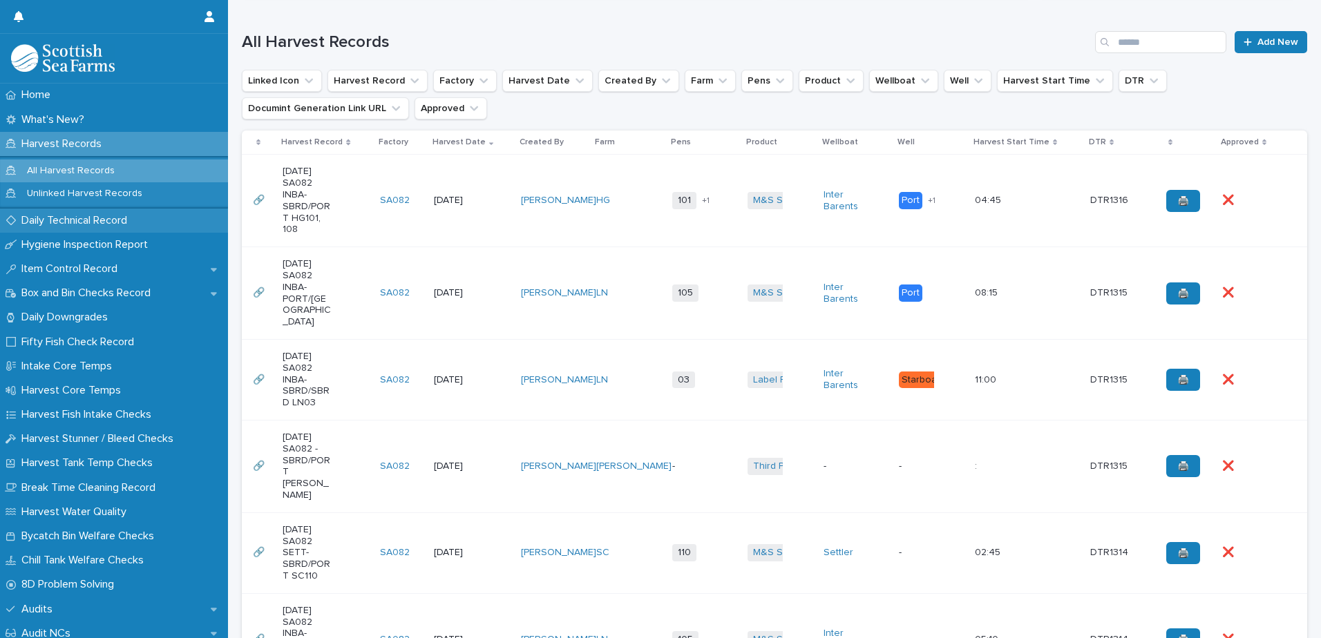
click at [66, 217] on p "Daily Technical Record" at bounding box center [77, 220] width 122 height 13
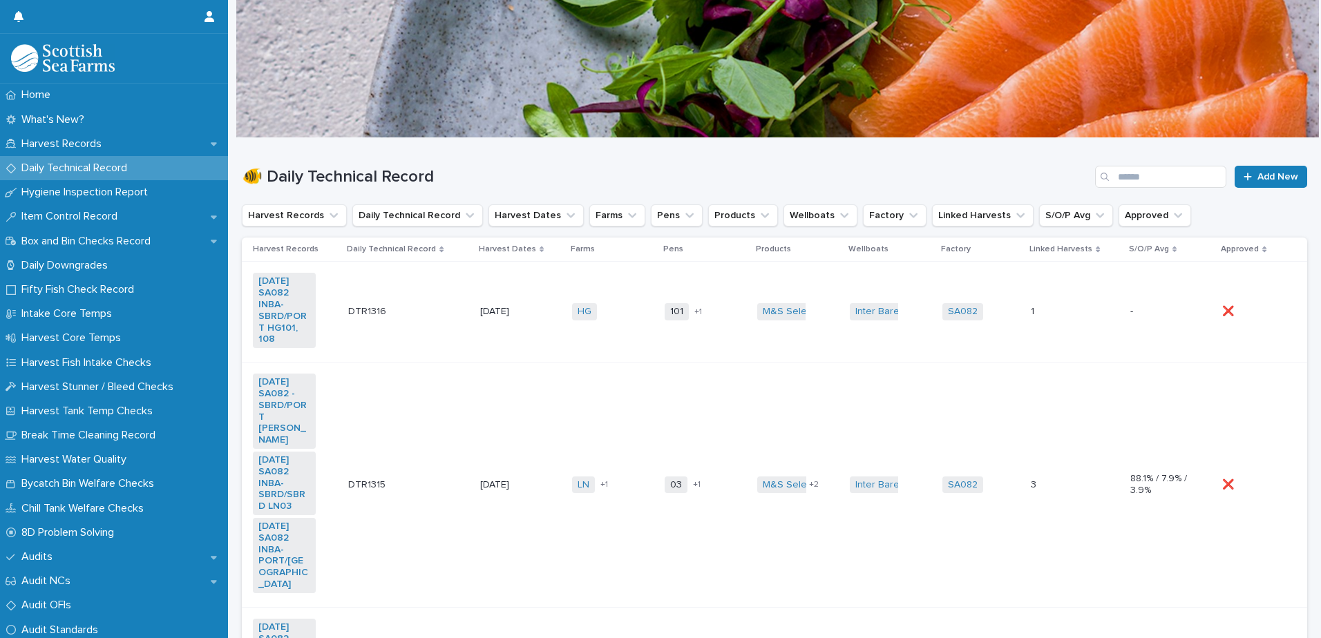
click at [677, 358] on td "101 108 + 1" at bounding box center [705, 312] width 93 height 101
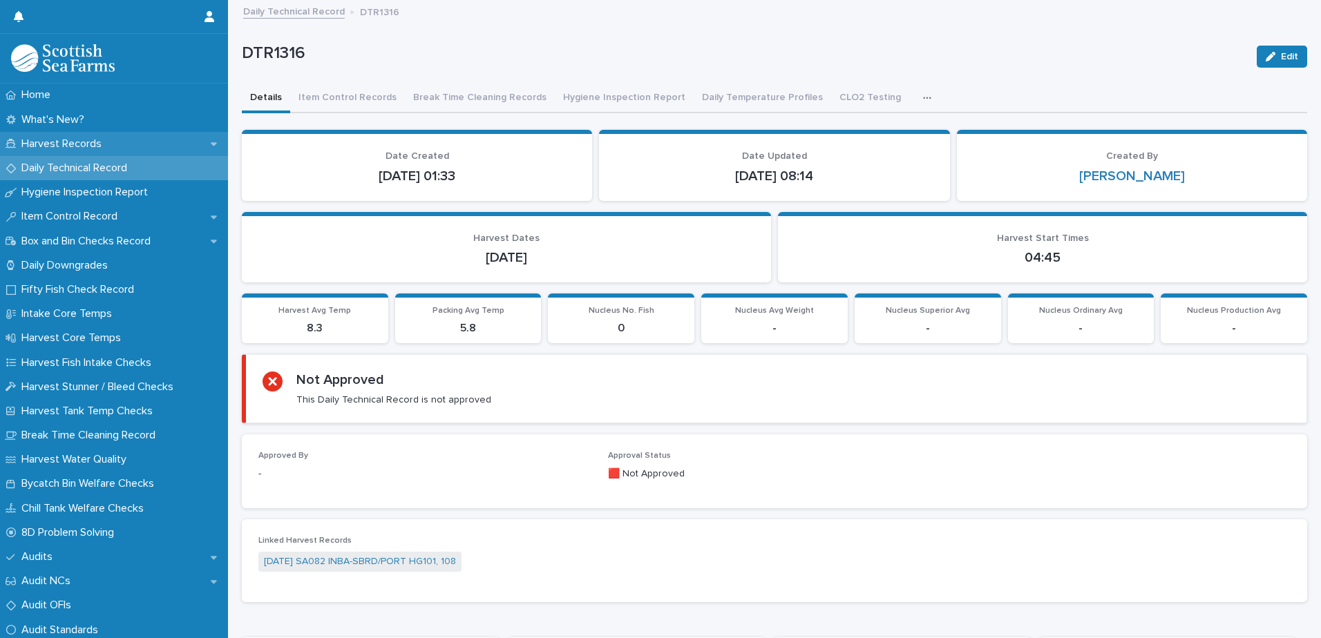
click at [53, 144] on p "Harvest Records" at bounding box center [64, 144] width 97 height 13
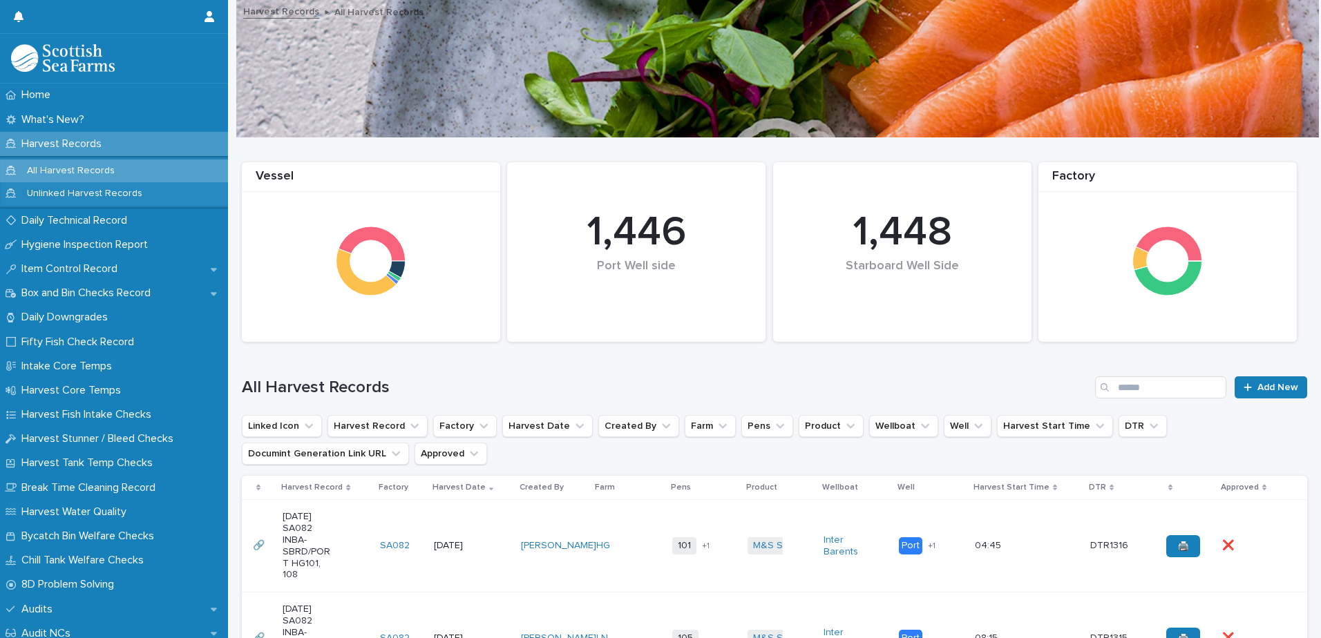
scroll to position [345, 0]
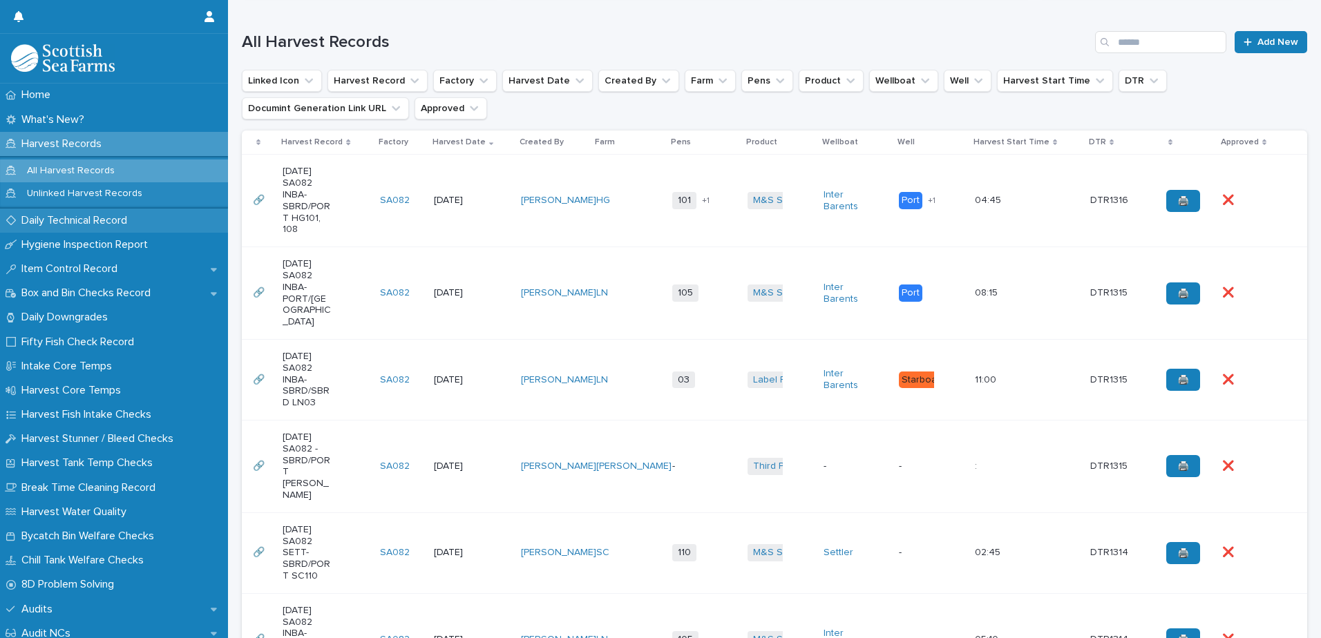
click at [61, 220] on p "Daily Technical Record" at bounding box center [77, 220] width 122 height 13
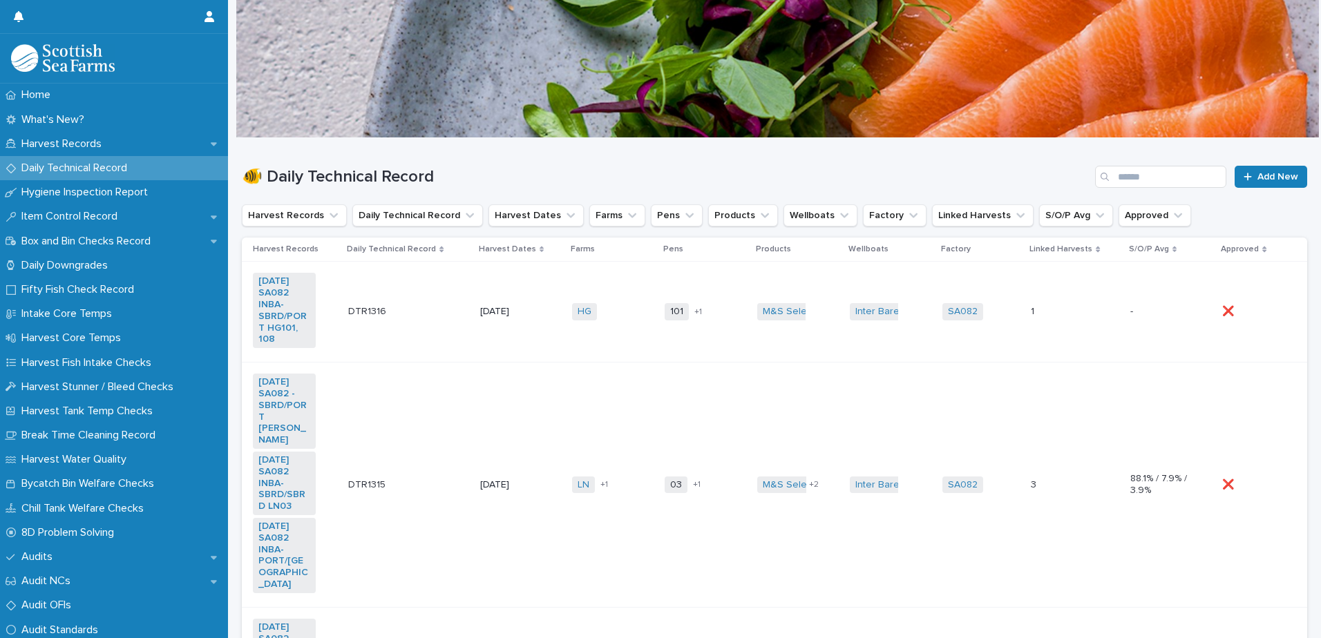
click at [567, 357] on td "HG + 0" at bounding box center [613, 312] width 93 height 101
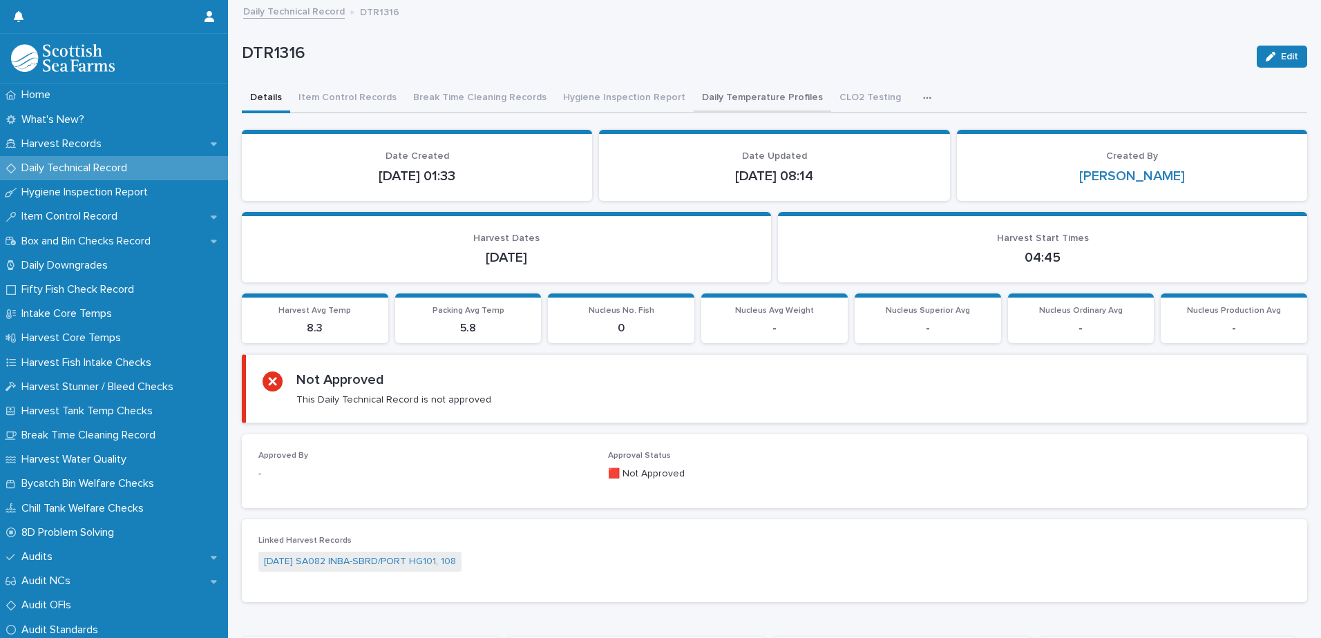
click at [746, 100] on button "Daily Temperature Profiles" at bounding box center [763, 98] width 138 height 29
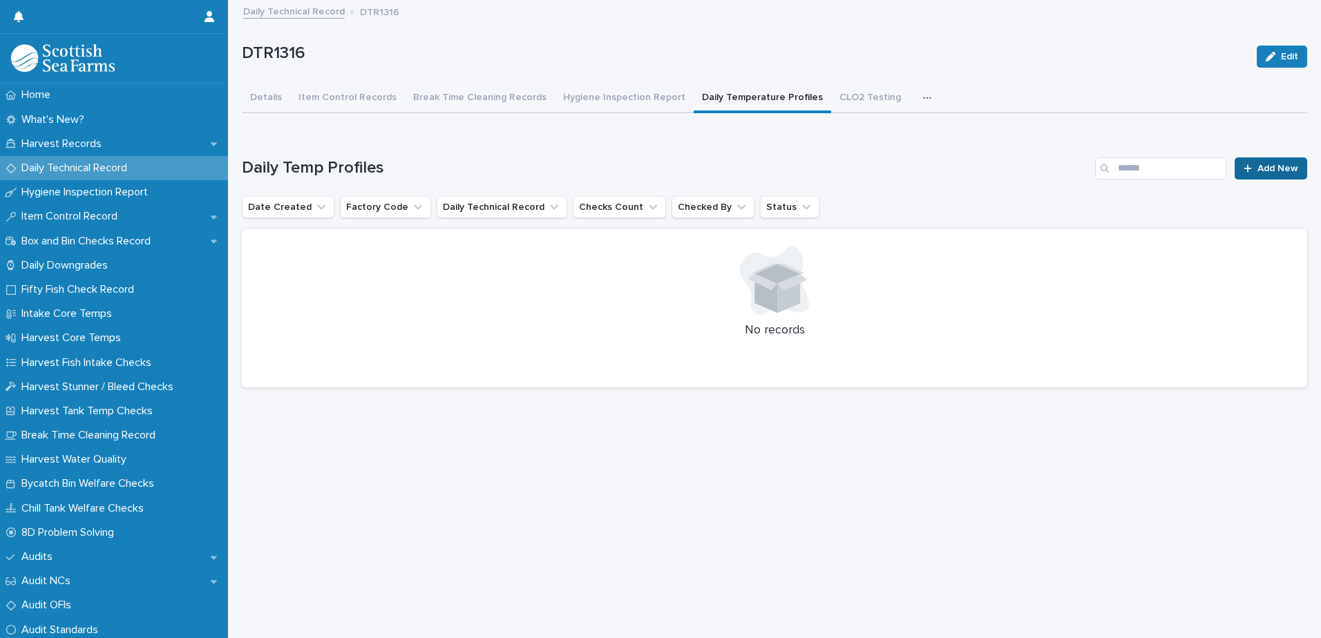
click at [1258, 166] on span "Add New" at bounding box center [1278, 169] width 41 height 10
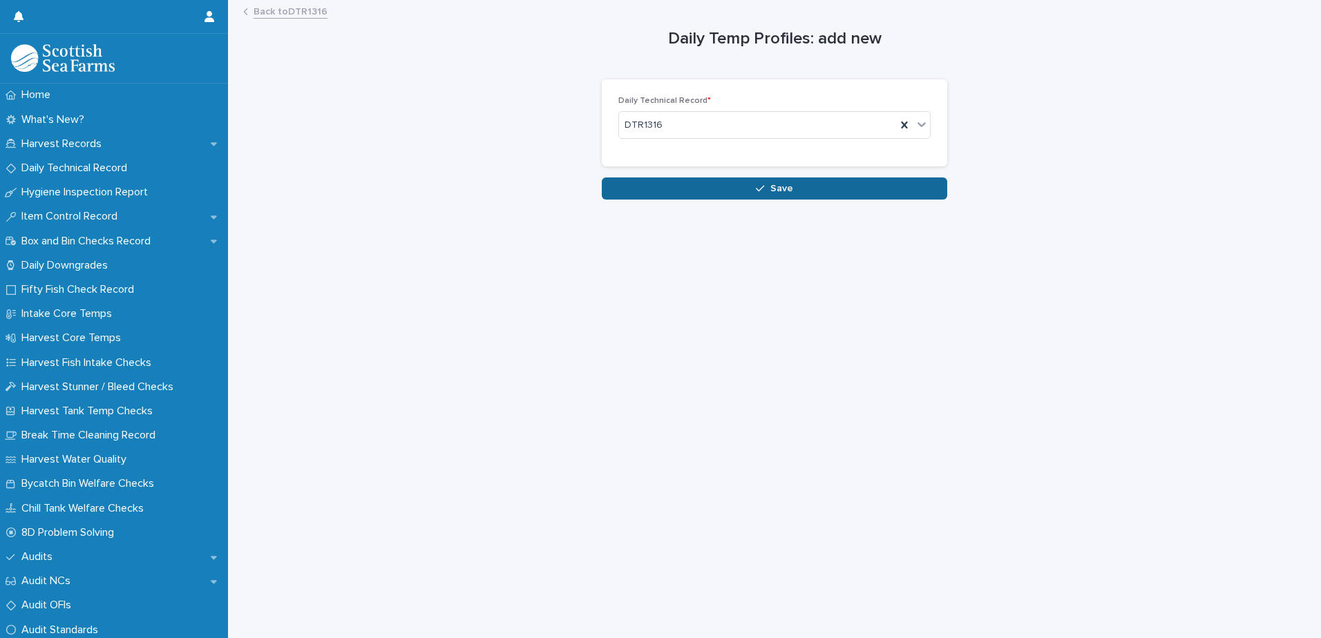
click at [679, 196] on button "Save" at bounding box center [774, 189] width 345 height 22
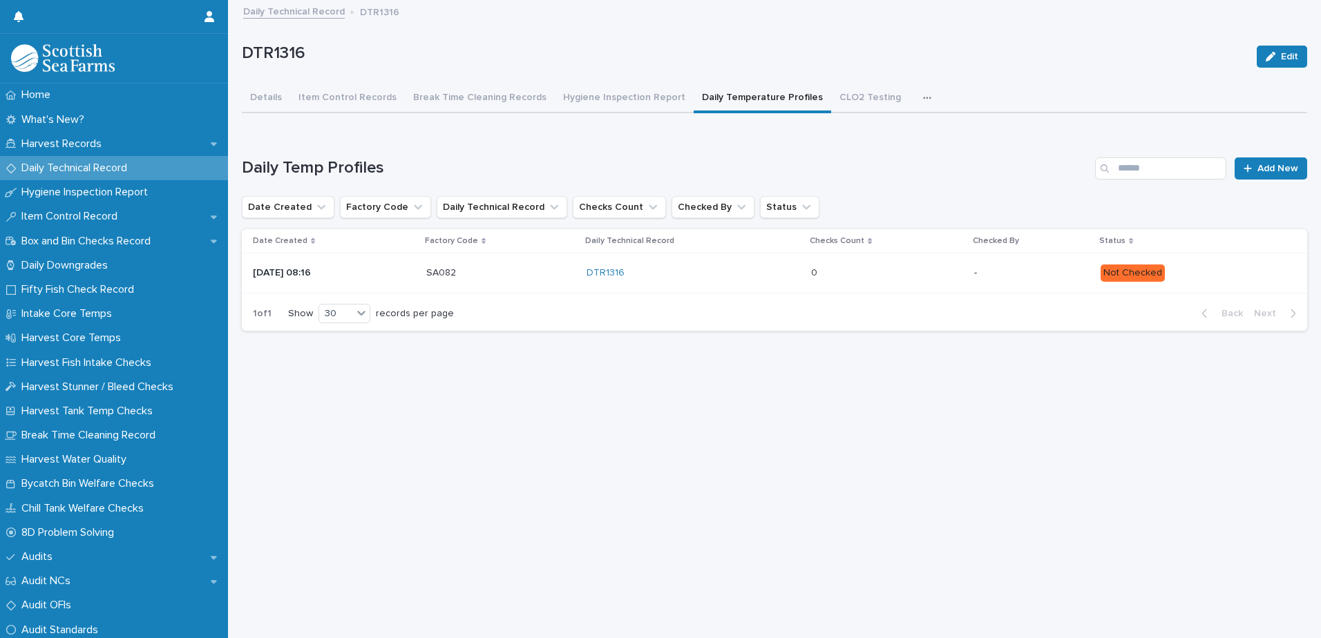
click at [1200, 271] on p "Not Checked" at bounding box center [1193, 273] width 184 height 17
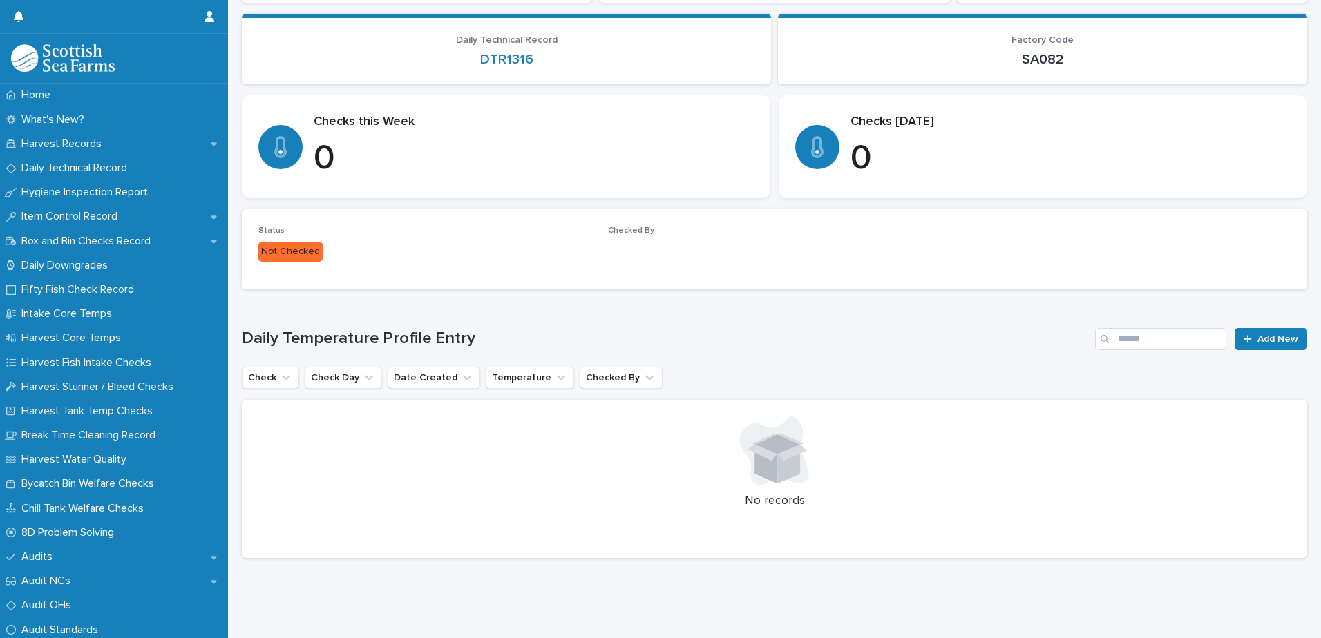
scroll to position [180, 0]
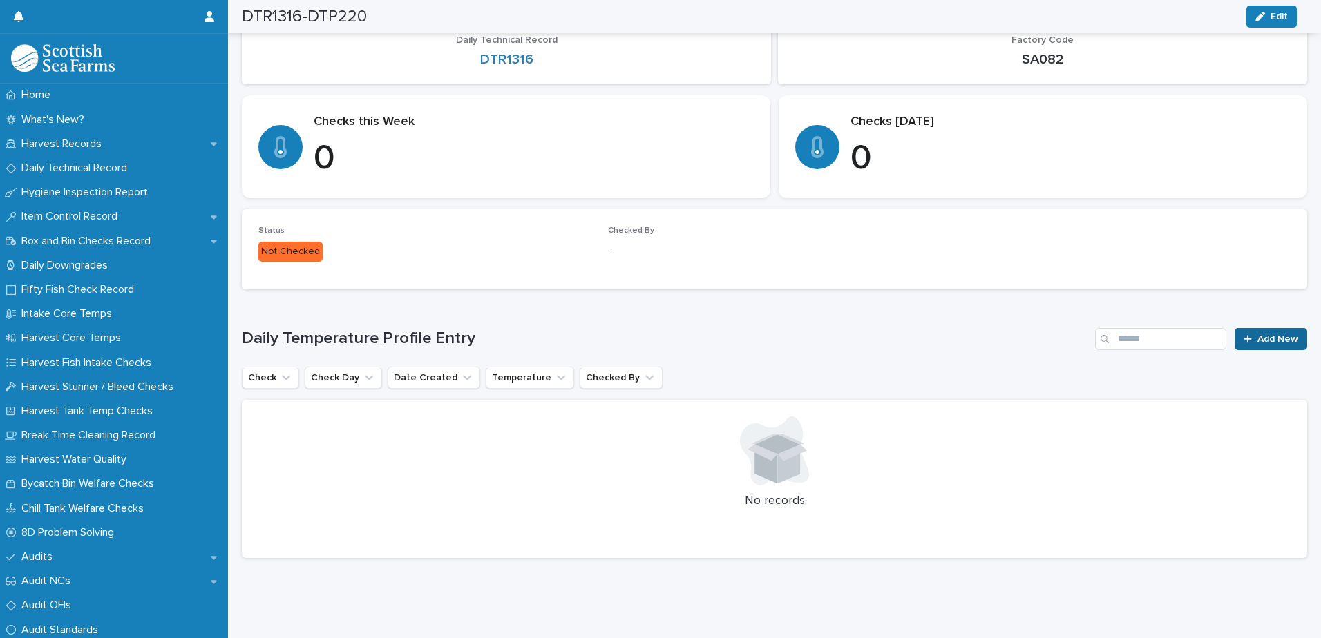
click at [1244, 334] on icon at bounding box center [1248, 339] width 8 height 10
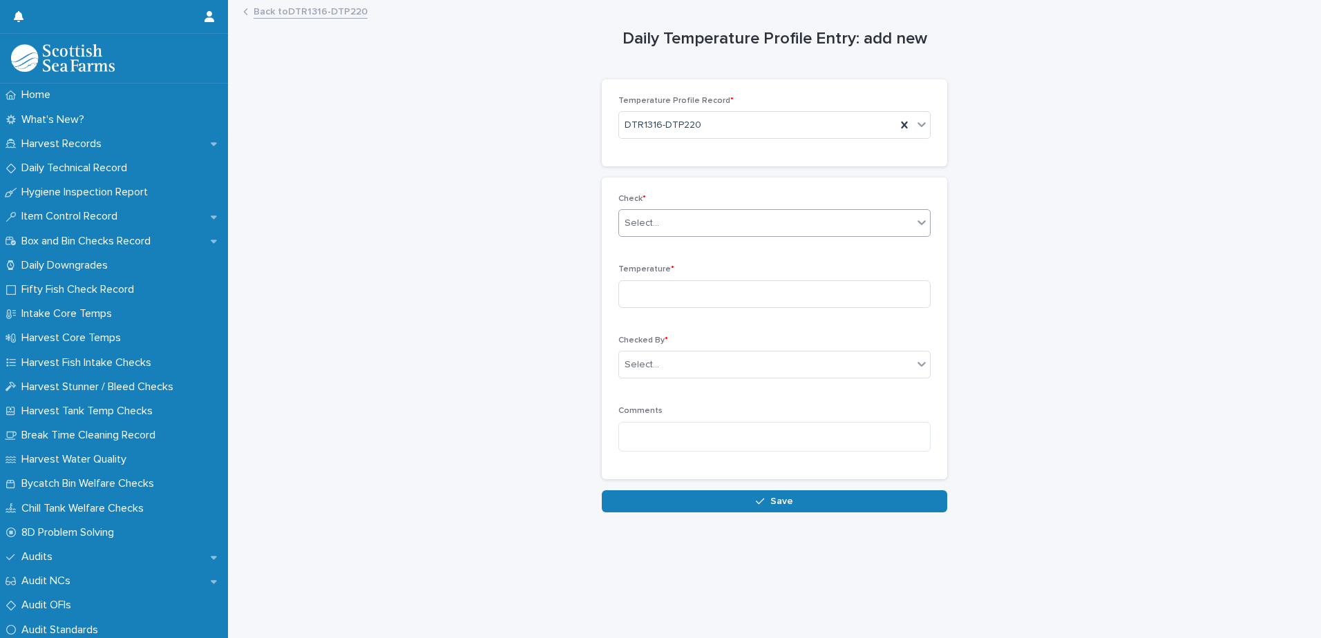
click at [639, 227] on div "Select..." at bounding box center [642, 223] width 35 height 15
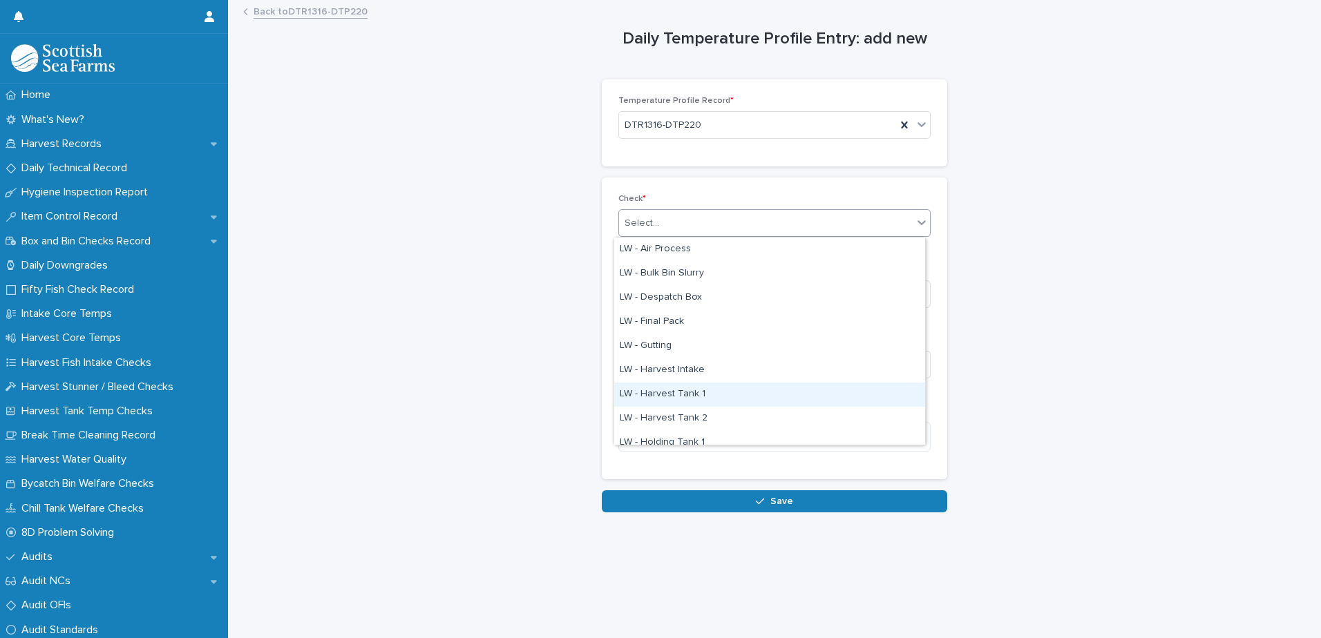
click at [682, 397] on div "LW - Harvest Tank 1" at bounding box center [769, 395] width 311 height 24
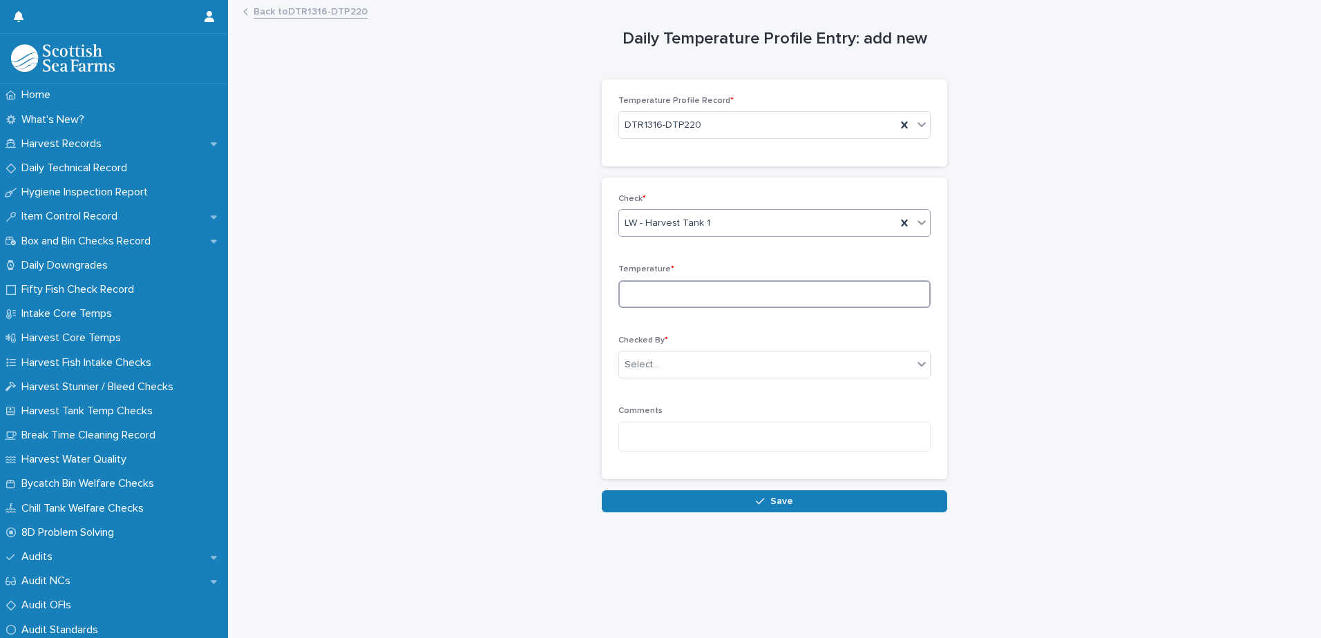
click at [643, 281] on input at bounding box center [774, 295] width 312 height 28
type input "***"
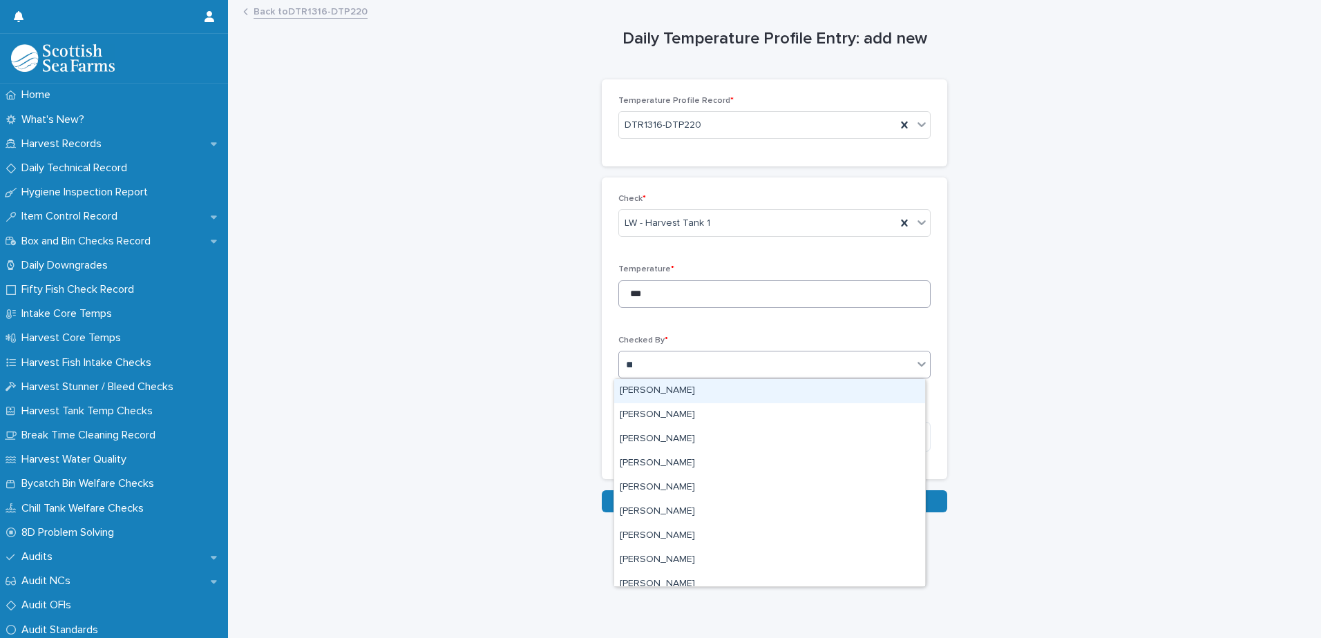
type input "***"
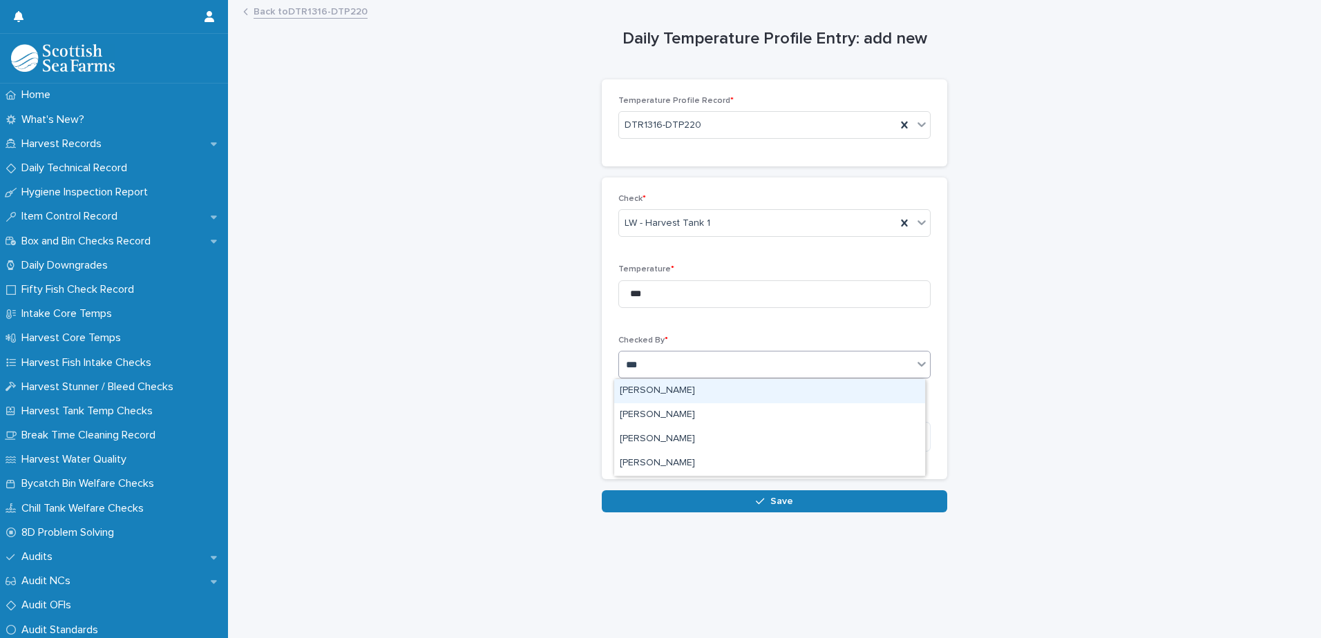
click at [667, 394] on div "[PERSON_NAME]" at bounding box center [769, 391] width 311 height 24
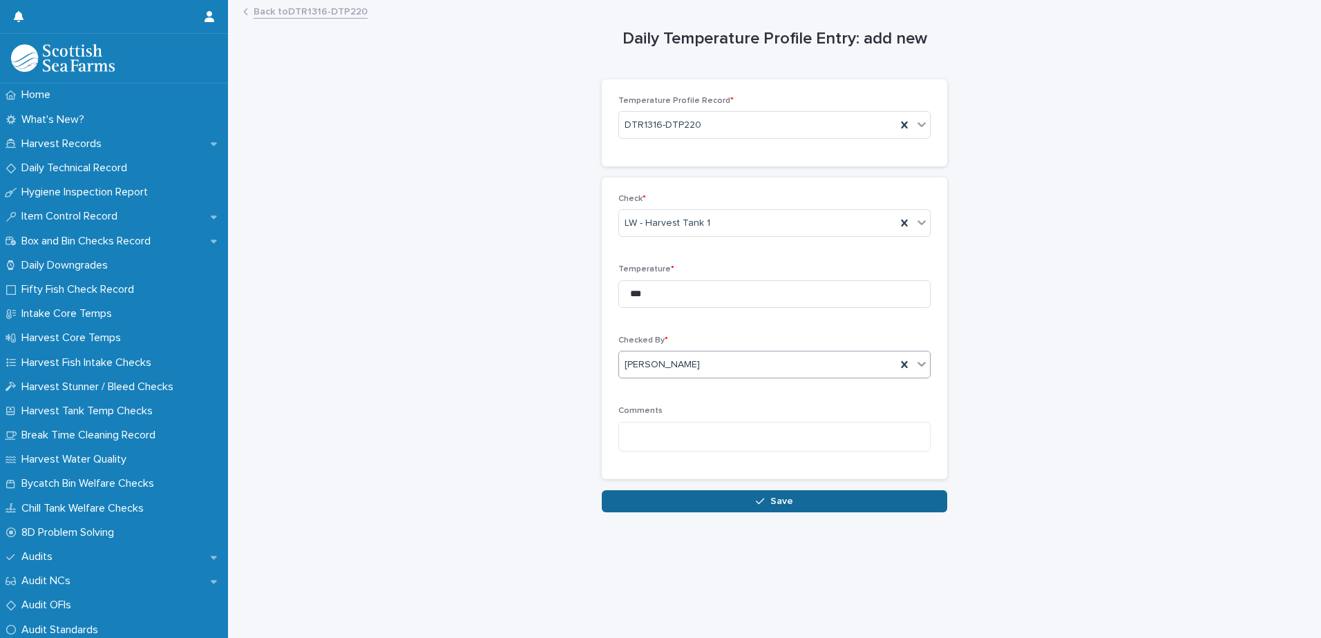
click at [657, 506] on button "Save" at bounding box center [774, 502] width 345 height 22
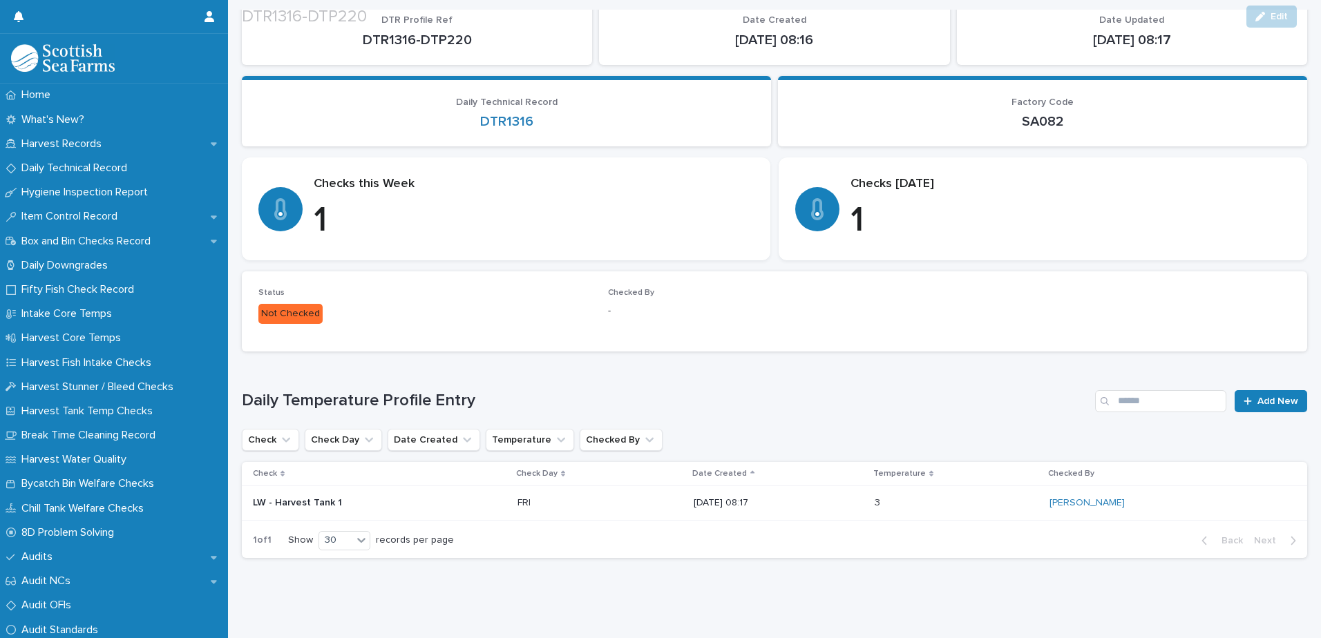
scroll to position [117, 0]
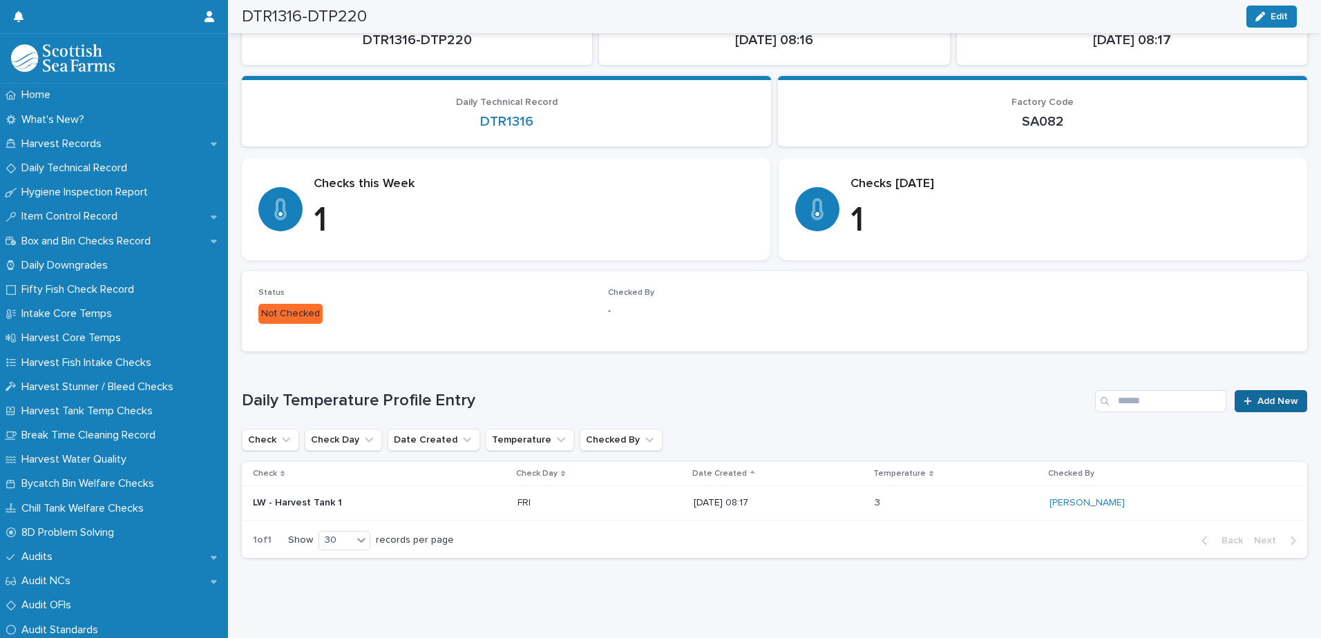
click at [1258, 397] on span "Add New" at bounding box center [1278, 402] width 41 height 10
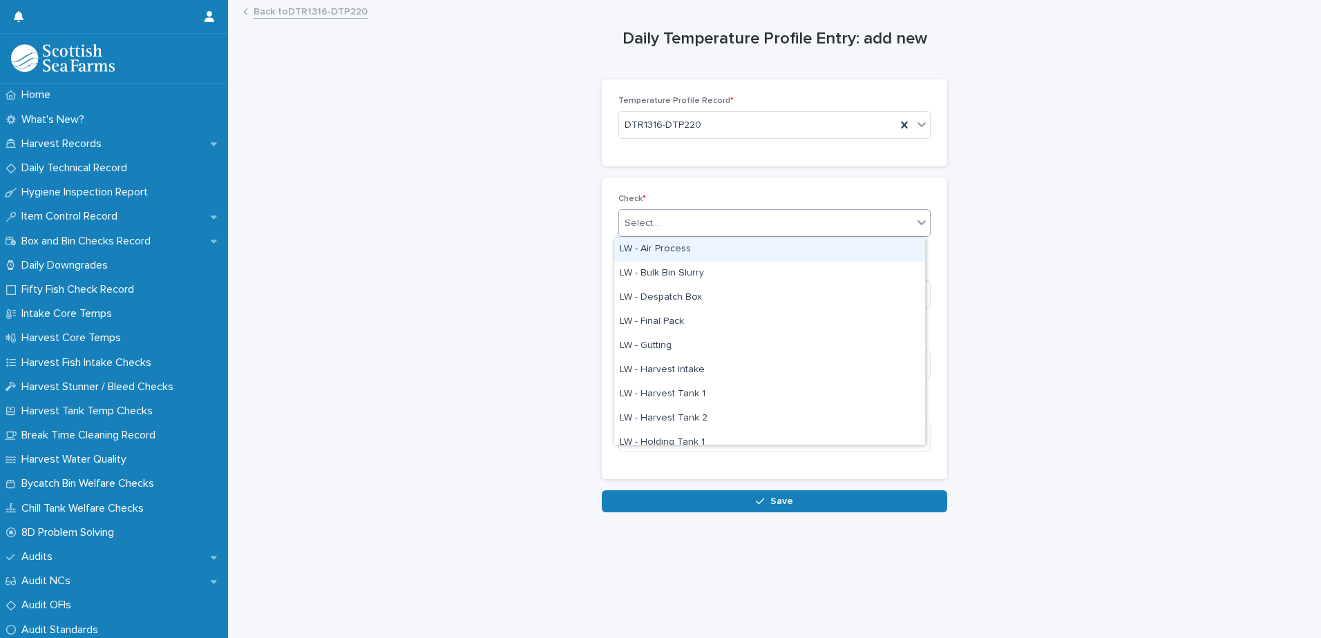
click at [661, 236] on div "Select..." at bounding box center [774, 223] width 312 height 28
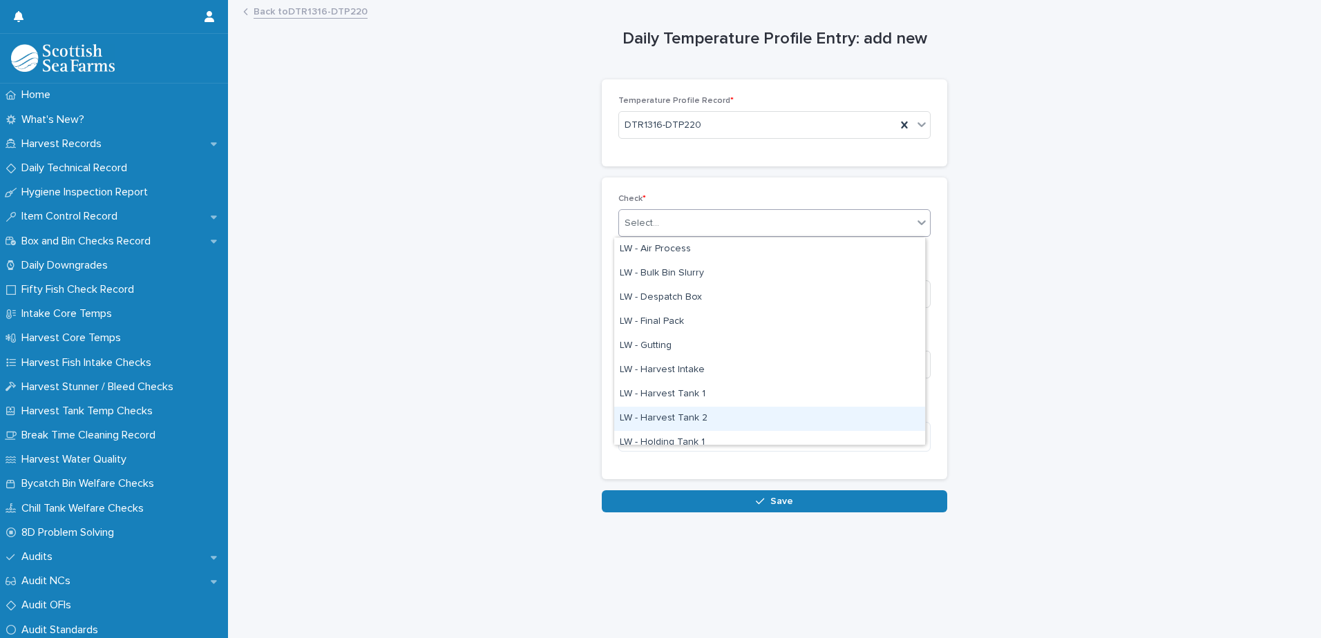
click at [701, 417] on div "LW - Harvest Tank 2" at bounding box center [769, 419] width 311 height 24
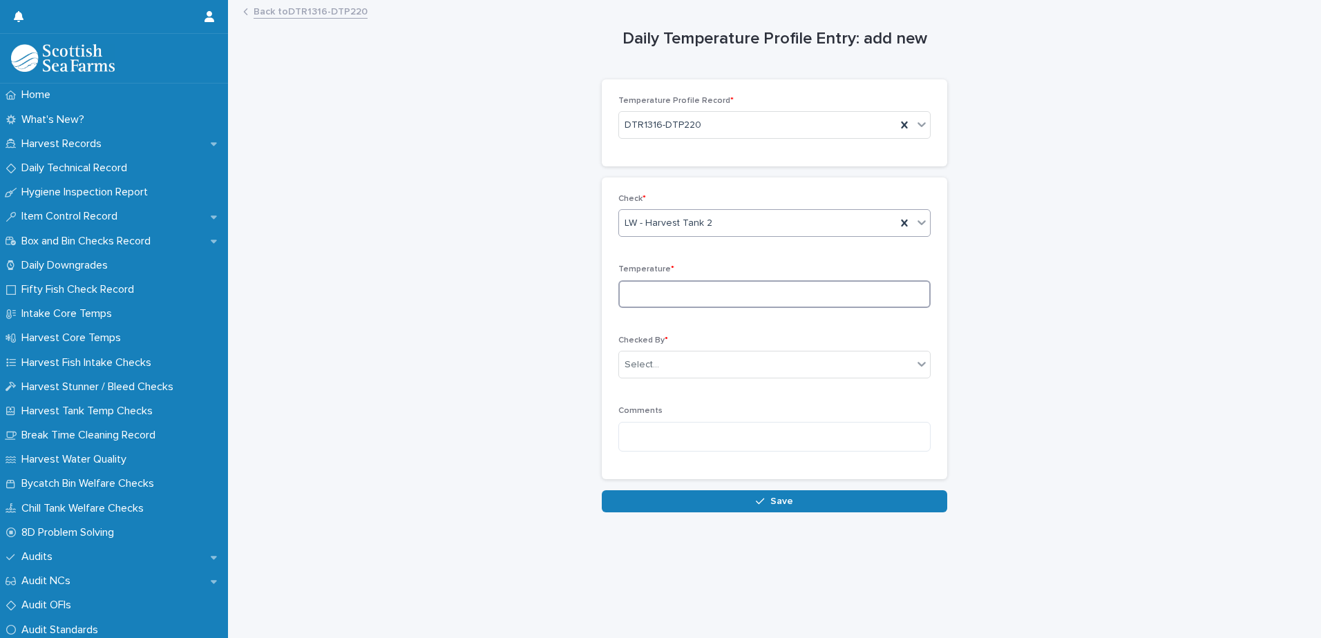
click at [661, 301] on input at bounding box center [774, 295] width 312 height 28
type input "***"
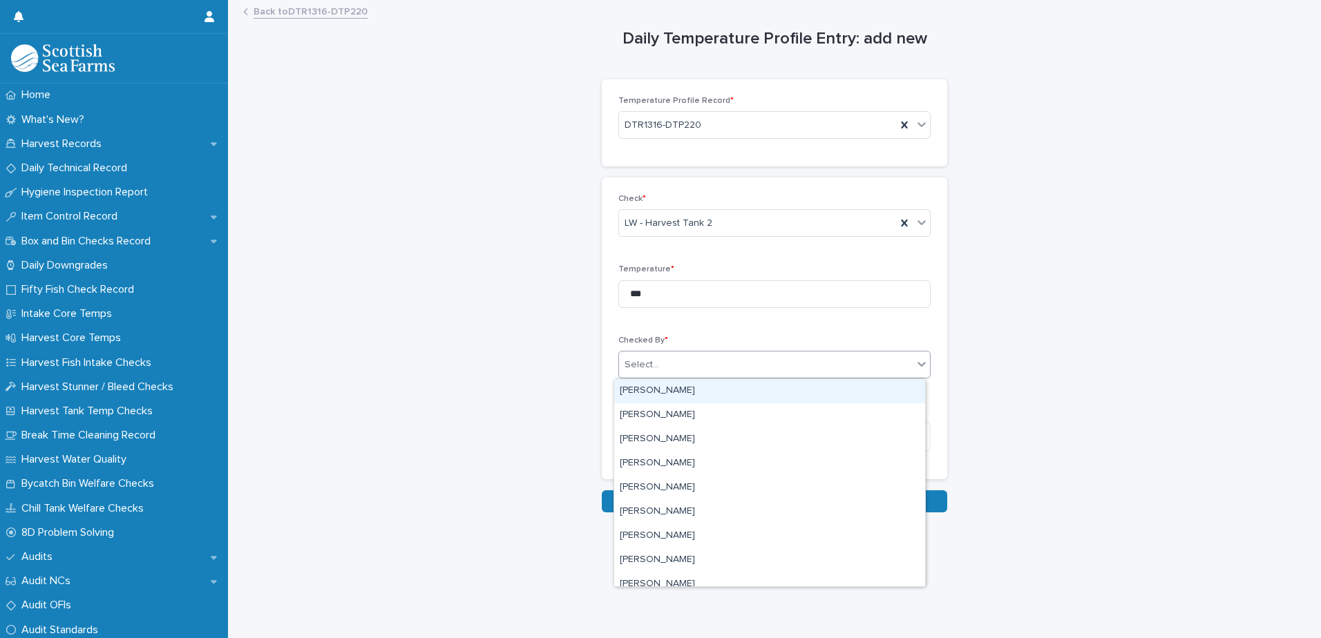
click at [641, 357] on div "Select..." at bounding box center [766, 365] width 294 height 23
type input "***"
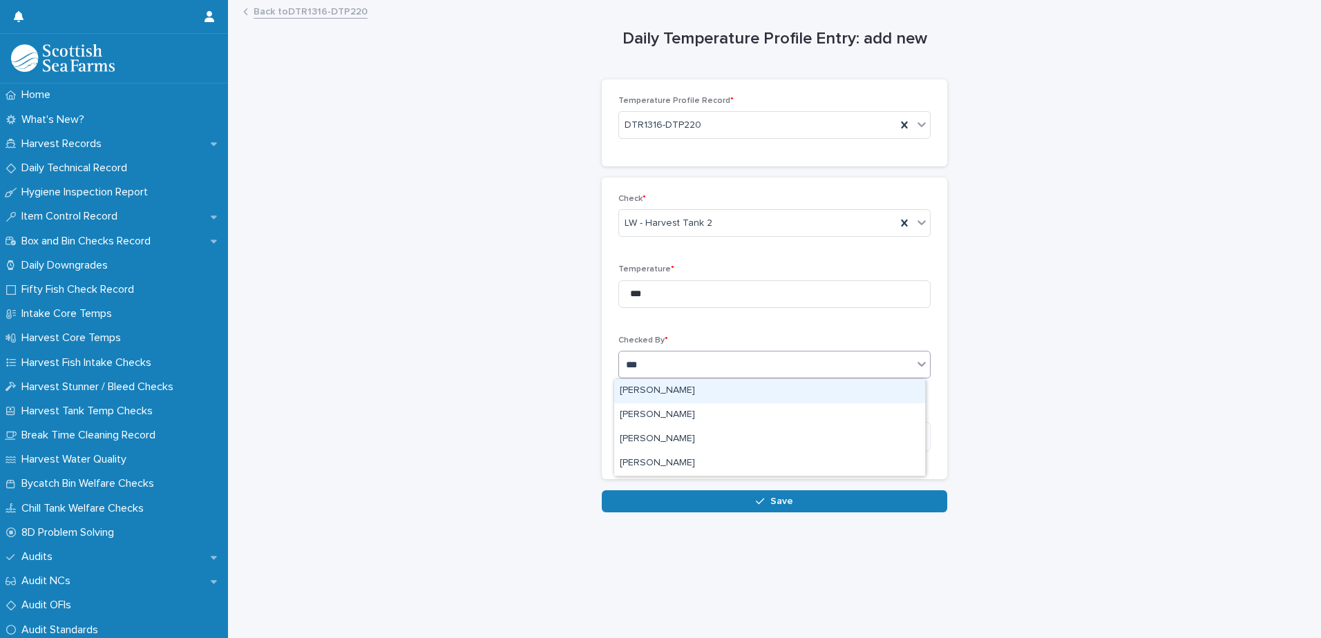
click at [646, 390] on div "[PERSON_NAME]" at bounding box center [769, 391] width 311 height 24
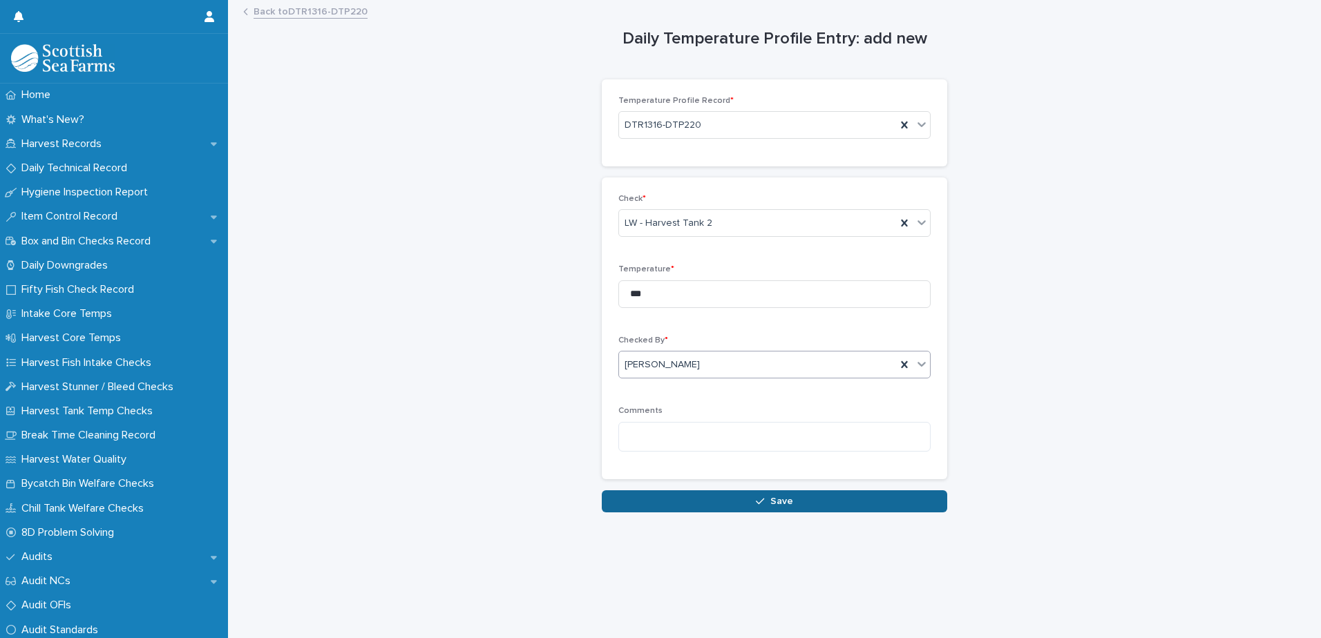
drag, startPoint x: 641, startPoint y: 502, endPoint x: 662, endPoint y: 496, distance: 22.3
click at [641, 503] on button "Save" at bounding box center [774, 502] width 345 height 22
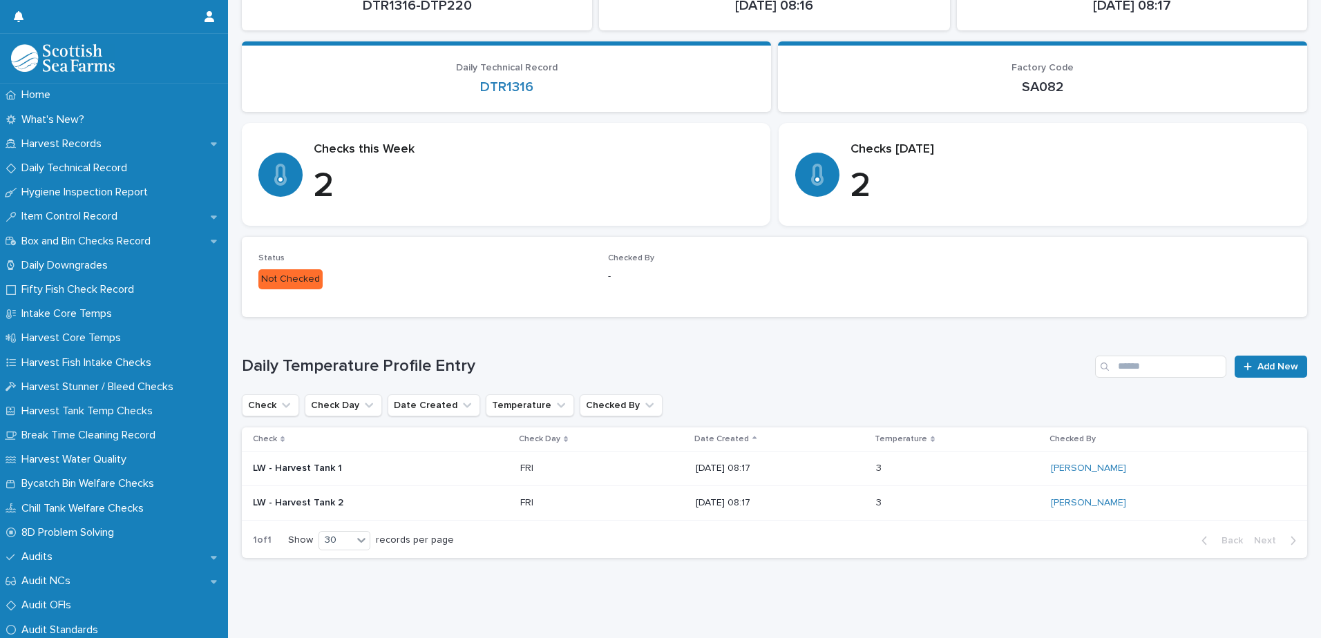
scroll to position [152, 0]
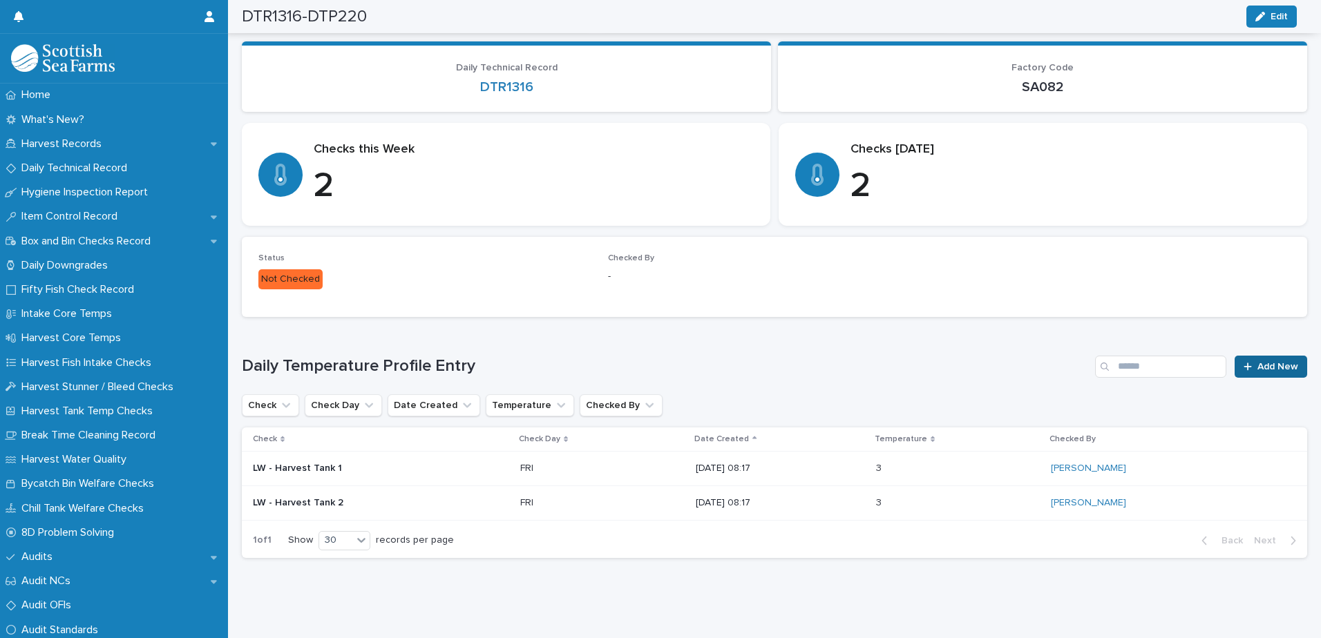
click at [1290, 360] on link "Add New" at bounding box center [1271, 367] width 73 height 22
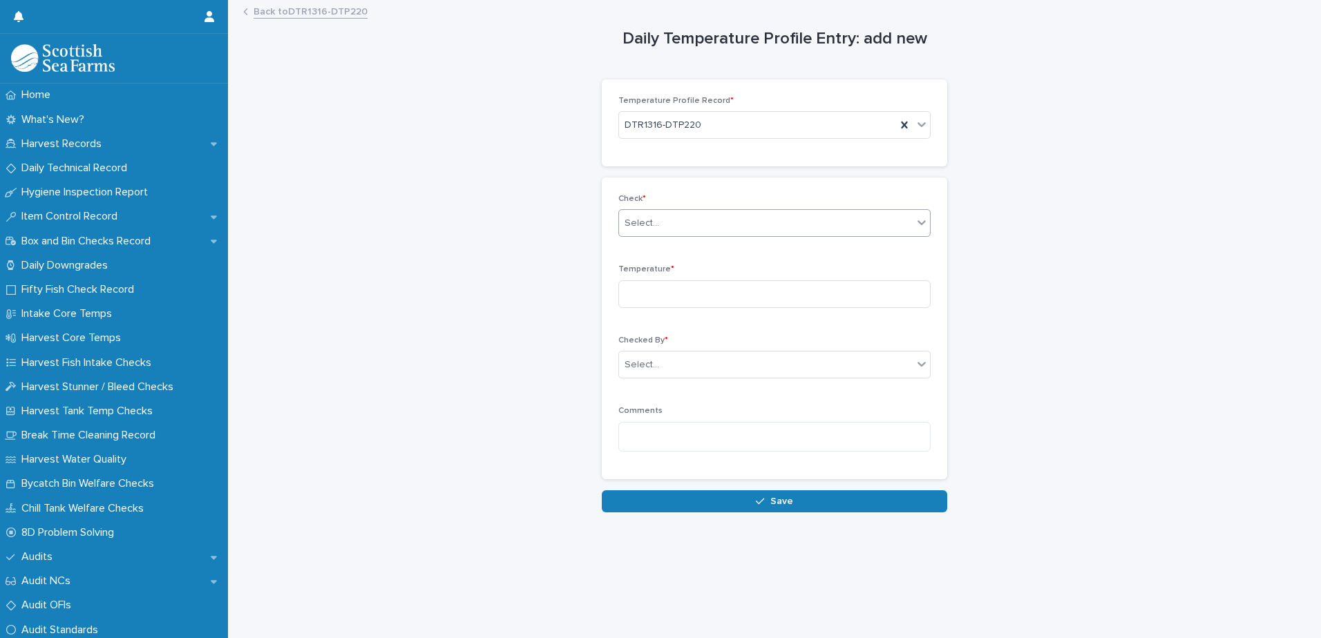
click at [638, 230] on div "Select..." at bounding box center [642, 223] width 35 height 15
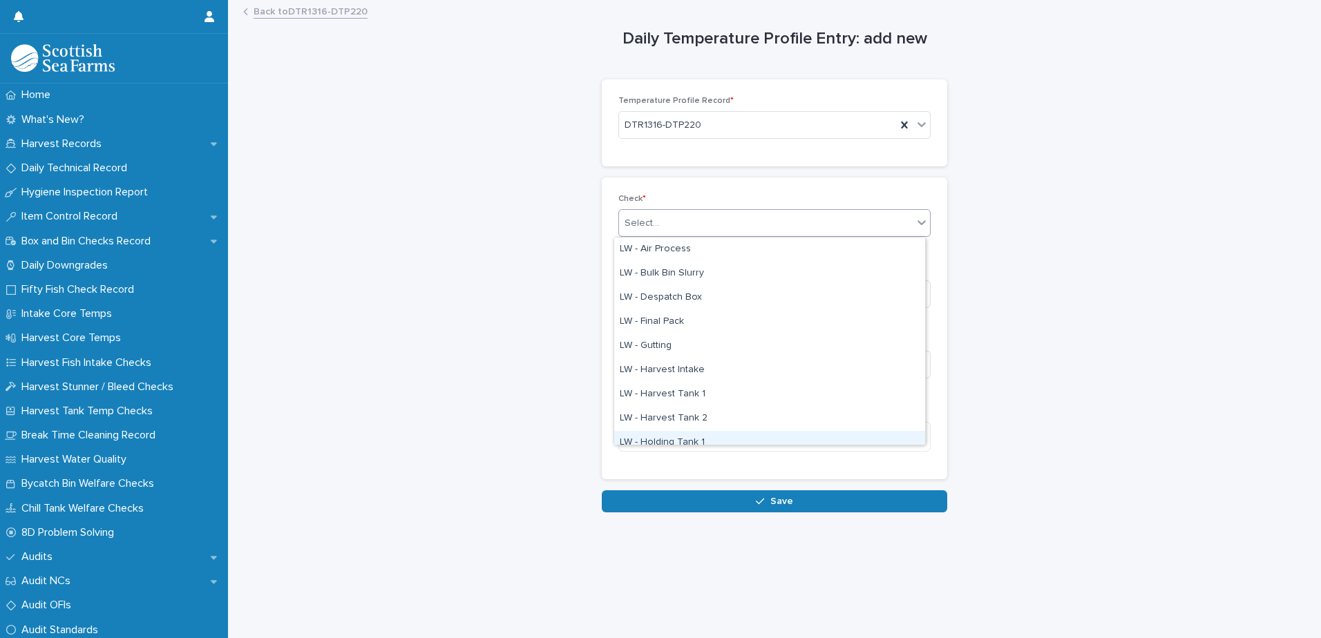
click at [690, 435] on div "LW - Holding Tank 1" at bounding box center [769, 443] width 311 height 24
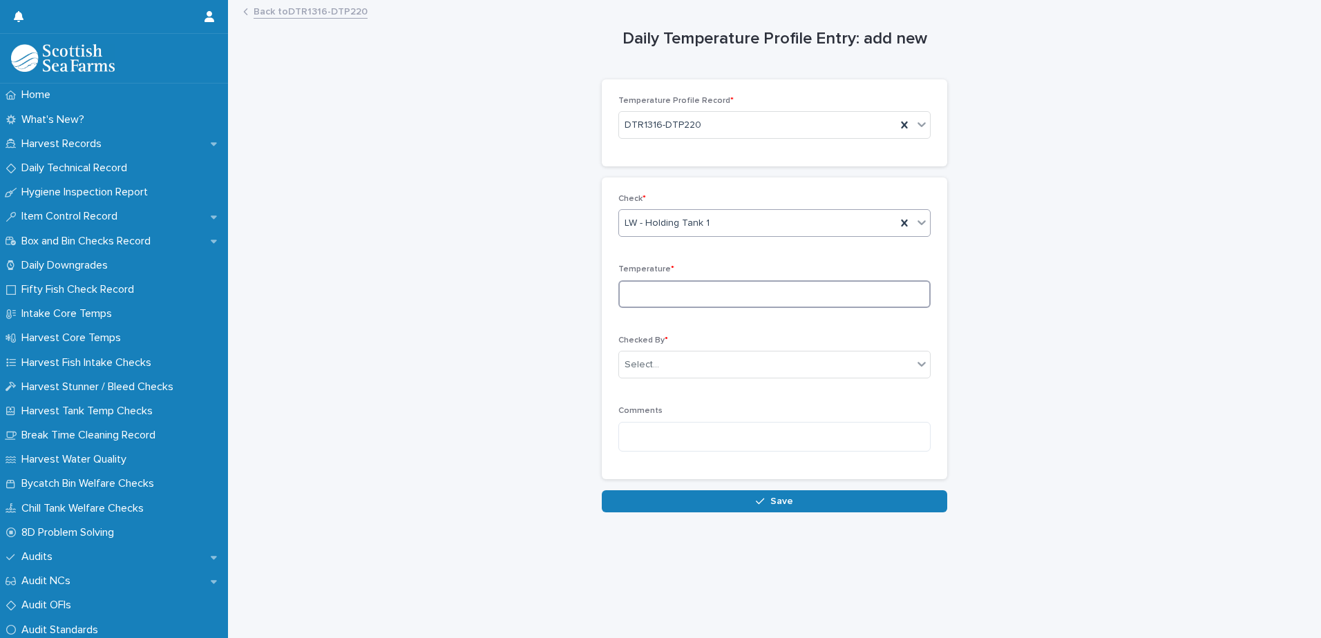
click at [665, 289] on input at bounding box center [774, 295] width 312 height 28
type input "***"
click at [661, 370] on input "text" at bounding box center [661, 365] width 1 height 12
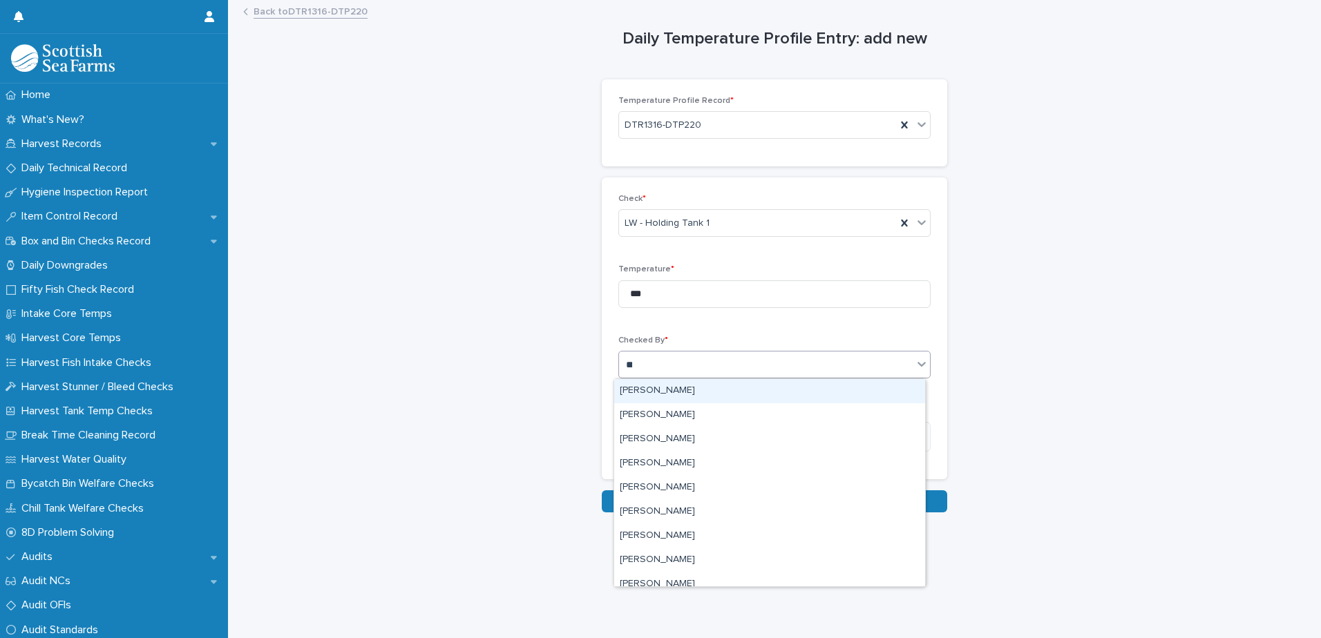
type input "***"
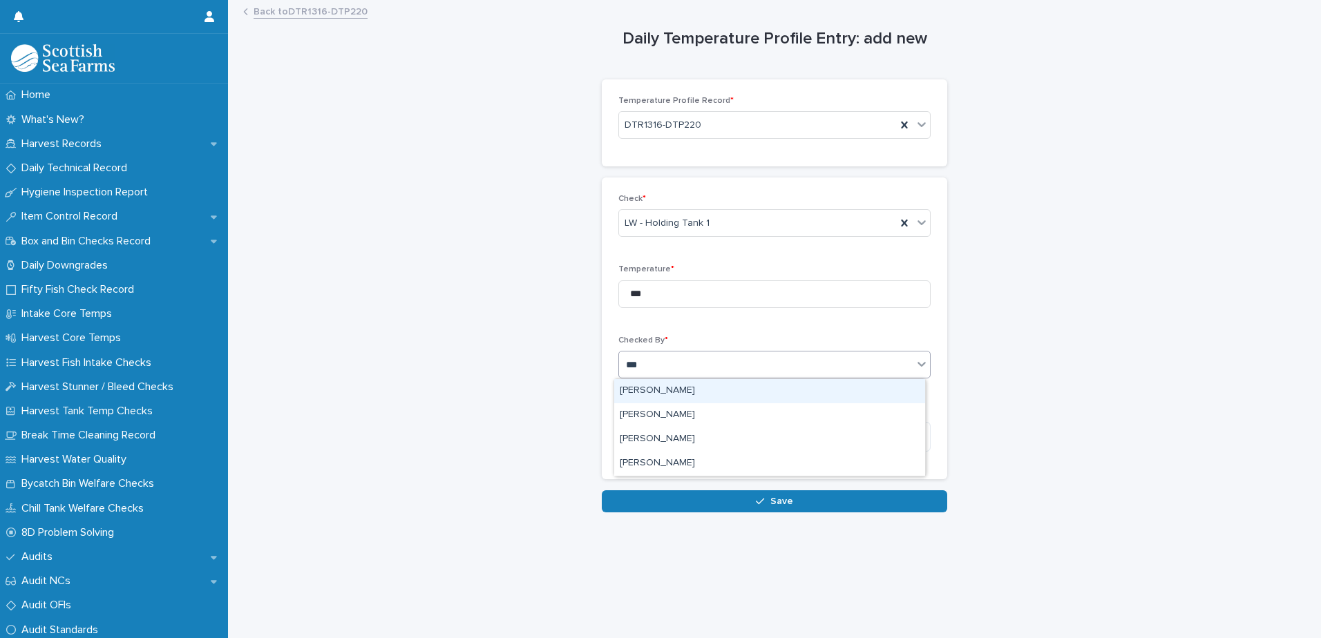
click at [661, 391] on div "[PERSON_NAME]" at bounding box center [769, 391] width 311 height 24
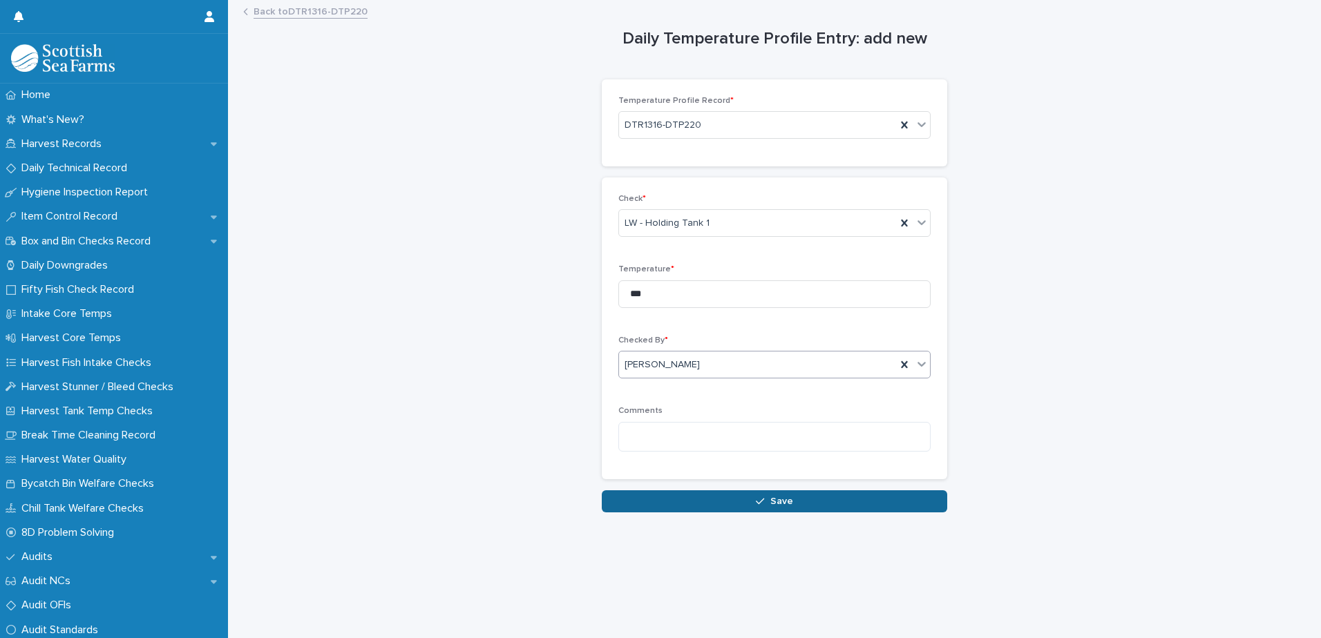
click at [673, 499] on button "Save" at bounding box center [774, 502] width 345 height 22
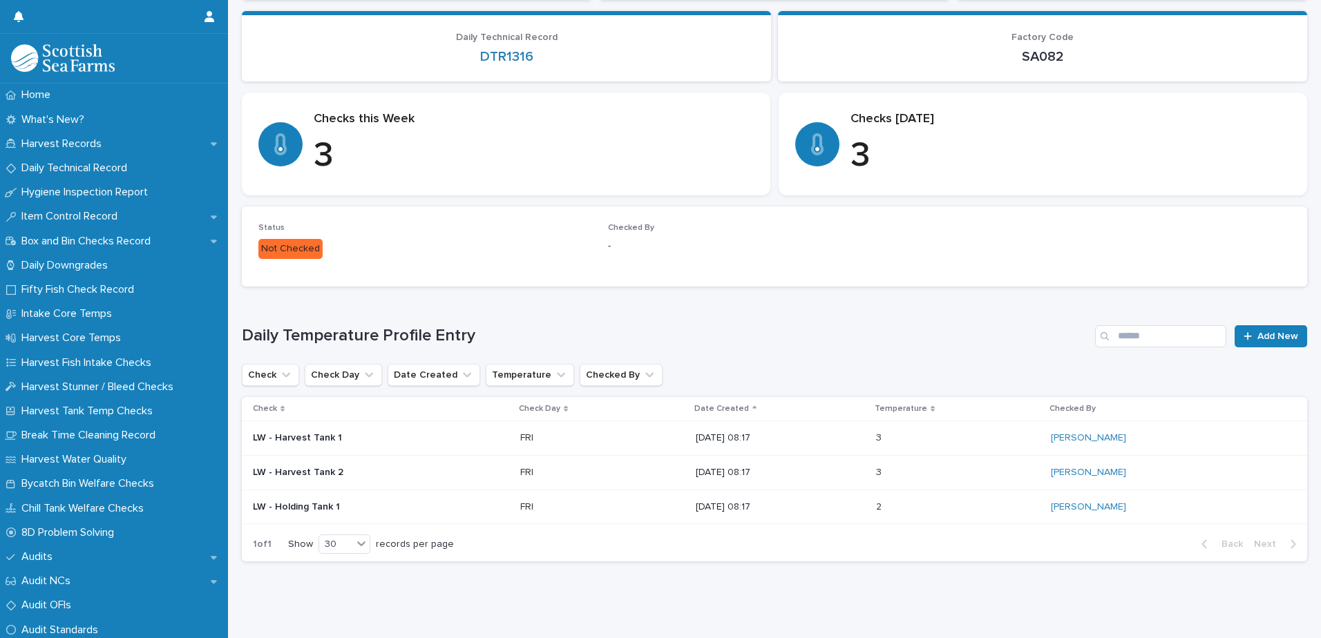
scroll to position [186, 0]
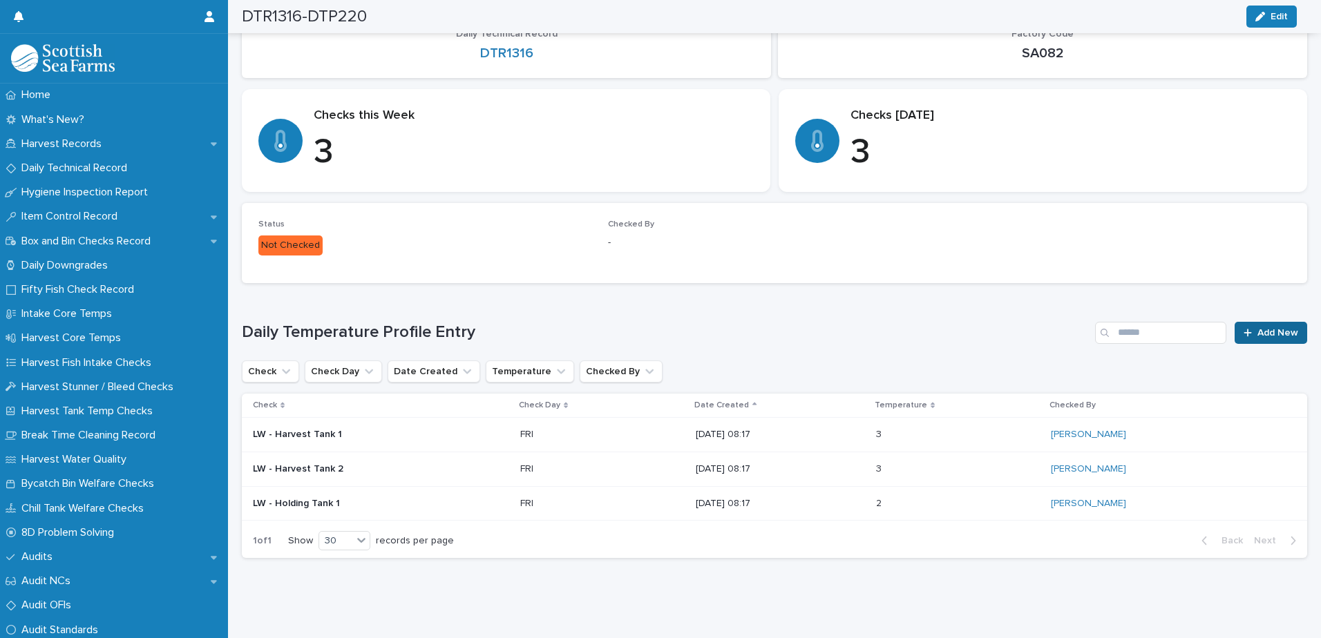
click at [1244, 329] on icon at bounding box center [1248, 333] width 8 height 8
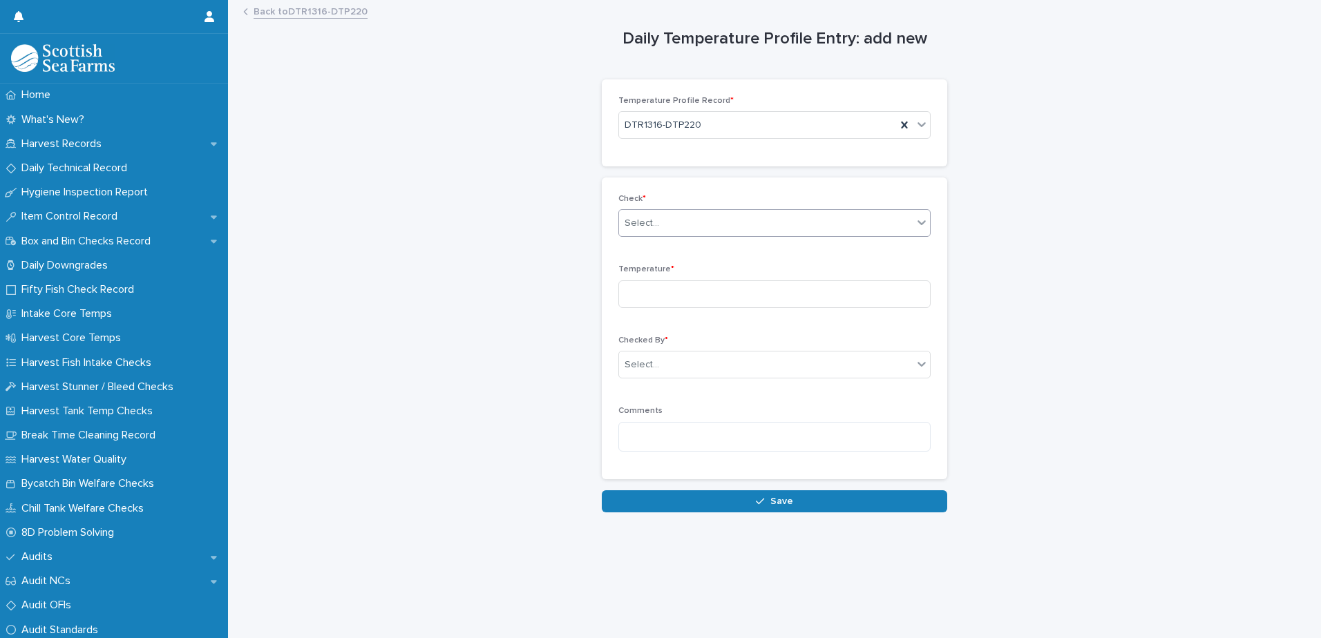
drag, startPoint x: 621, startPoint y: 238, endPoint x: 624, endPoint y: 230, distance: 8.1
click at [623, 233] on div "Check * Select..." at bounding box center [774, 221] width 312 height 54
drag, startPoint x: 624, startPoint y: 230, endPoint x: 638, endPoint y: 222, distance: 16.7
click at [629, 221] on div "Select..." at bounding box center [642, 223] width 35 height 15
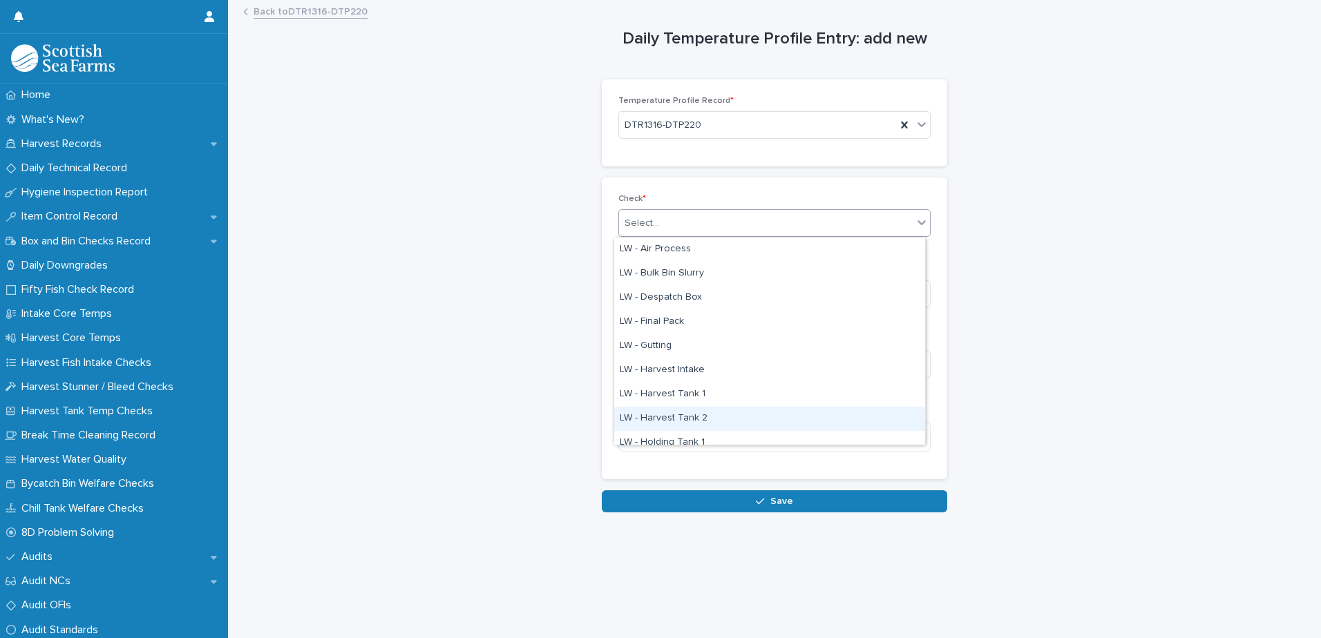
scroll to position [138, 0]
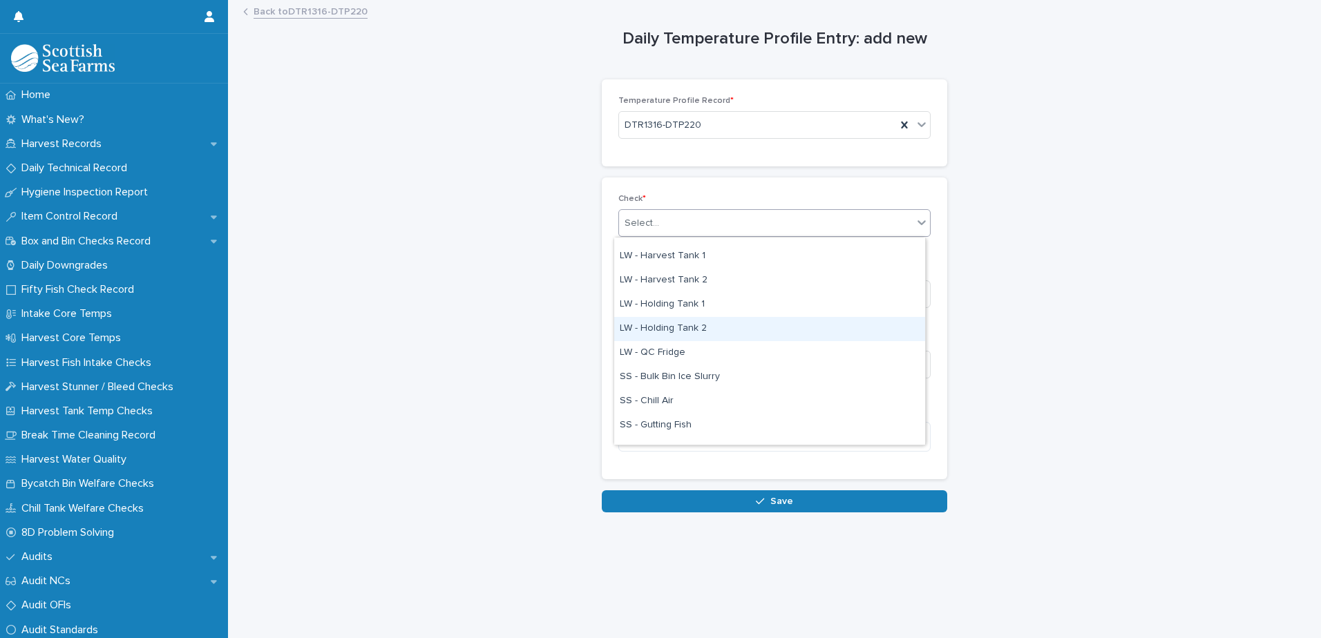
click at [703, 328] on div "LW - Holding Tank 2" at bounding box center [769, 329] width 311 height 24
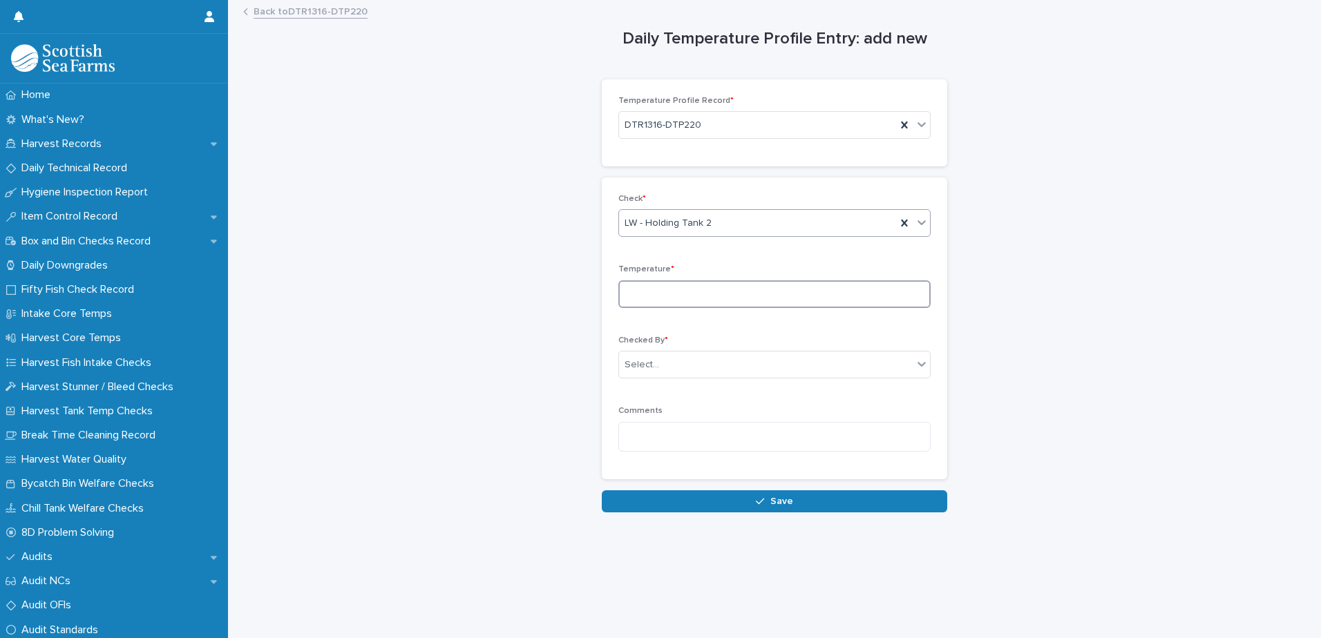
click at [632, 296] on input at bounding box center [774, 295] width 312 height 28
type input "***"
click at [638, 370] on div "Select..." at bounding box center [642, 365] width 35 height 15
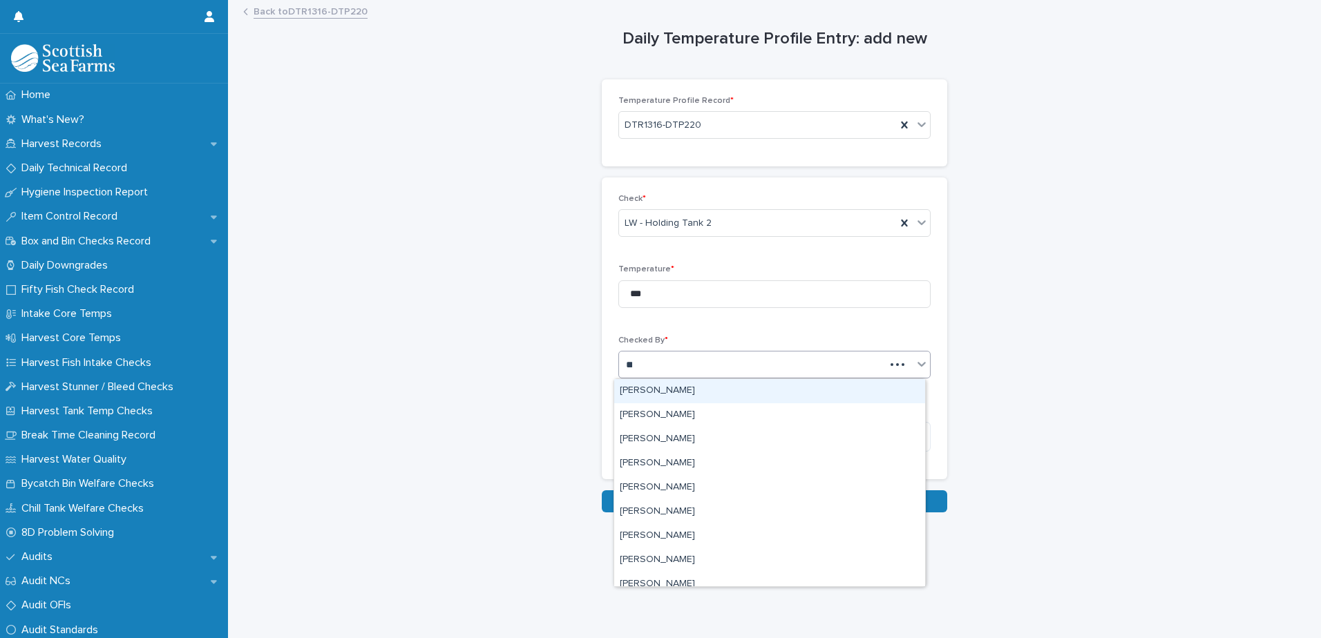
type input "***"
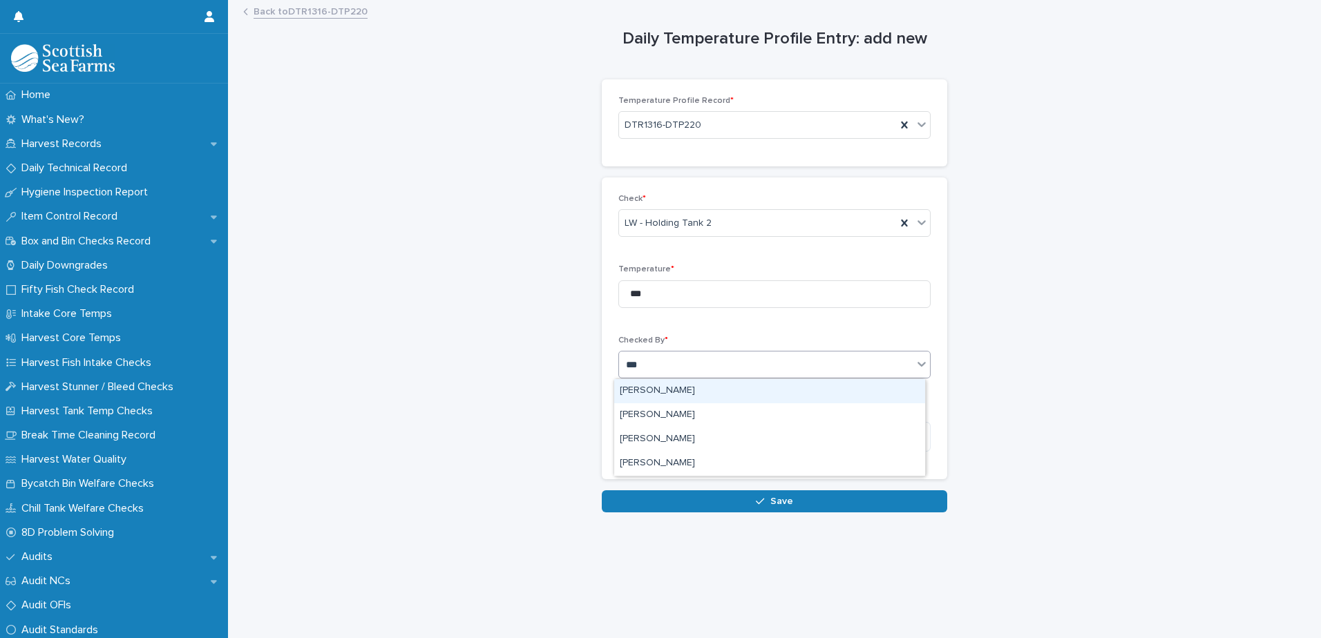
click at [648, 398] on div "[PERSON_NAME]" at bounding box center [769, 391] width 311 height 24
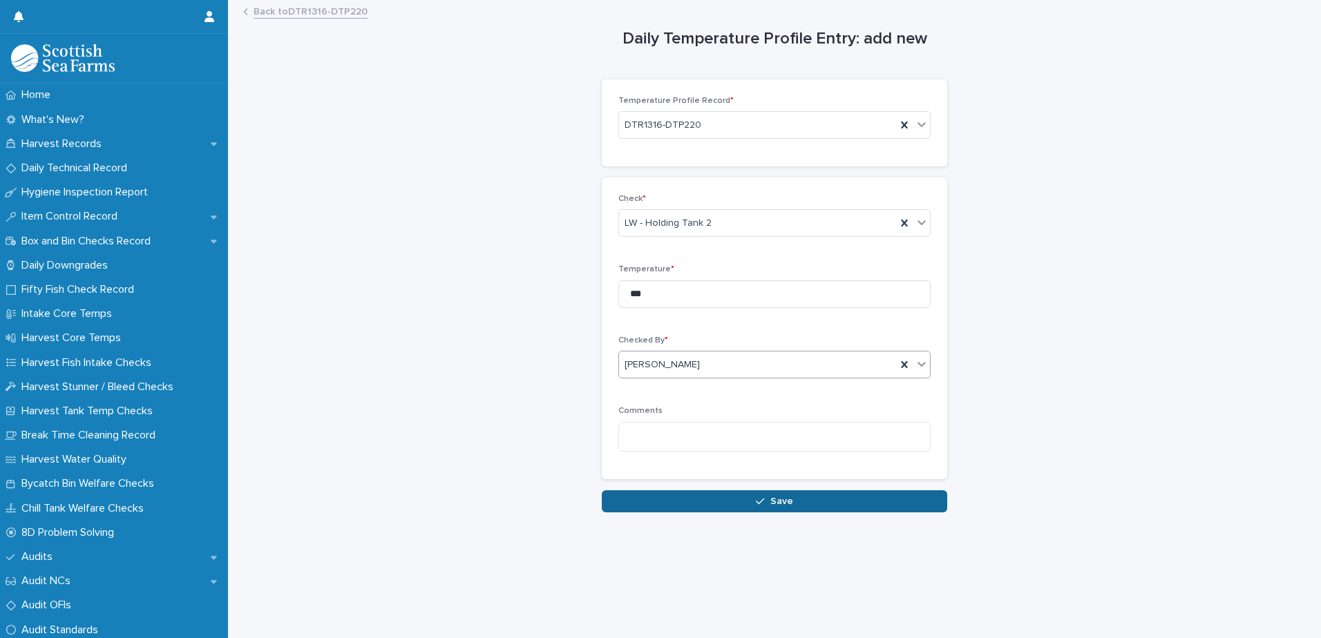
click at [671, 500] on button "Save" at bounding box center [774, 502] width 345 height 22
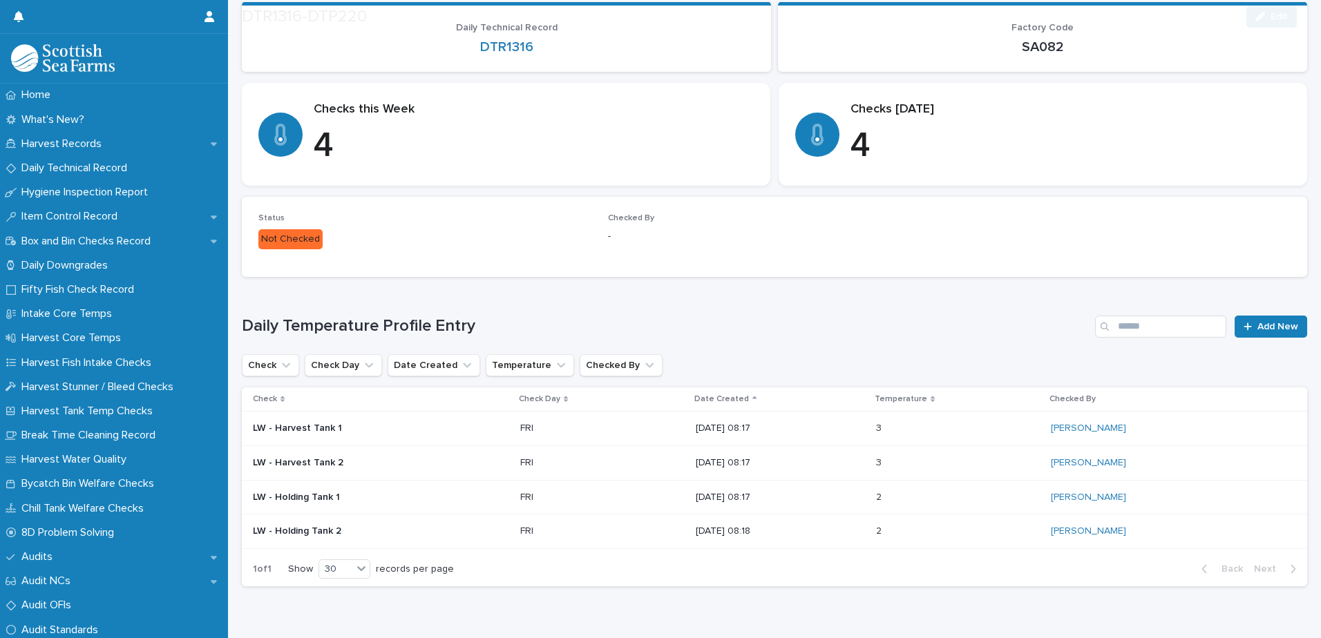
scroll to position [203, 0]
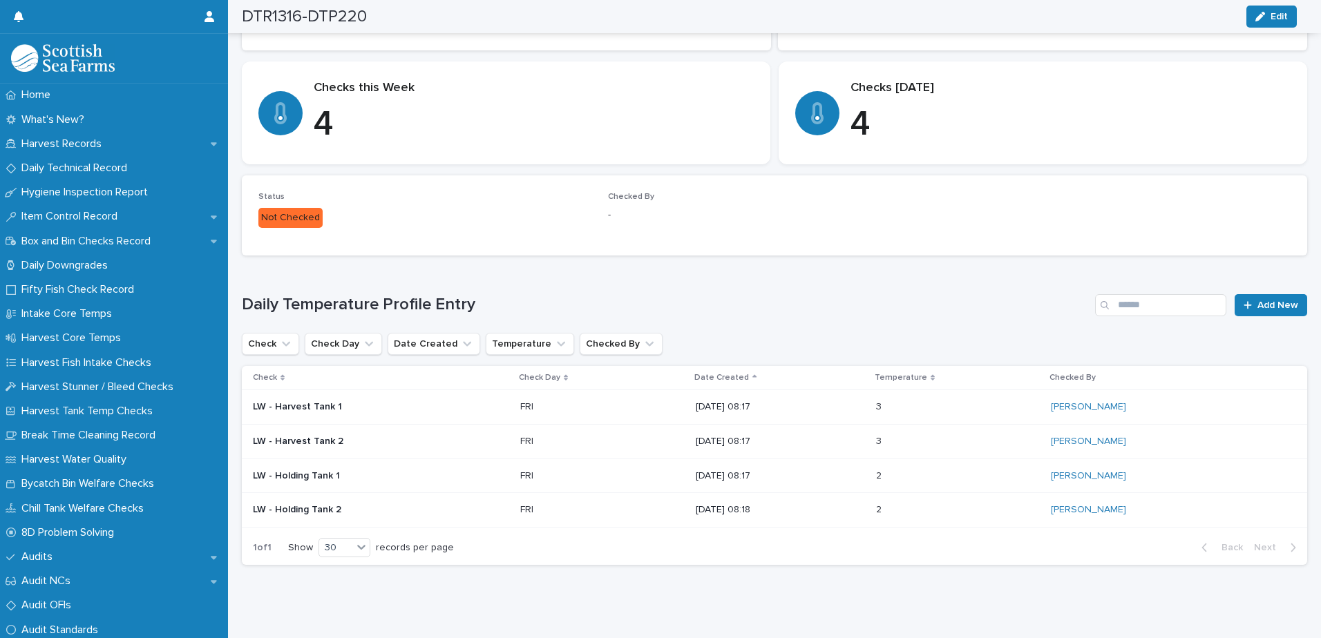
drag, startPoint x: 1244, startPoint y: 309, endPoint x: 1320, endPoint y: 303, distance: 75.5
click at [1244, 309] on div at bounding box center [1251, 306] width 14 height 10
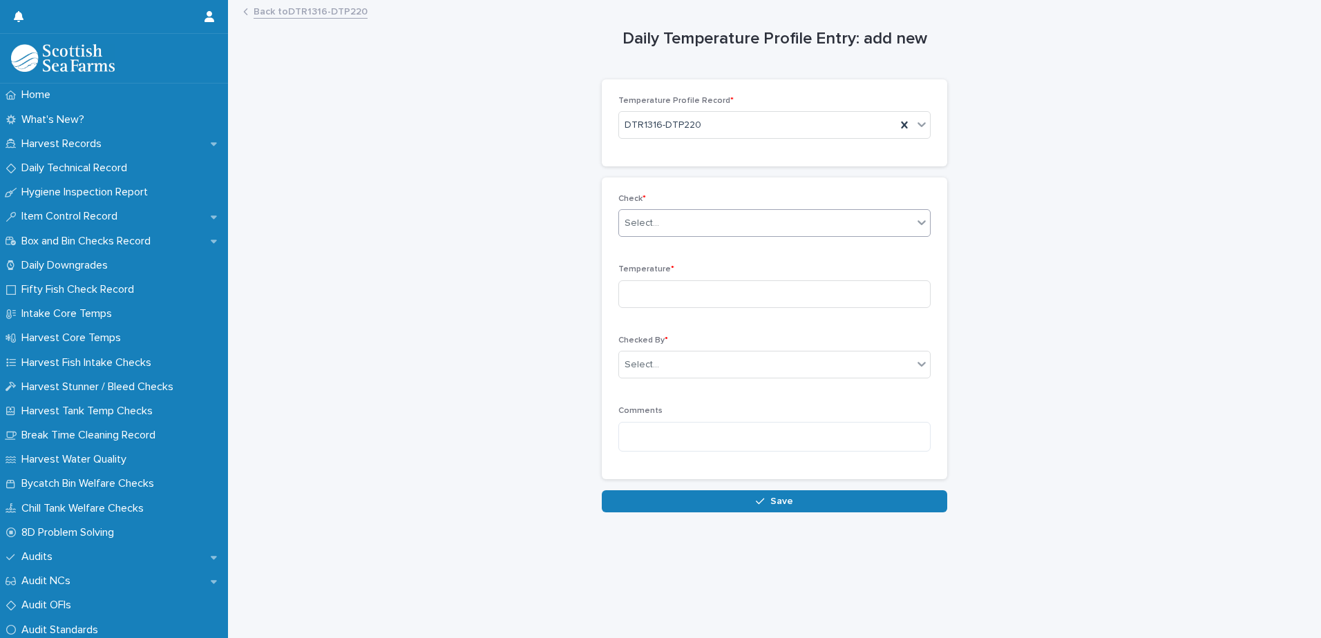
click at [647, 222] on div "Select..." at bounding box center [642, 223] width 35 height 15
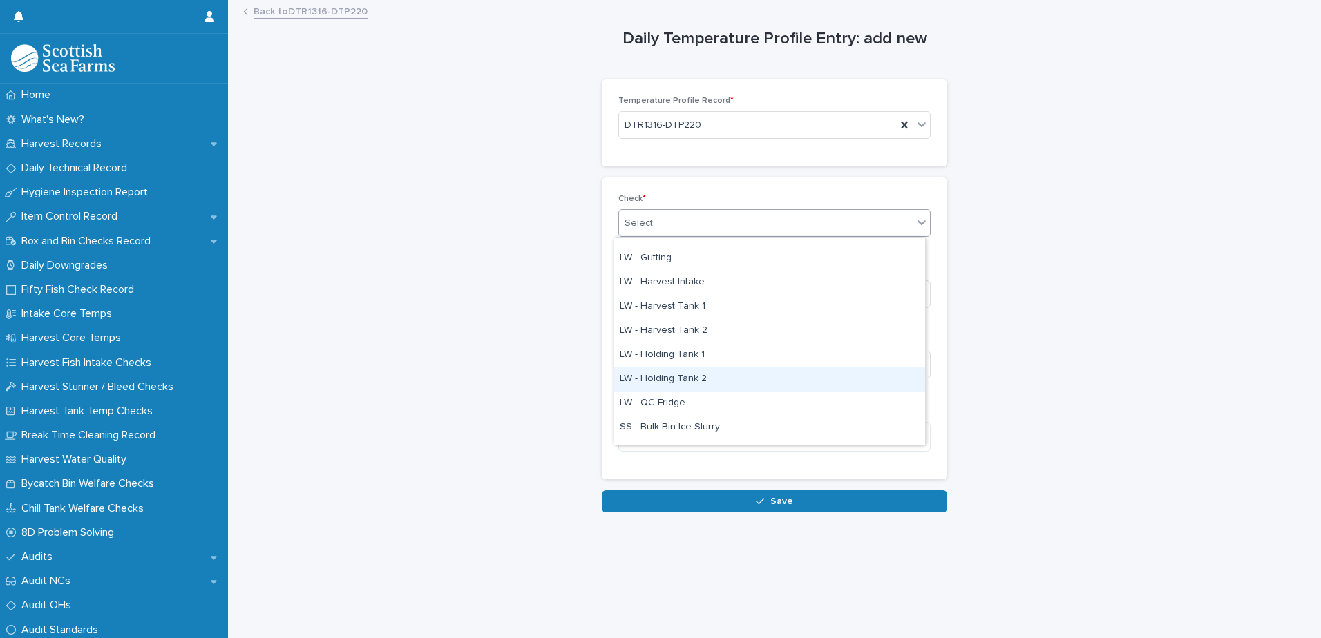
scroll to position [69, 0]
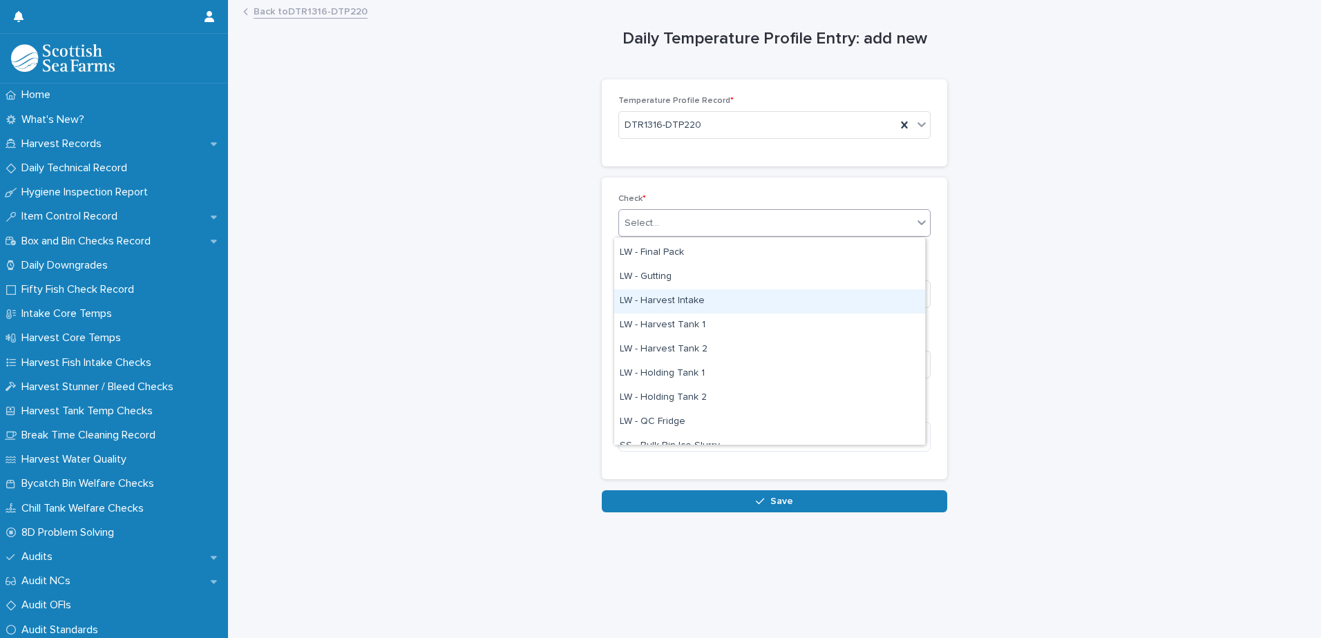
click at [675, 300] on div "LW - Harvest Intake" at bounding box center [769, 302] width 311 height 24
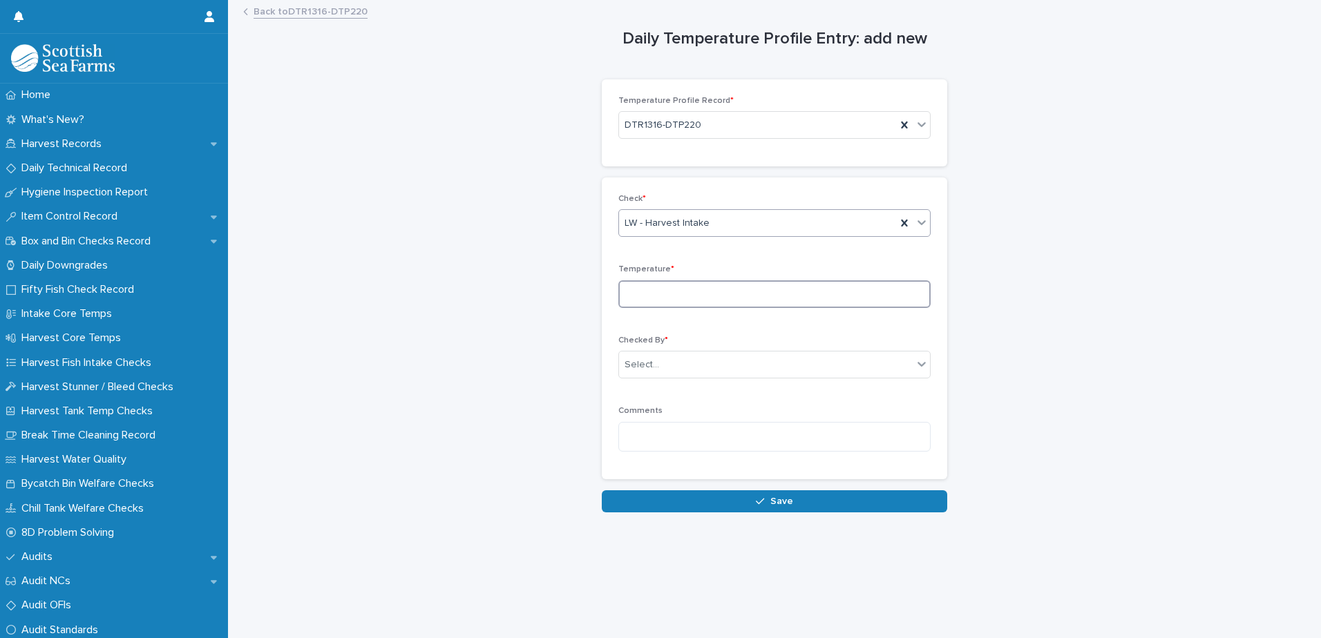
click at [654, 286] on input at bounding box center [774, 295] width 312 height 28
type input "***"
click at [686, 359] on div "Select..." at bounding box center [766, 365] width 294 height 23
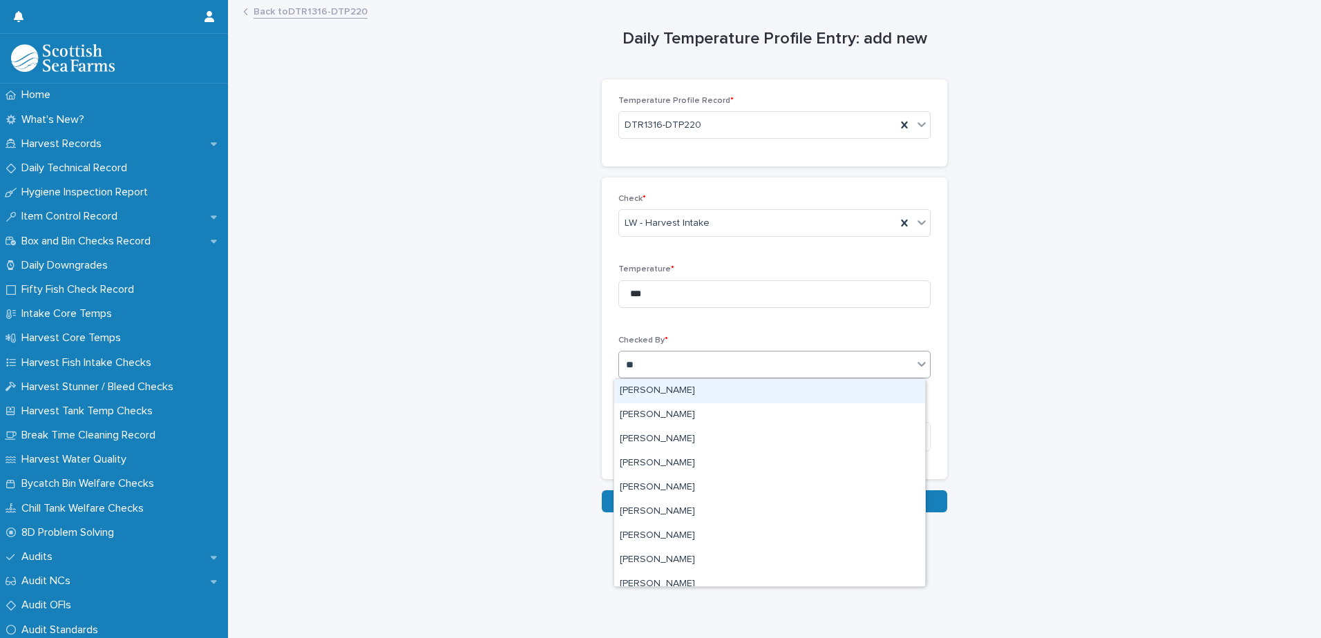
type input "***"
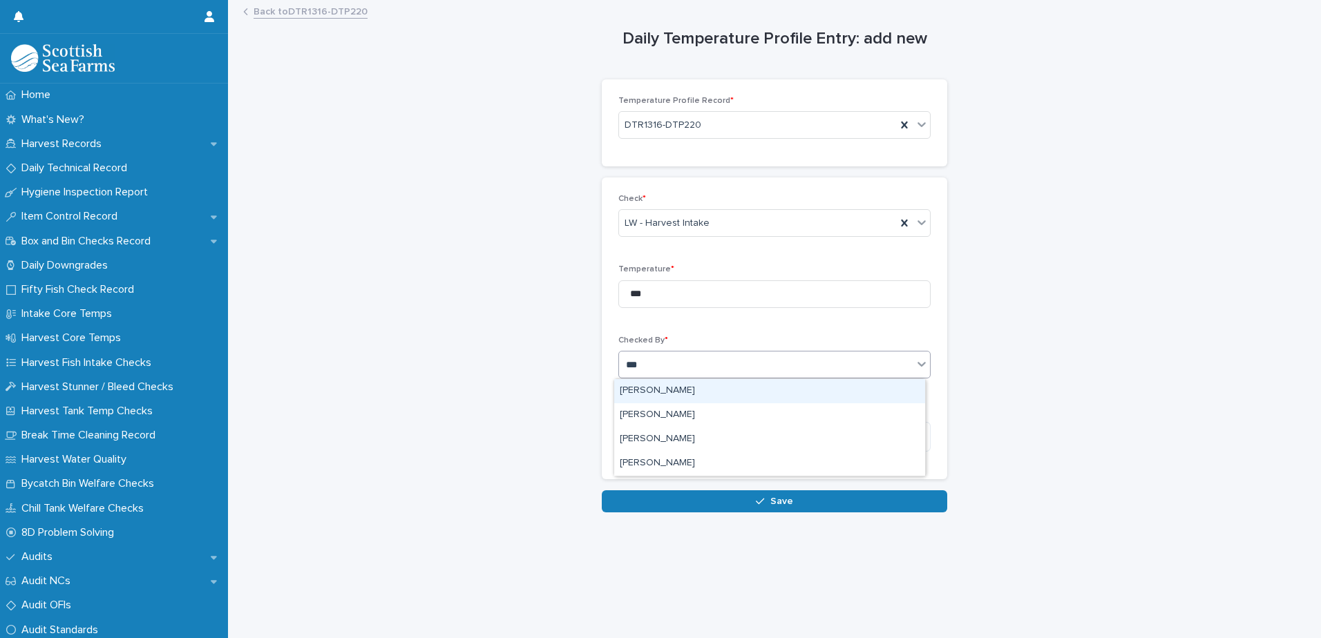
click at [651, 392] on div "[PERSON_NAME]" at bounding box center [769, 391] width 311 height 24
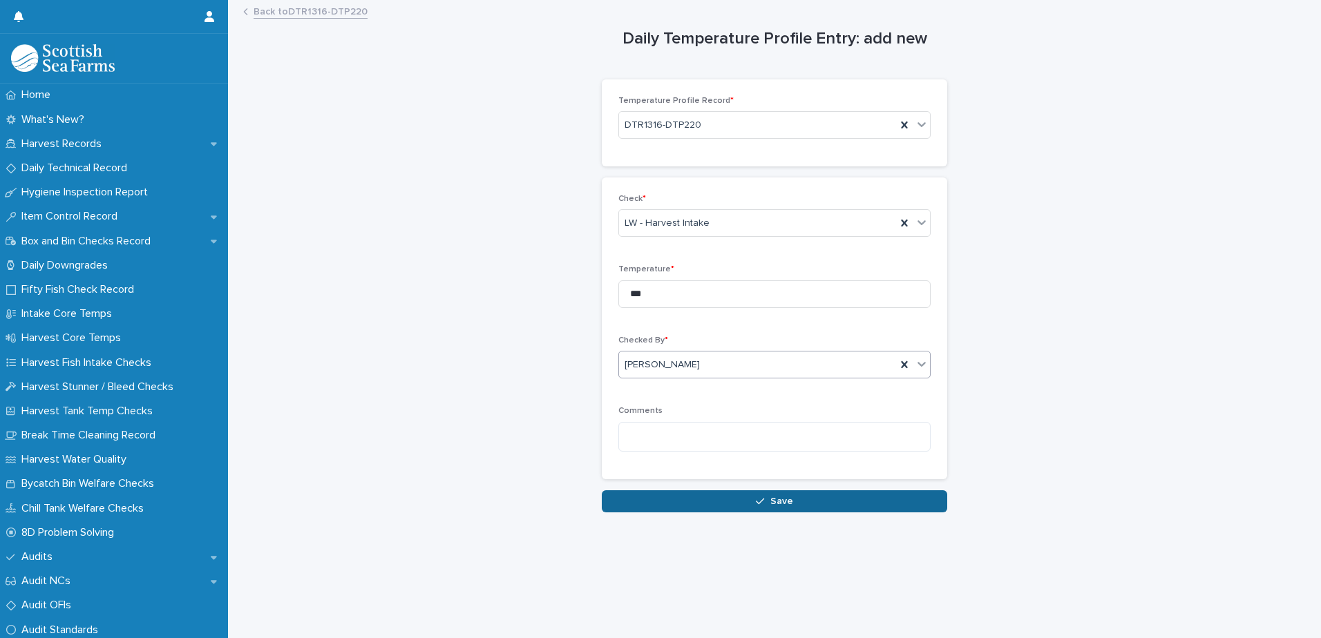
click at [662, 497] on button "Save" at bounding box center [774, 502] width 345 height 22
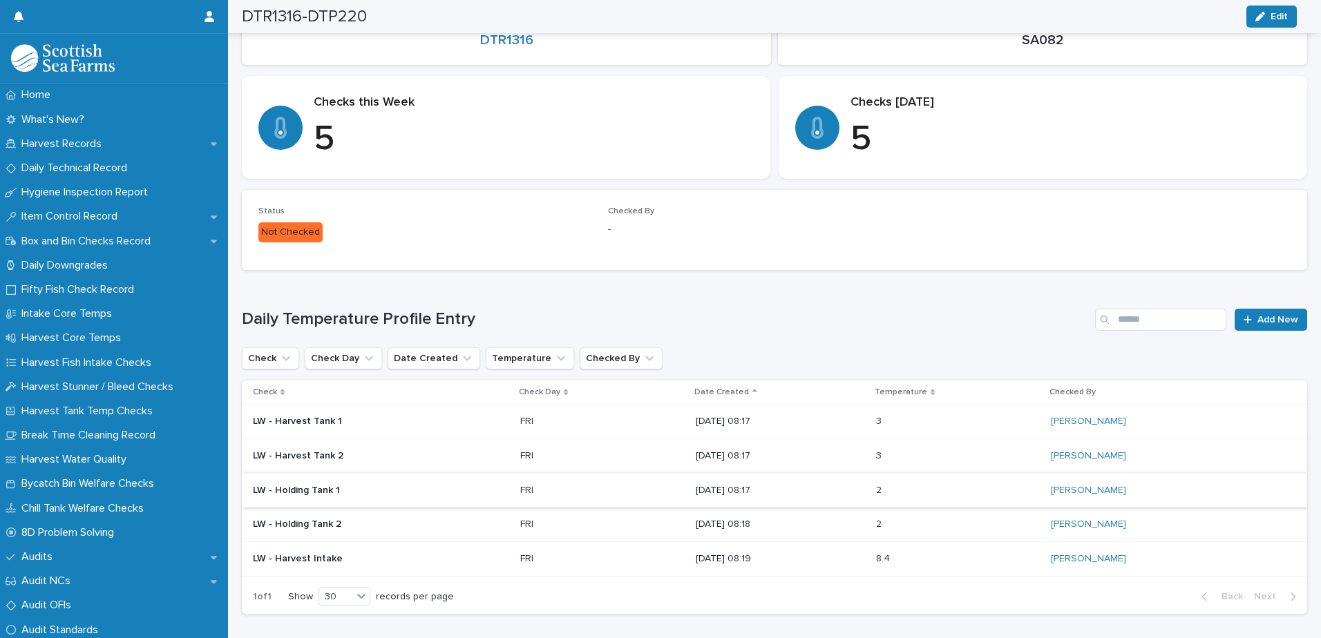
scroll to position [255, 0]
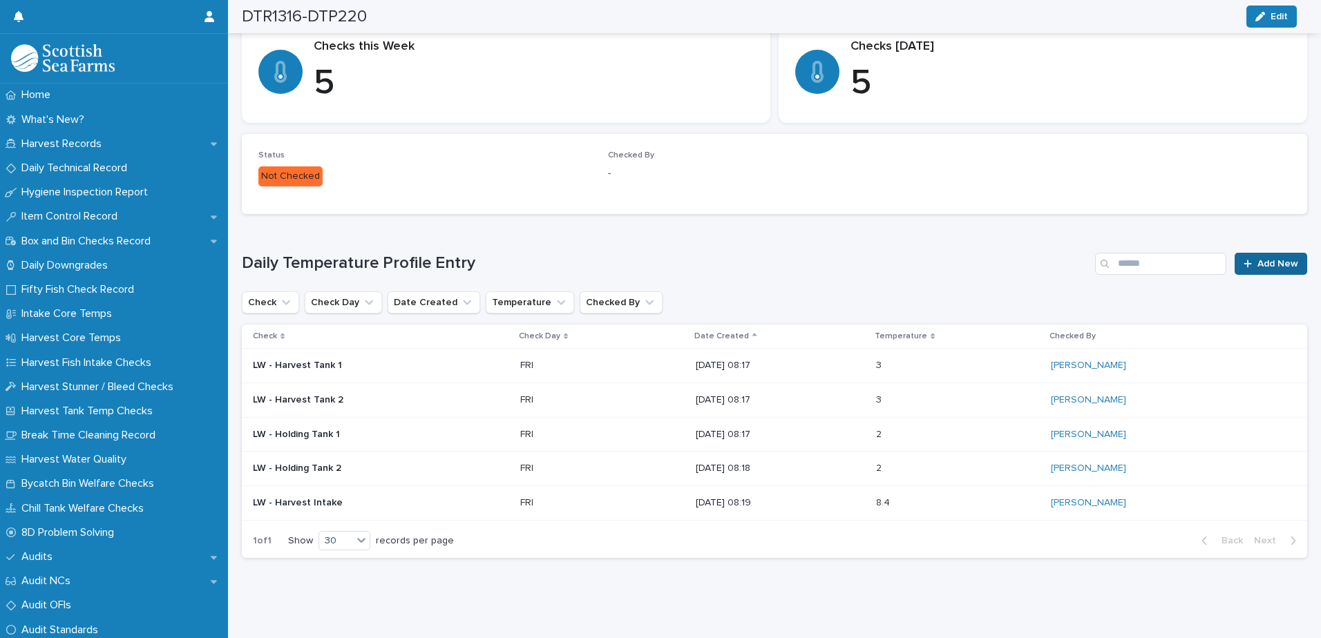
click at [1244, 259] on div at bounding box center [1251, 264] width 14 height 10
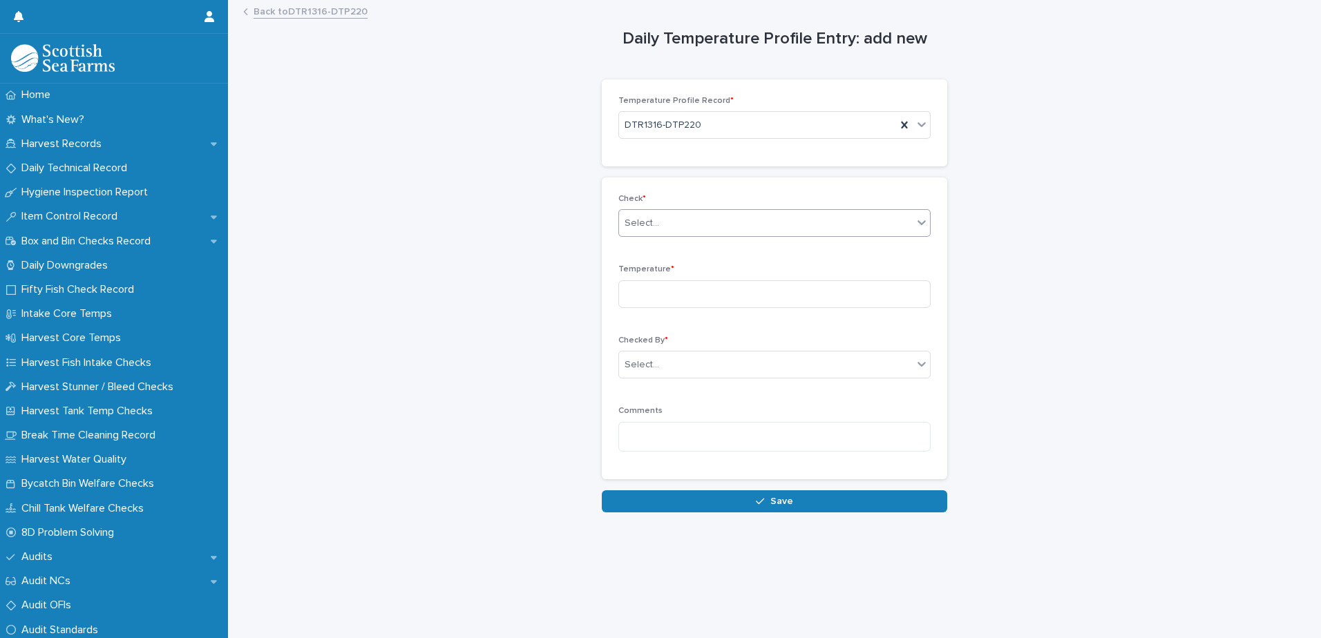
click at [643, 225] on div "Select..." at bounding box center [642, 223] width 35 height 15
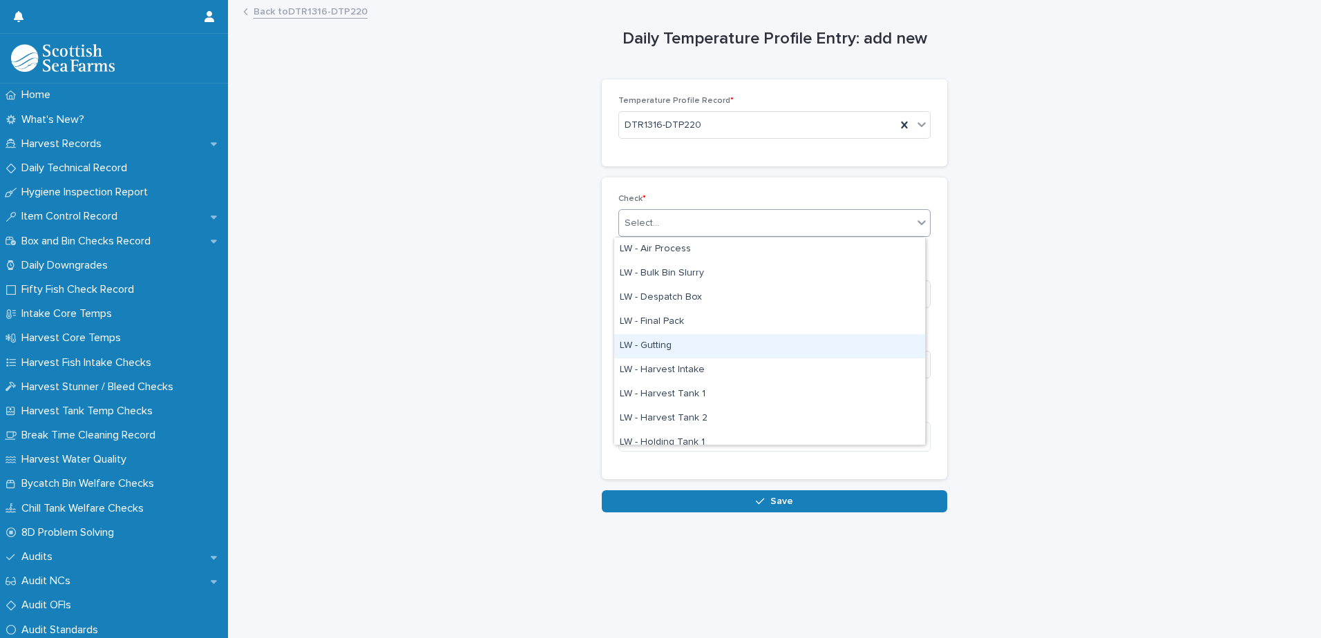
click at [666, 345] on div "LW - Gutting" at bounding box center [769, 346] width 311 height 24
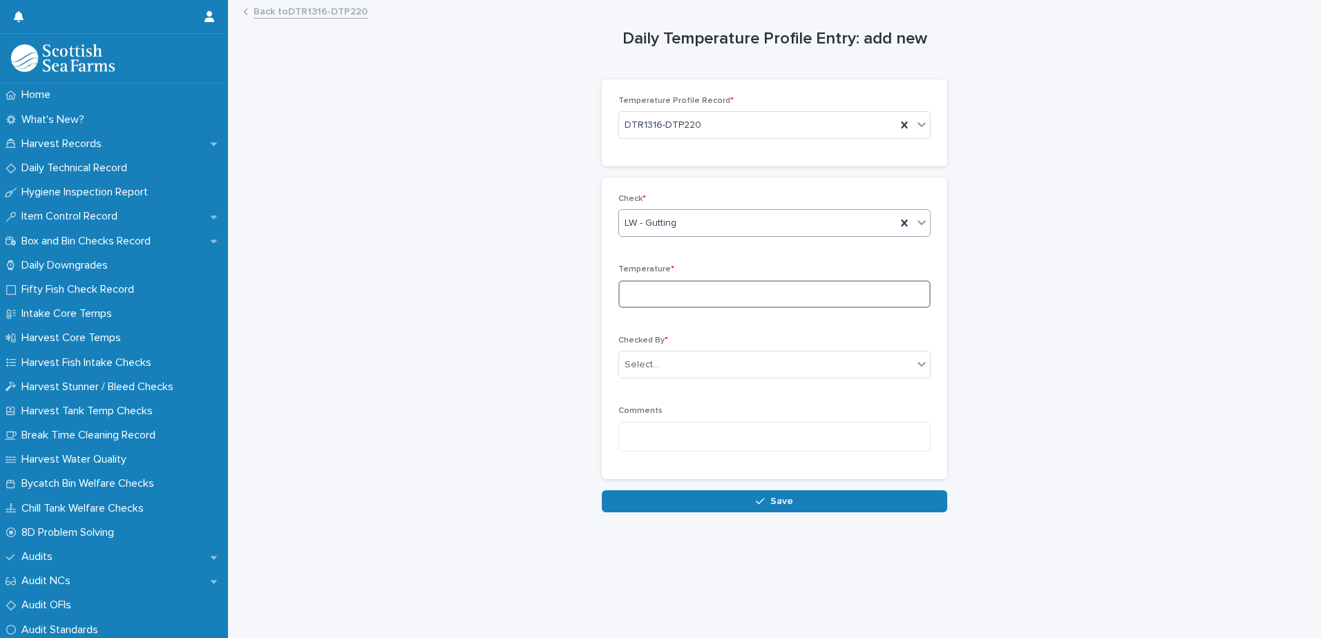
click at [641, 301] on input at bounding box center [774, 295] width 312 height 28
type input "***"
click at [661, 365] on input "text" at bounding box center [661, 365] width 1 height 12
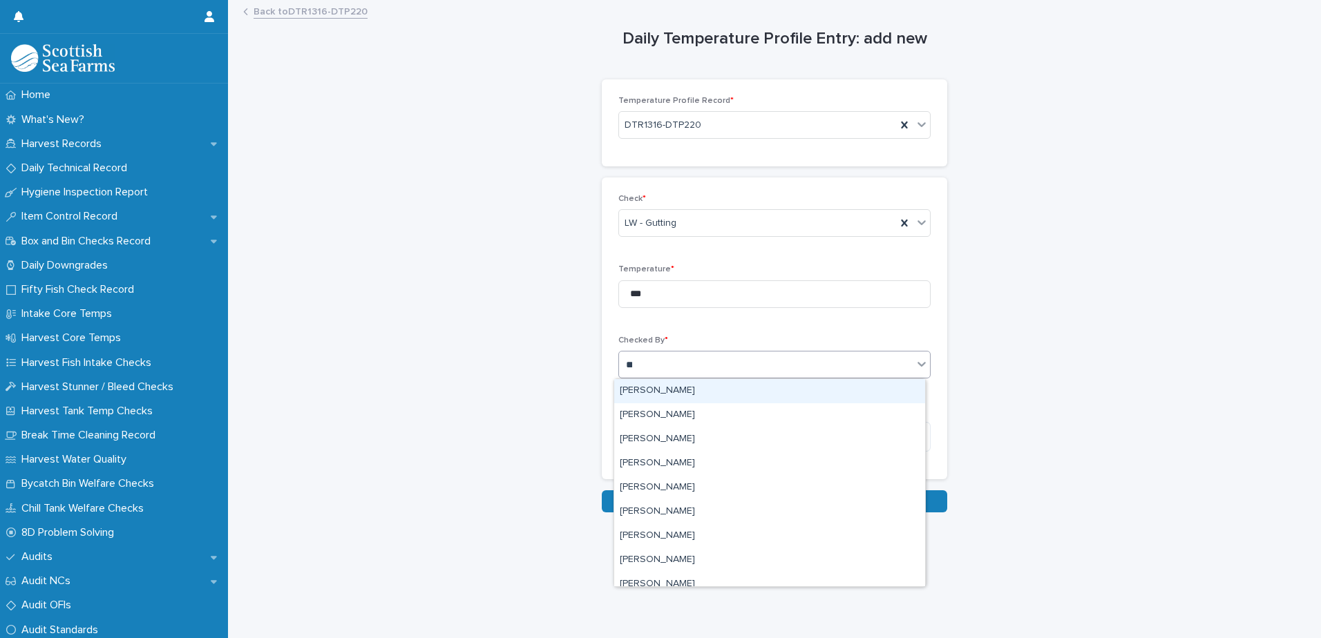
type input "***"
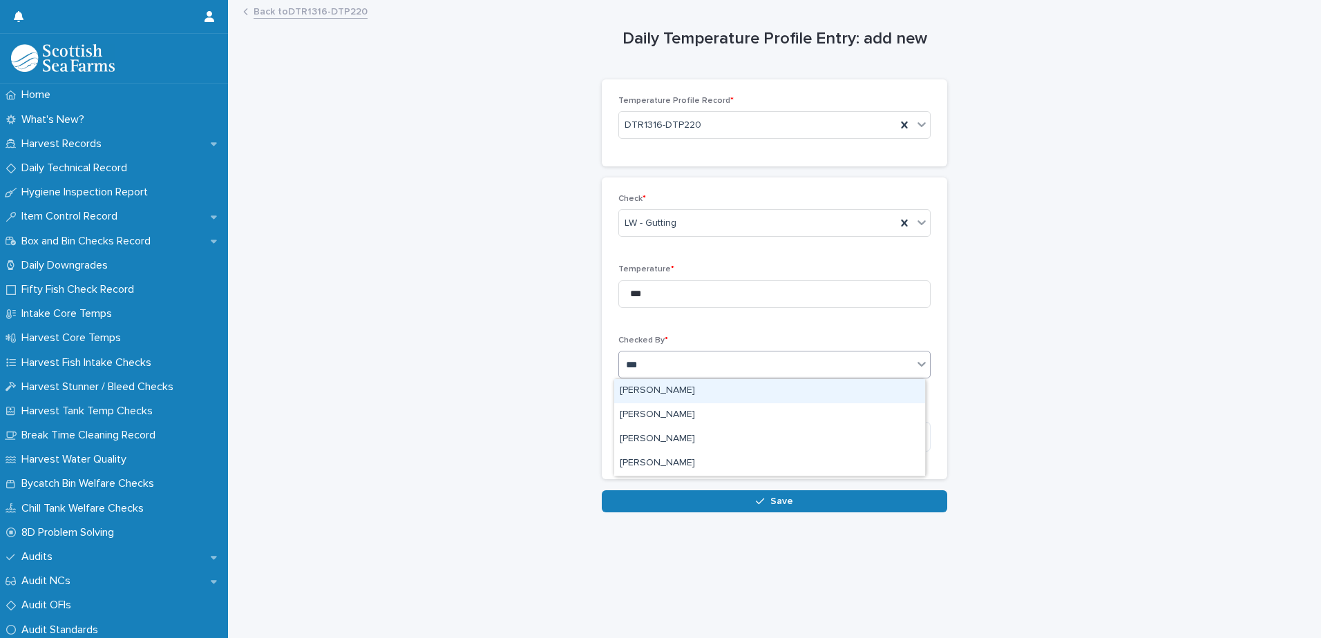
drag, startPoint x: 661, startPoint y: 390, endPoint x: 664, endPoint y: 398, distance: 8.1
click at [662, 390] on div "[PERSON_NAME]" at bounding box center [769, 391] width 311 height 24
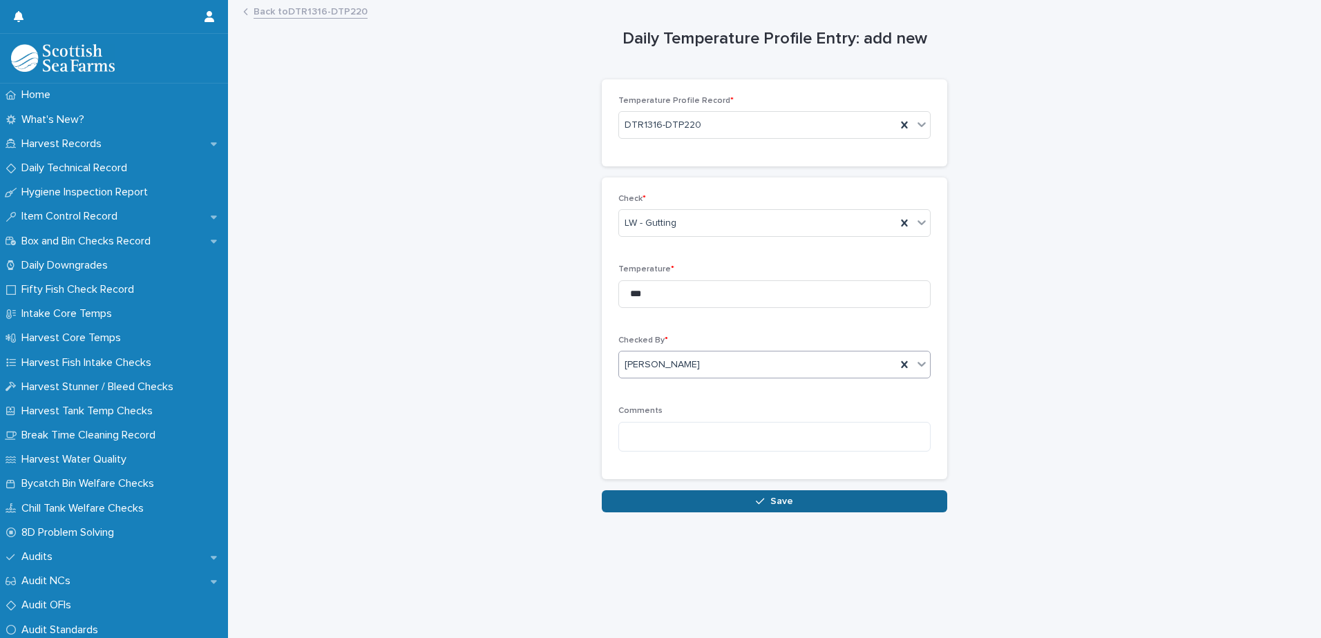
click at [645, 499] on button "Save" at bounding box center [774, 502] width 345 height 22
